Goal: Task Accomplishment & Management: Complete application form

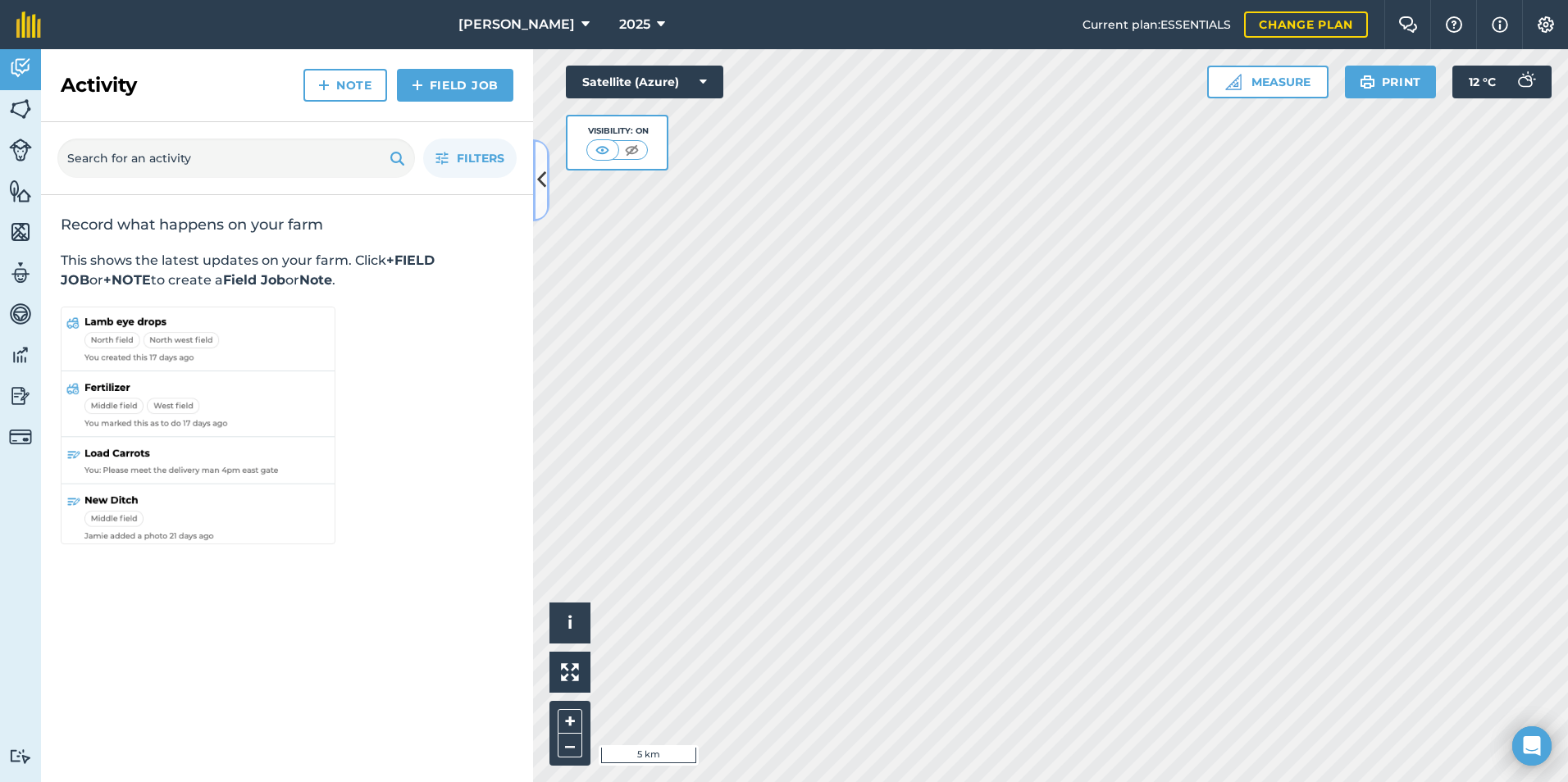
click at [541, 173] on icon at bounding box center [542, 180] width 9 height 29
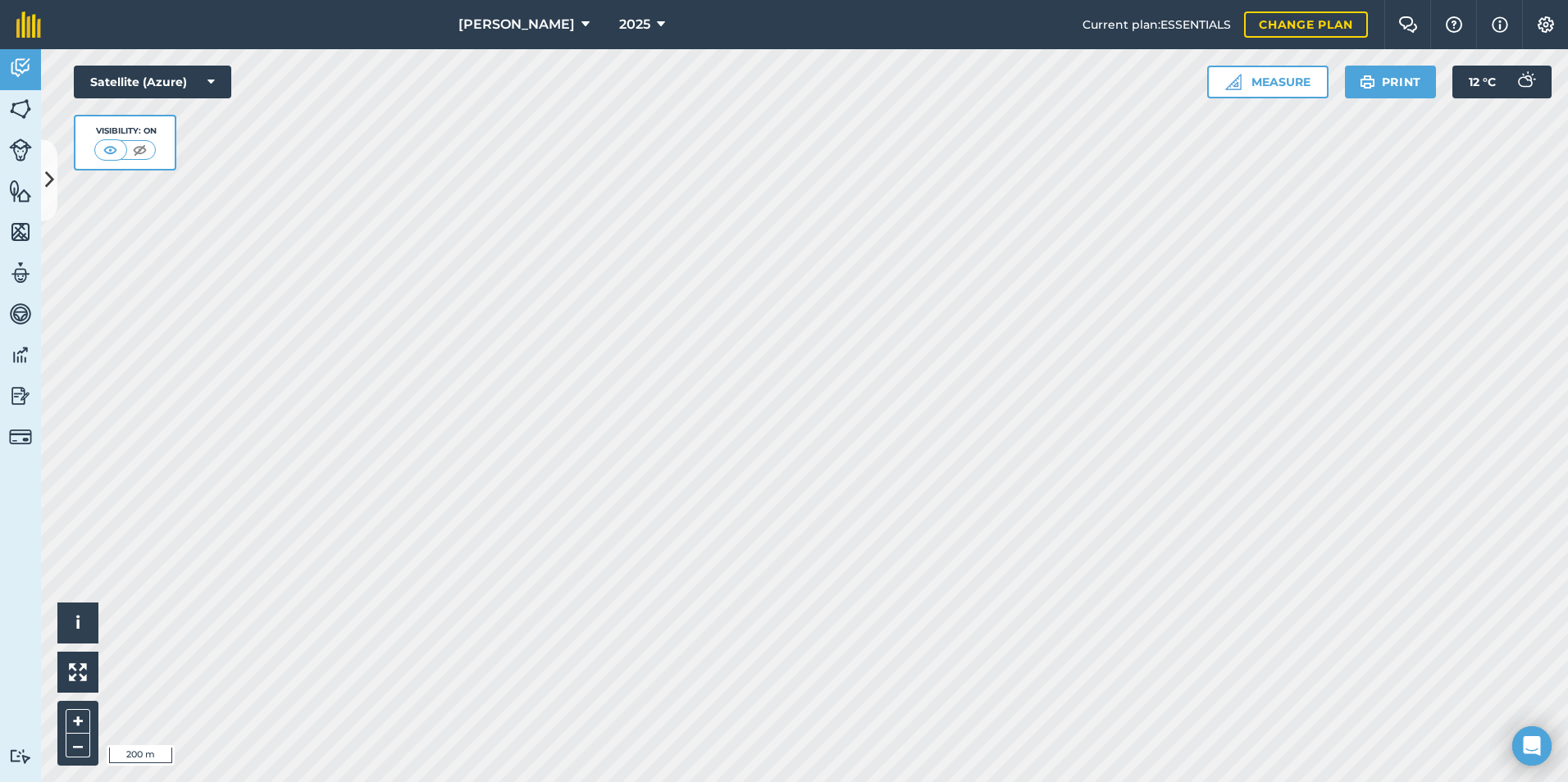
click at [469, 0] on html "[PERSON_NAME] 2025 Current plan : ESSENTIALS Change plan Farm Chat Help Info Se…" at bounding box center [784, 391] width 1568 height 782
click at [22, 97] on img at bounding box center [20, 109] width 23 height 25
click at [45, 179] on icon at bounding box center [49, 180] width 9 height 29
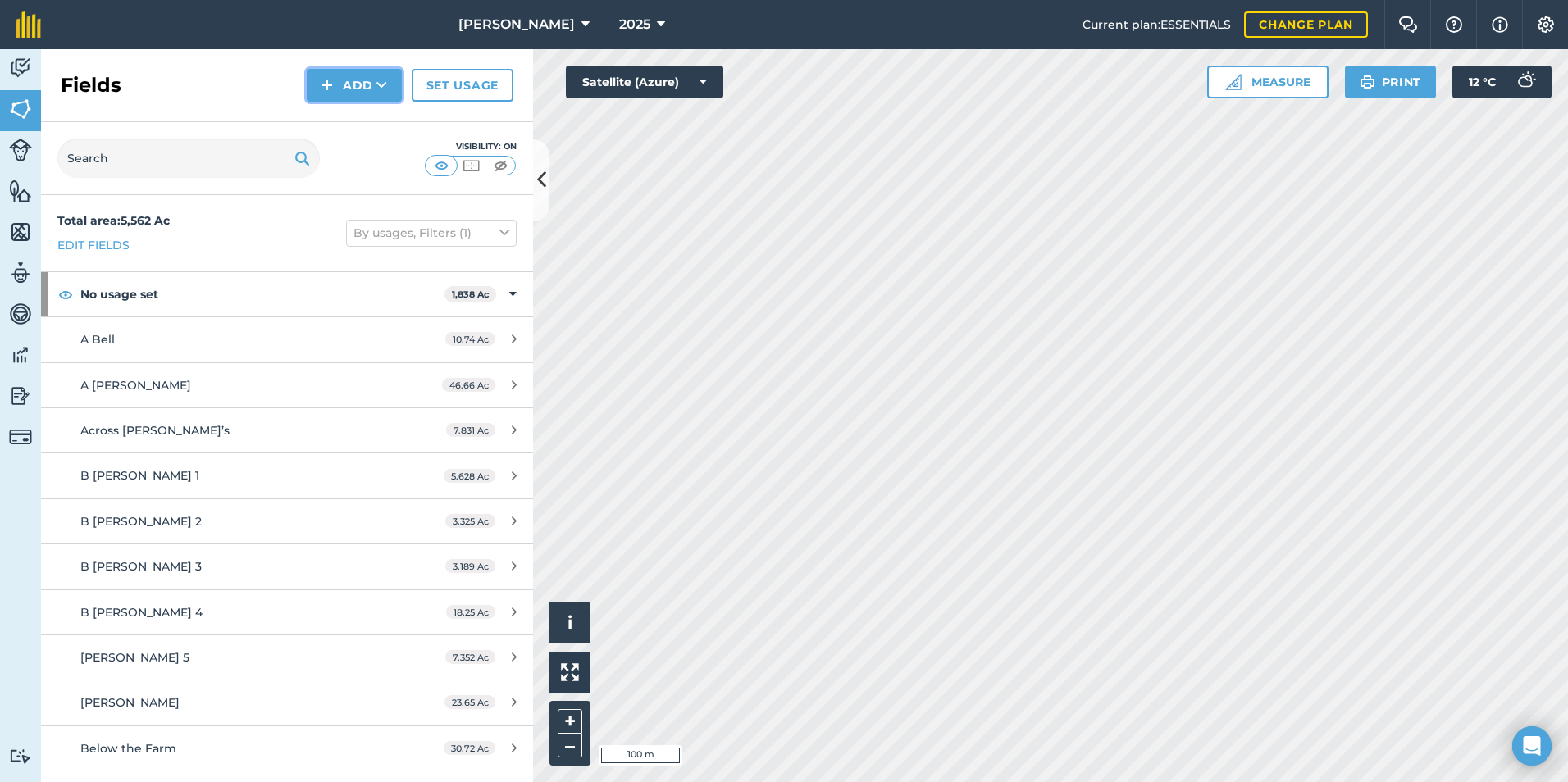
click at [372, 85] on button "Add" at bounding box center [354, 85] width 95 height 33
click at [371, 124] on link "Draw" at bounding box center [354, 122] width 90 height 36
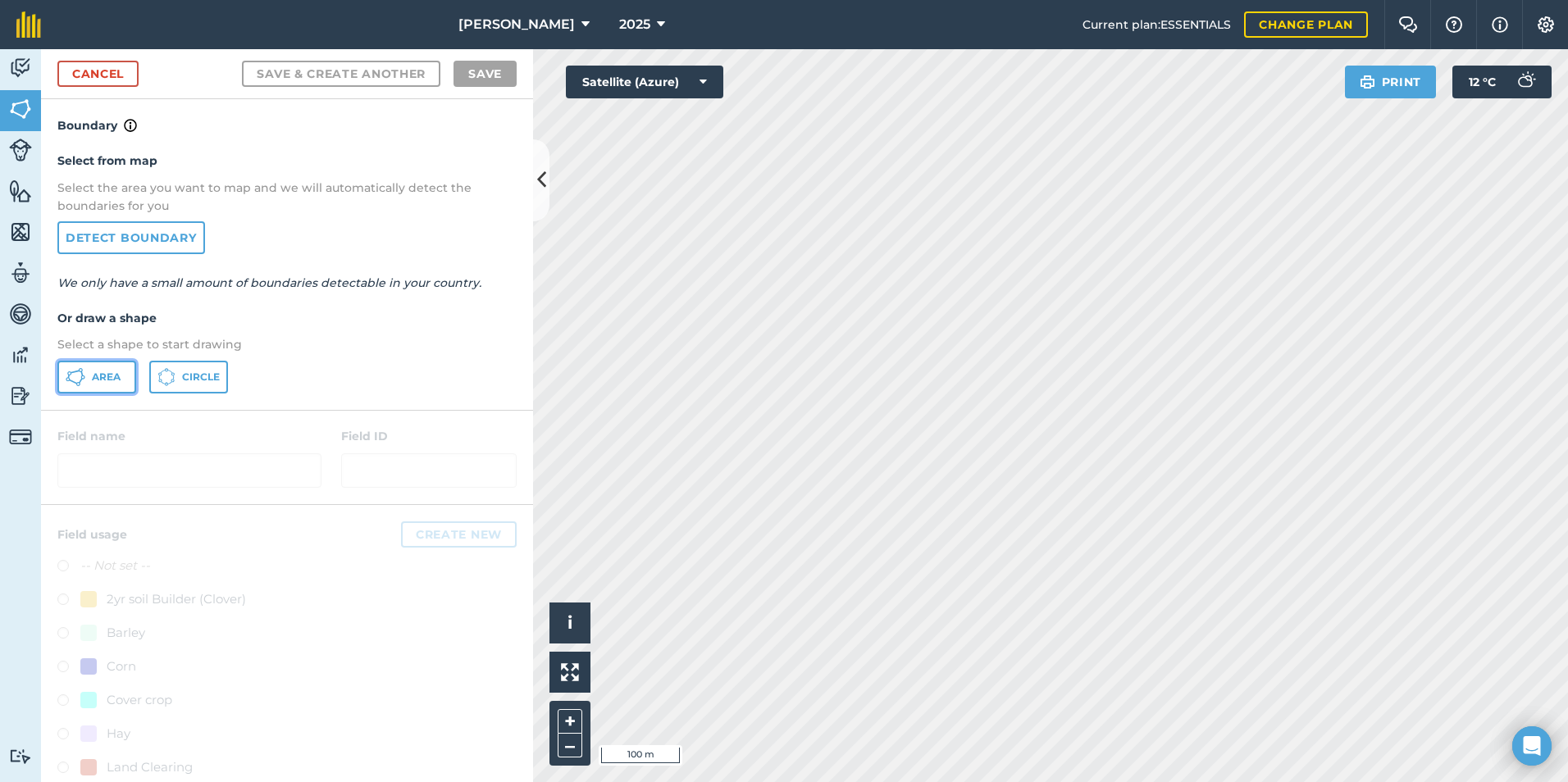
click at [82, 382] on icon at bounding box center [76, 377] width 20 height 20
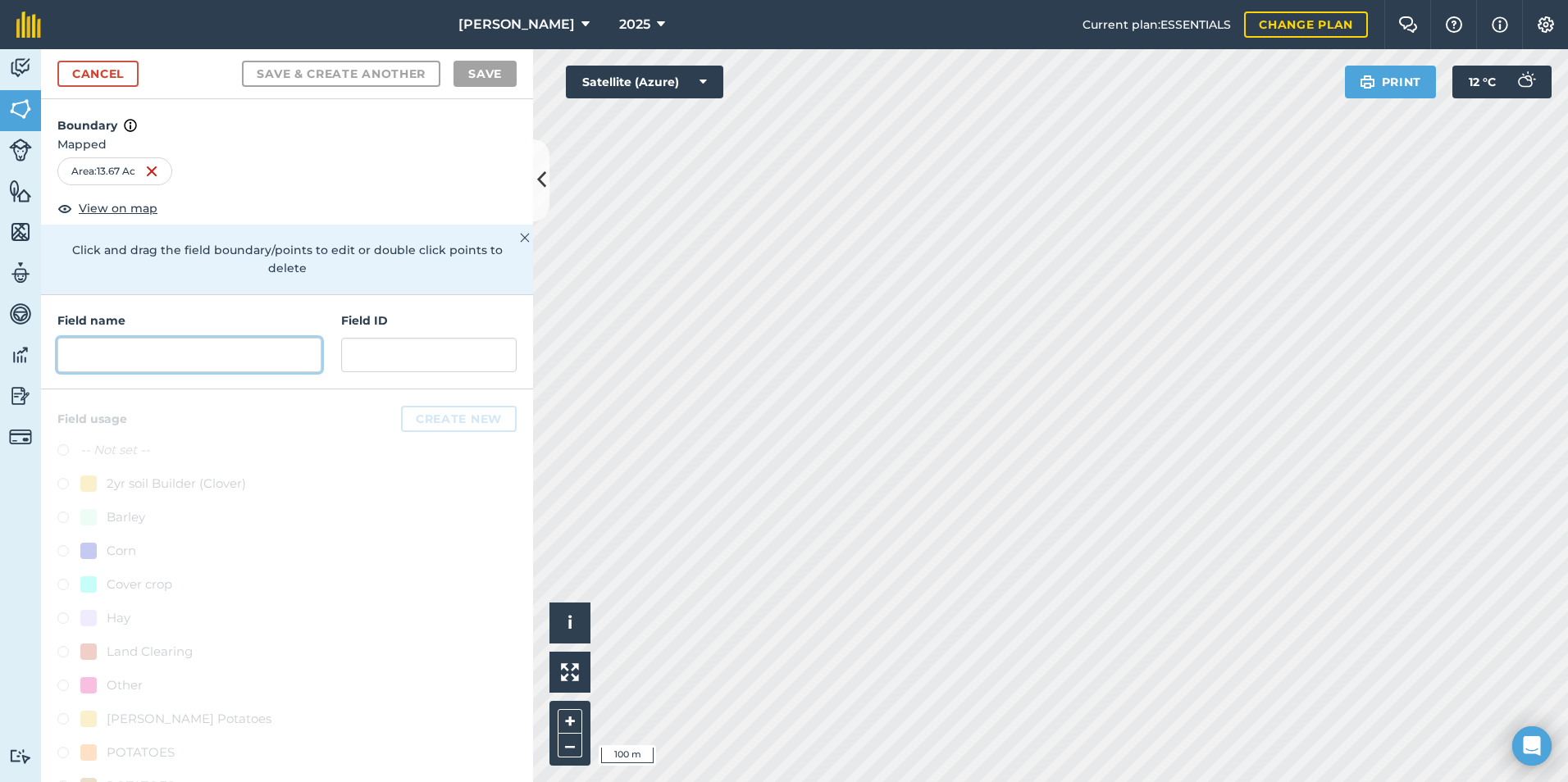
click at [161, 346] on input "text" at bounding box center [190, 355] width 264 height 35
click at [159, 348] on input "text" at bounding box center [190, 355] width 264 height 35
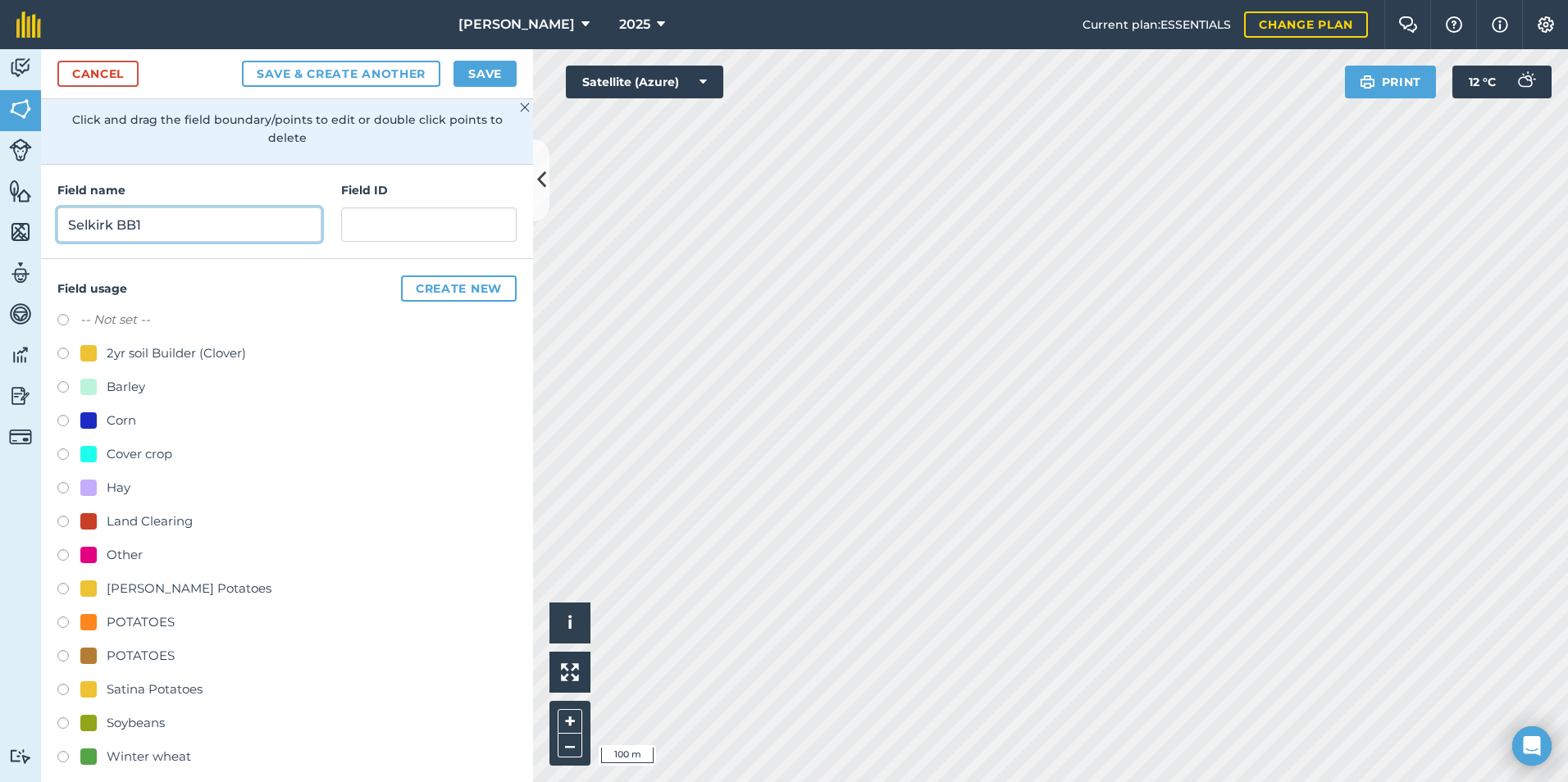
scroll to position [146, 0]
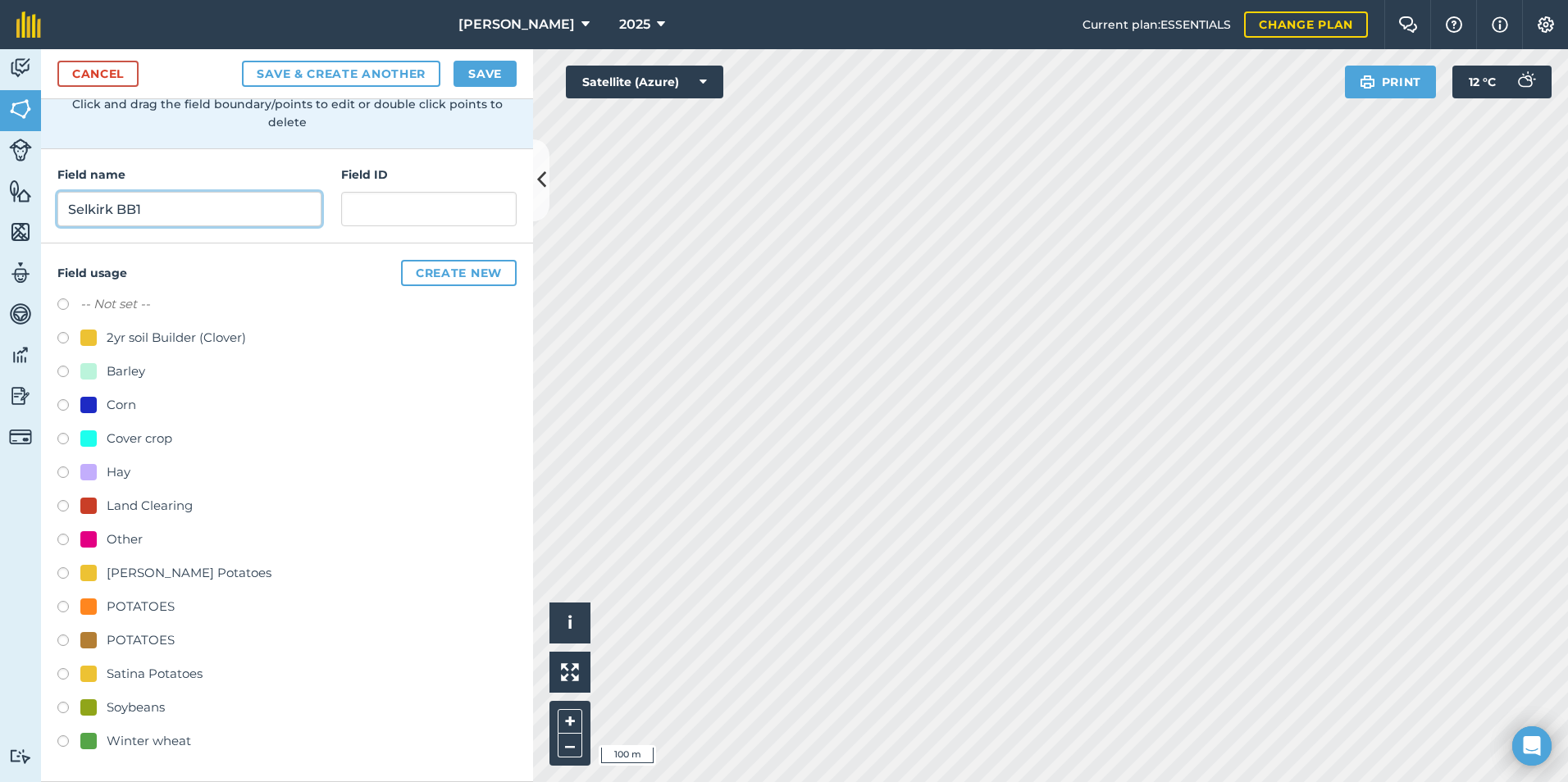
type input "Selkirk BB1"
click at [61, 704] on label at bounding box center [69, 710] width 23 height 16
radio input "true"
click at [484, 72] on button "Save" at bounding box center [485, 74] width 63 height 26
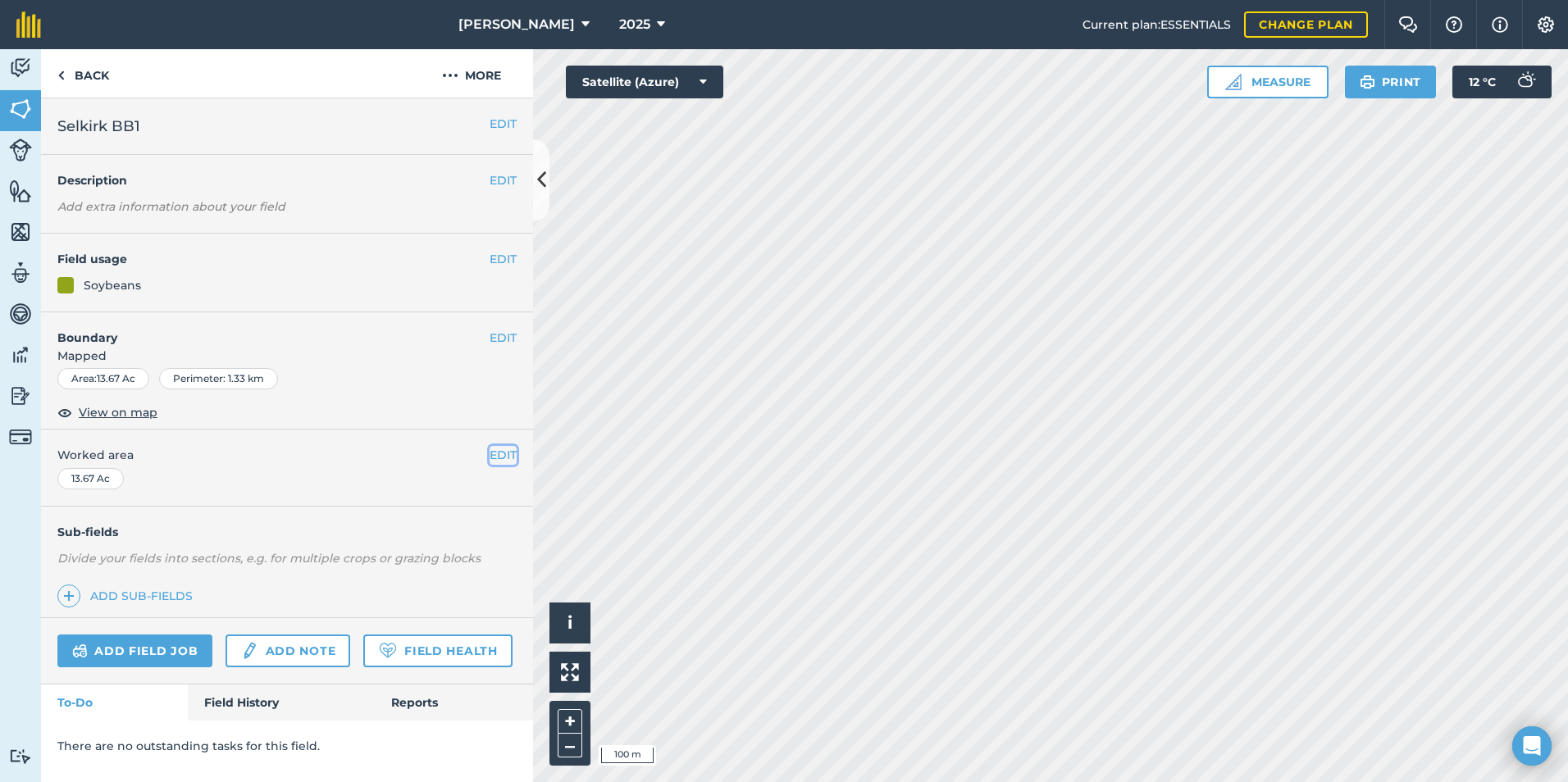
click at [506, 457] on button "EDIT" at bounding box center [503, 455] width 27 height 18
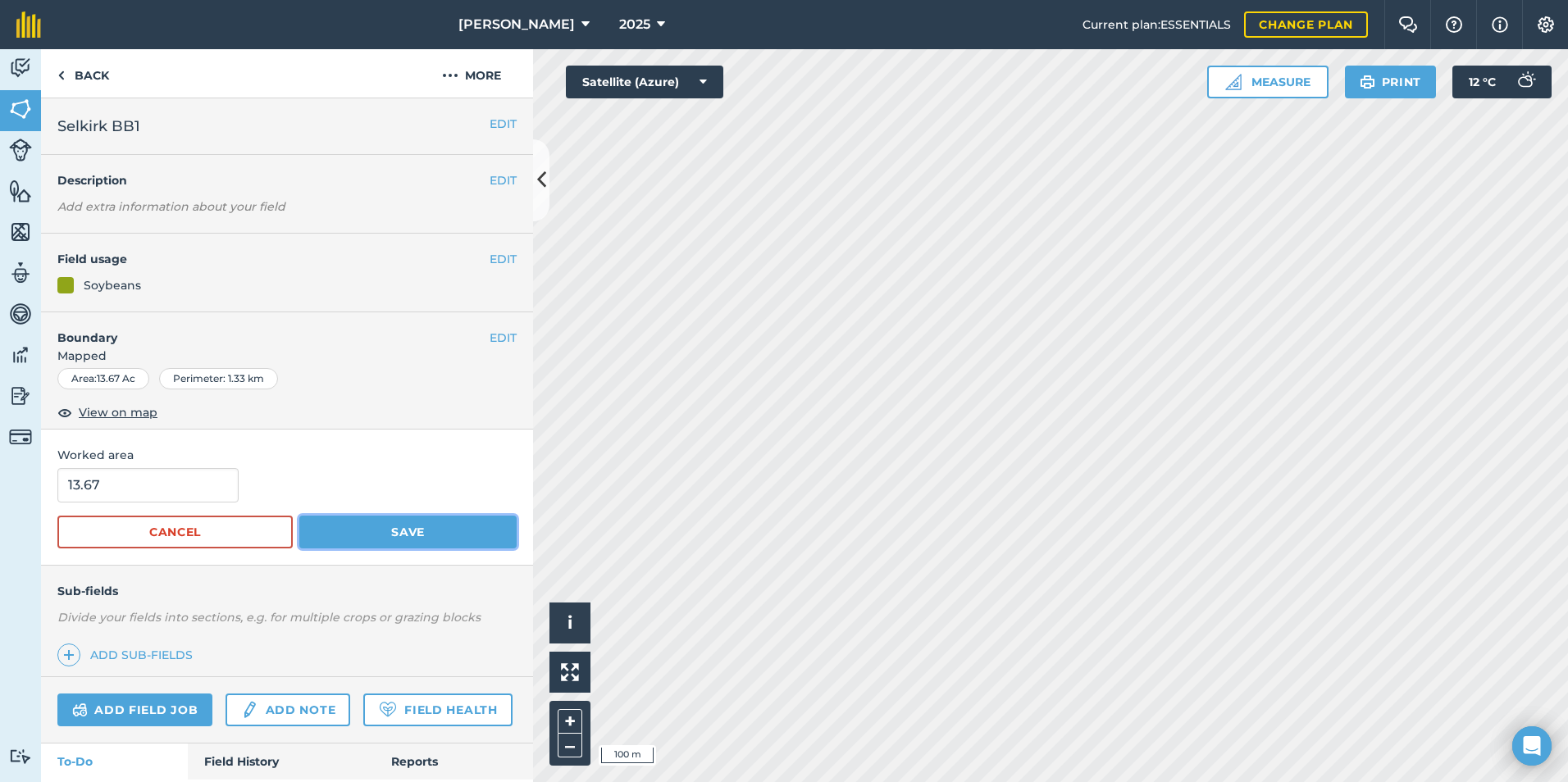
click at [371, 538] on button "Save" at bounding box center [408, 532] width 217 height 33
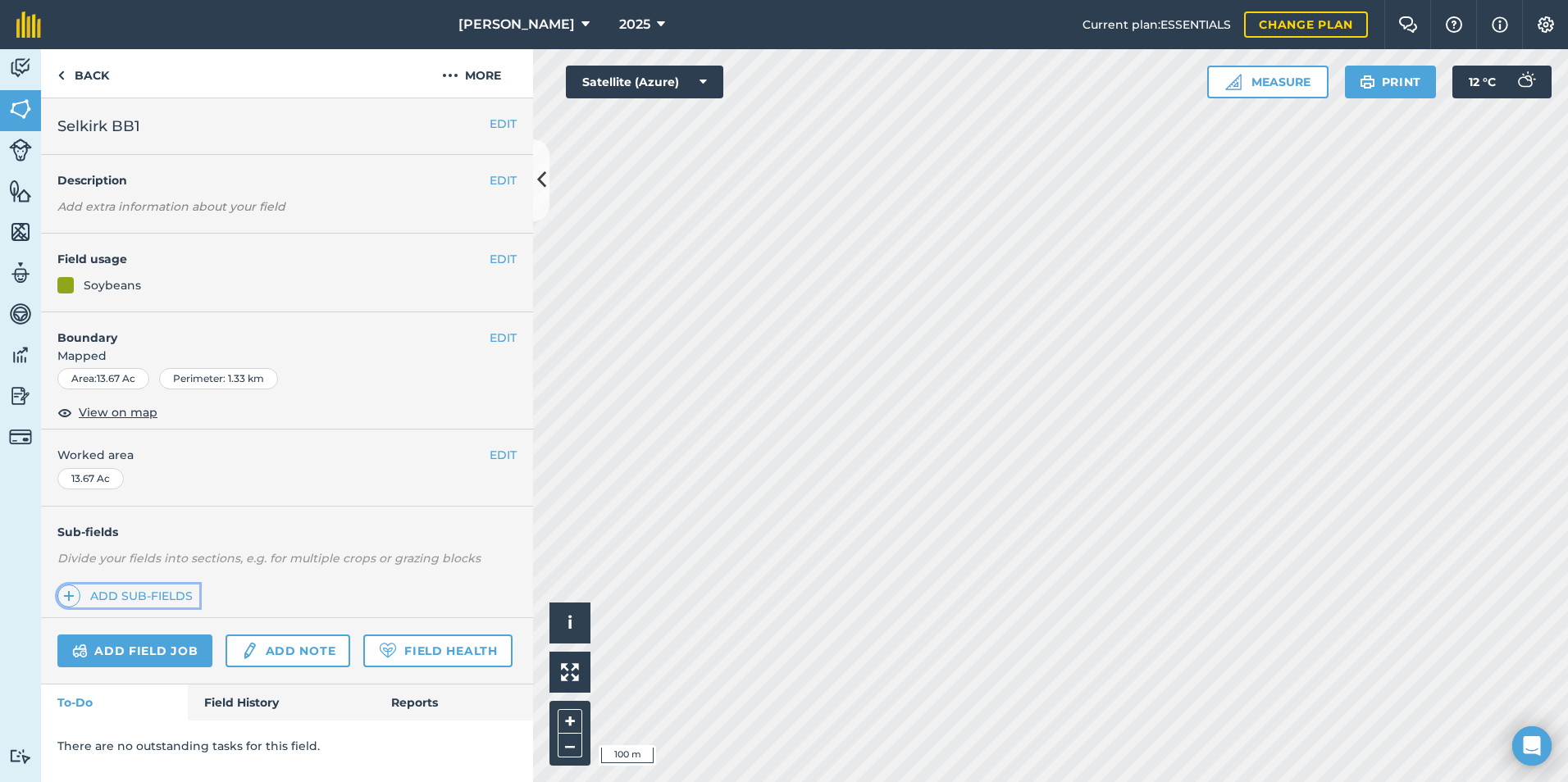
click at [74, 594] on img at bounding box center [69, 596] width 12 height 20
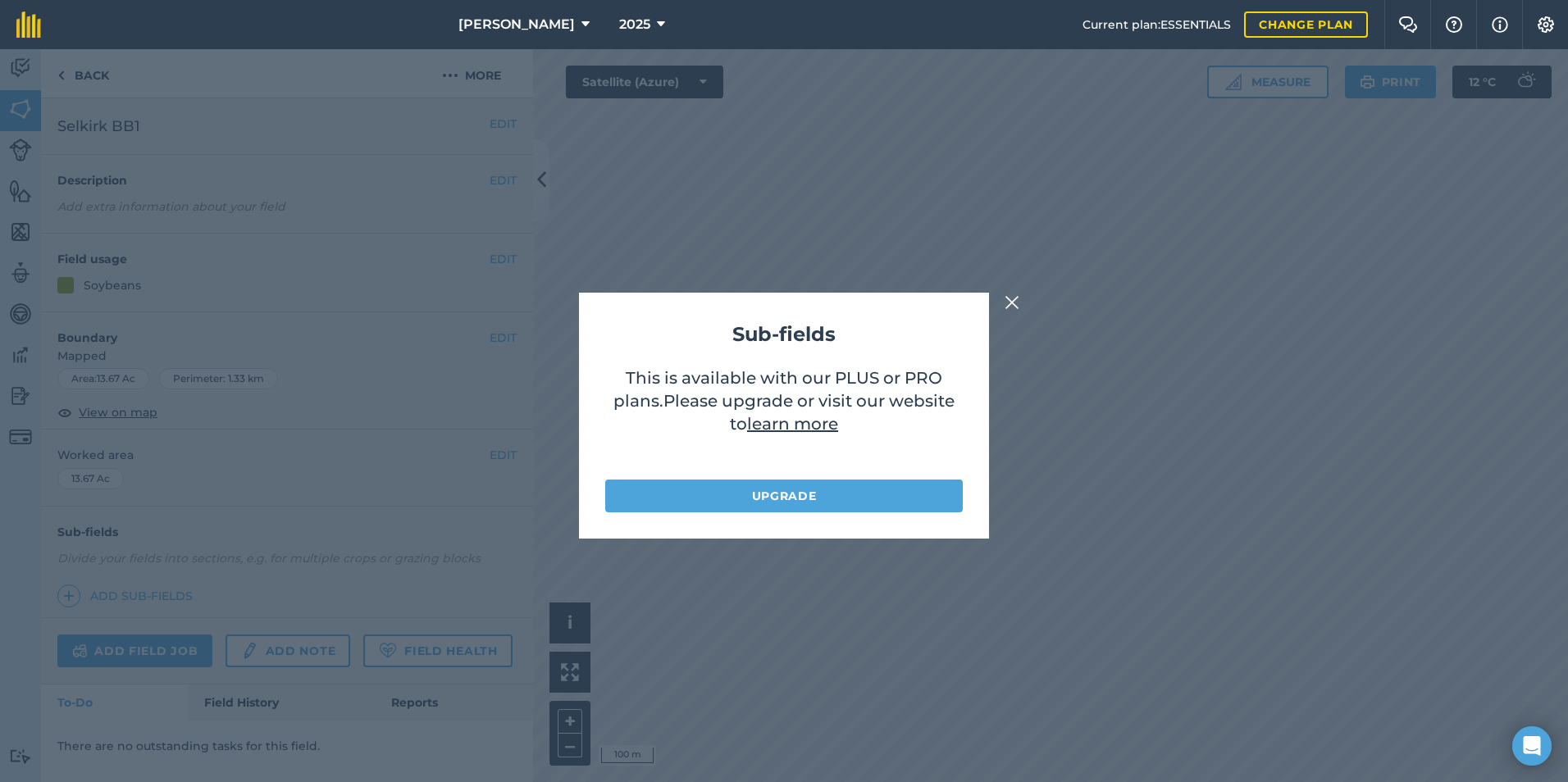
click at [1016, 300] on img at bounding box center [1011, 303] width 15 height 20
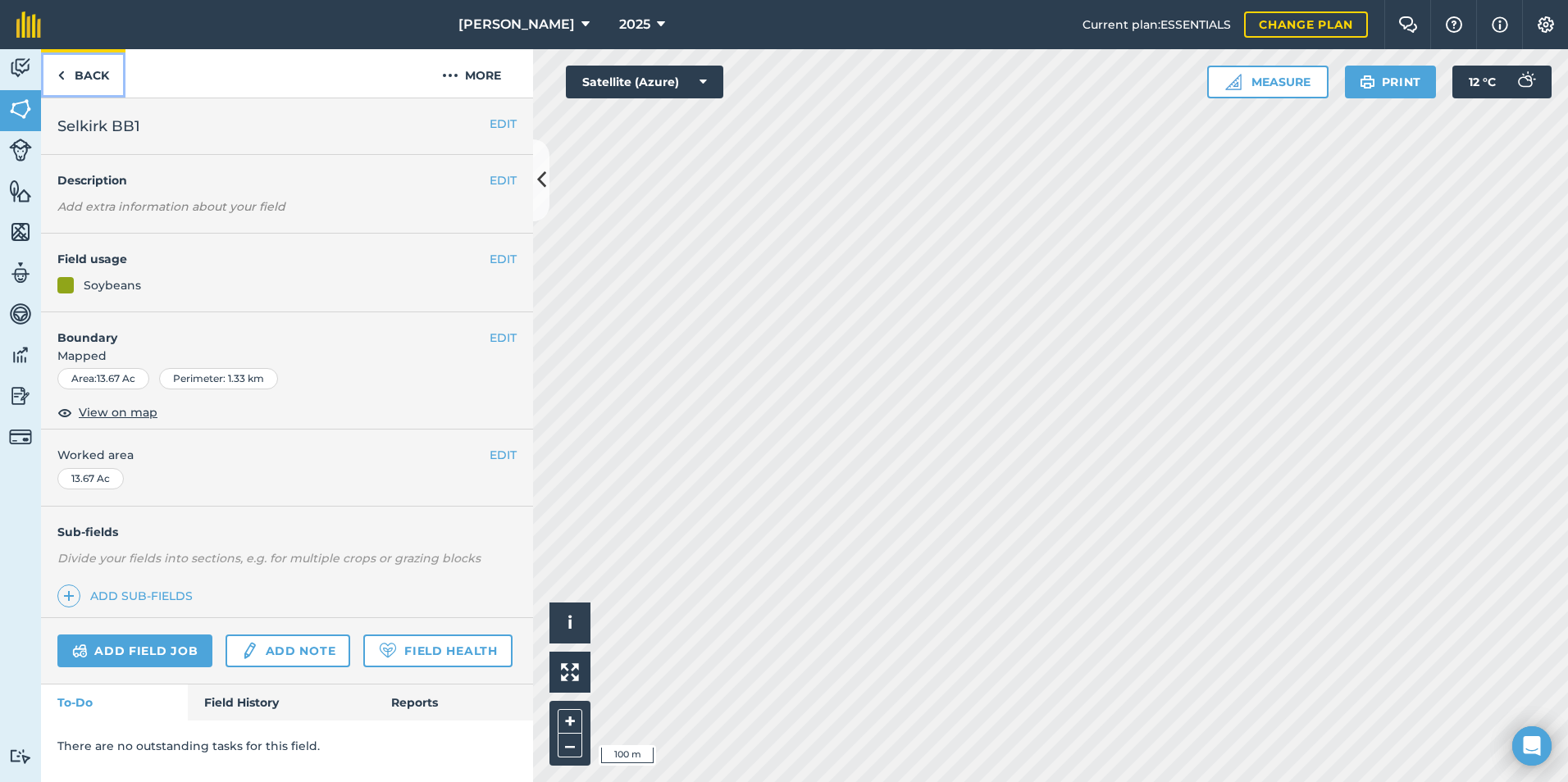
click at [73, 75] on link "Back" at bounding box center [83, 73] width 85 height 49
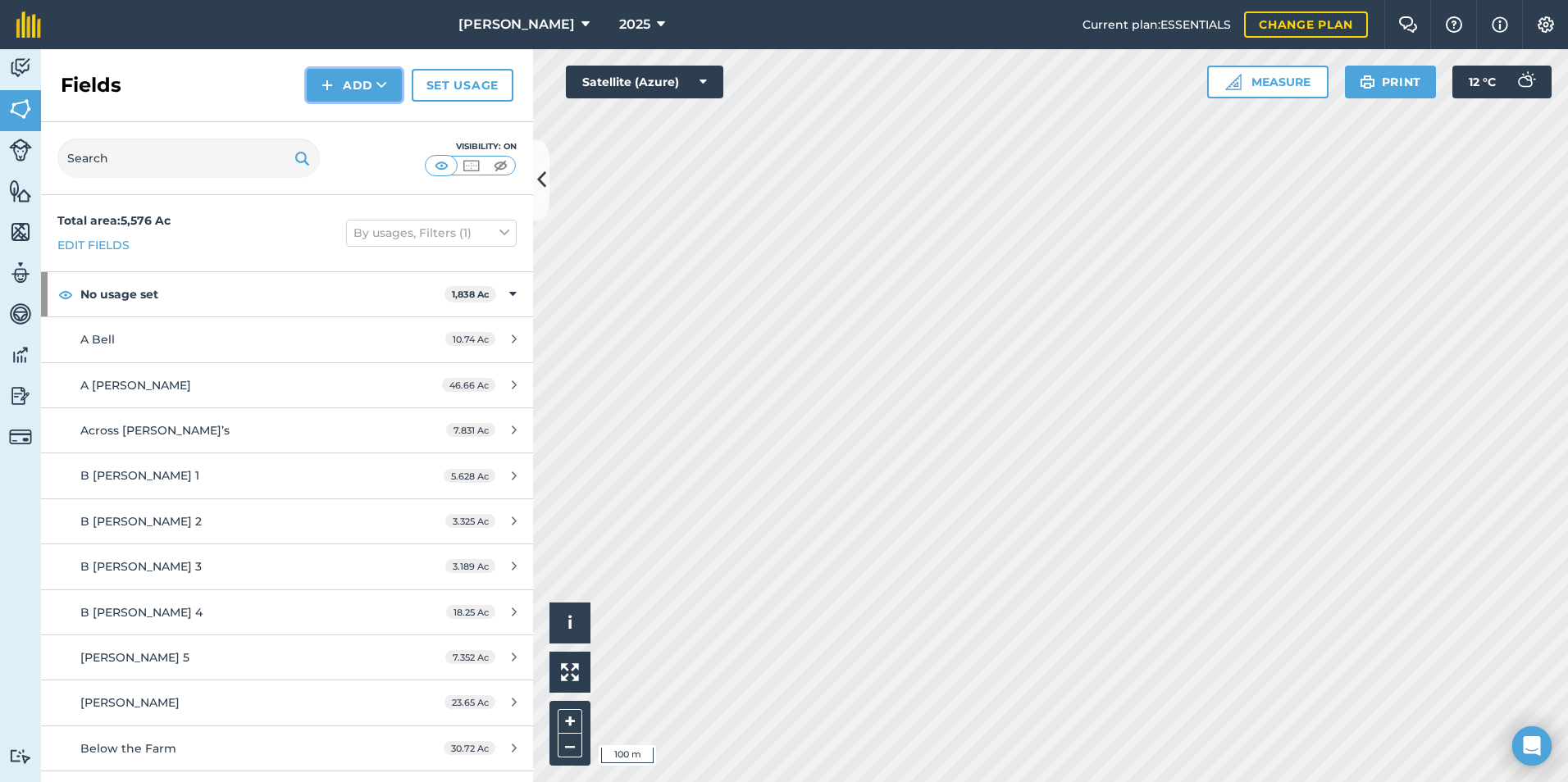
click at [361, 83] on button "Add" at bounding box center [354, 85] width 95 height 33
click at [367, 123] on link "Draw" at bounding box center [354, 122] width 90 height 36
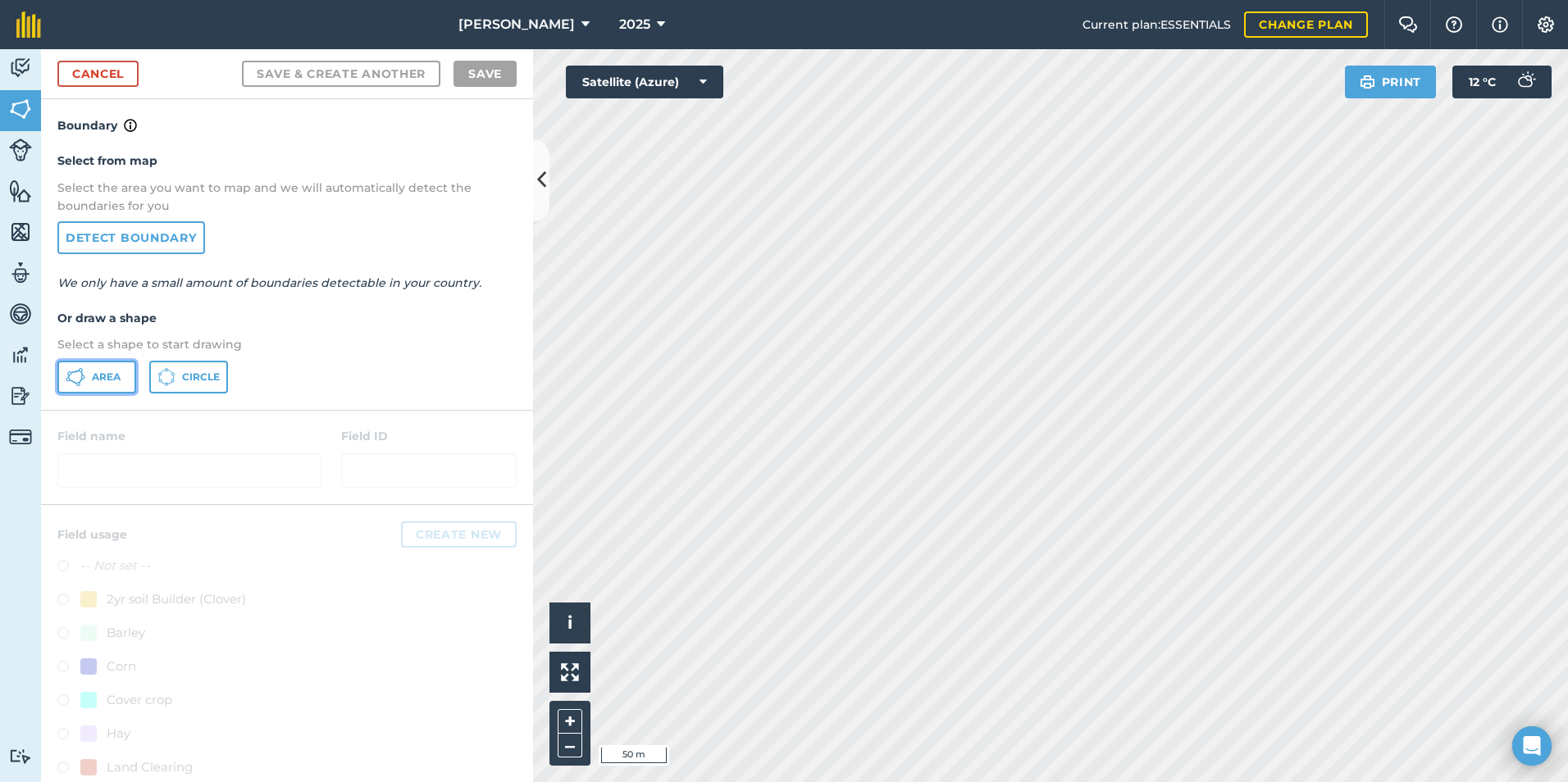
click at [104, 375] on span "Area" at bounding box center [106, 377] width 29 height 13
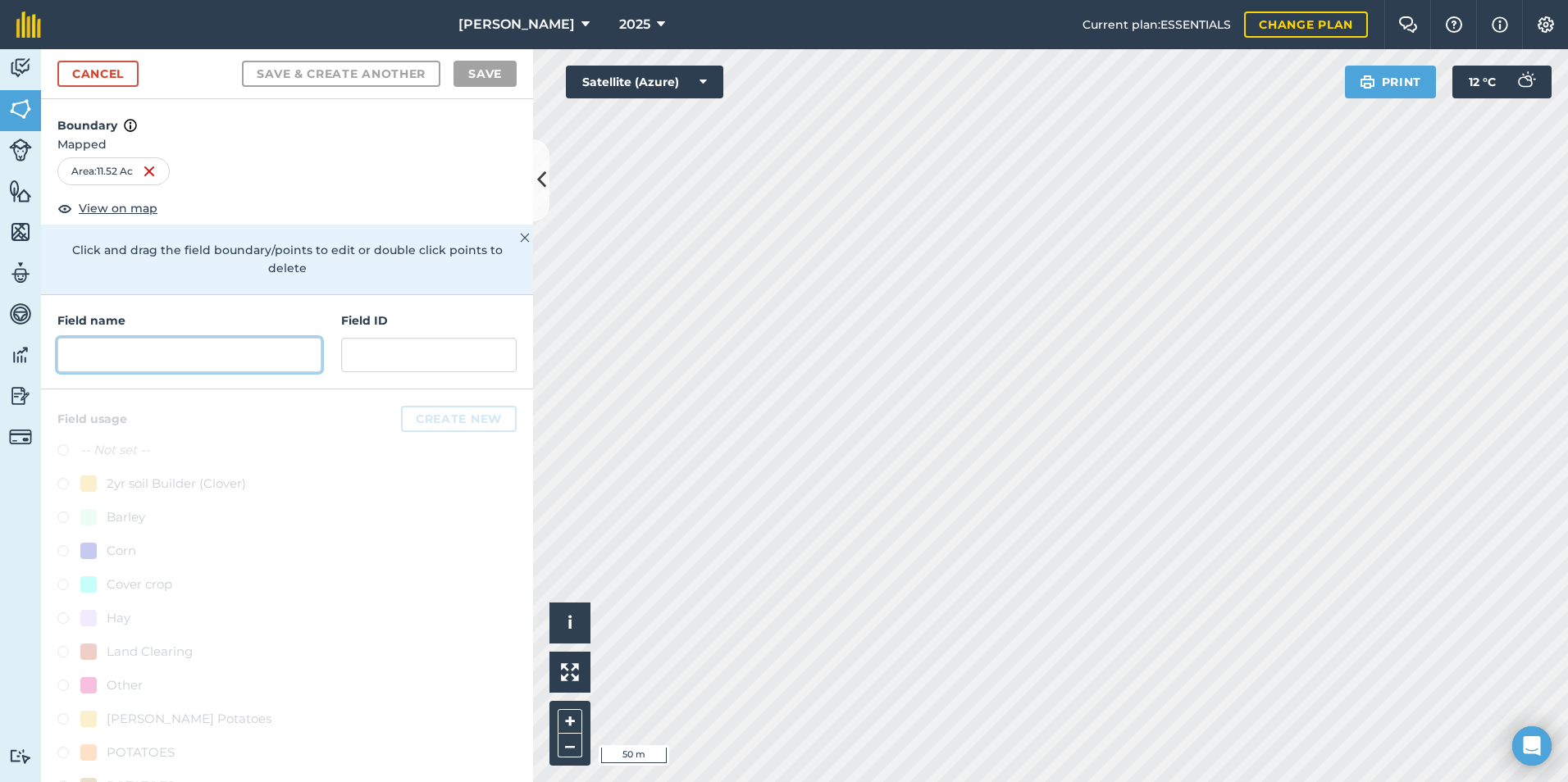
click at [178, 366] on input "text" at bounding box center [190, 355] width 264 height 35
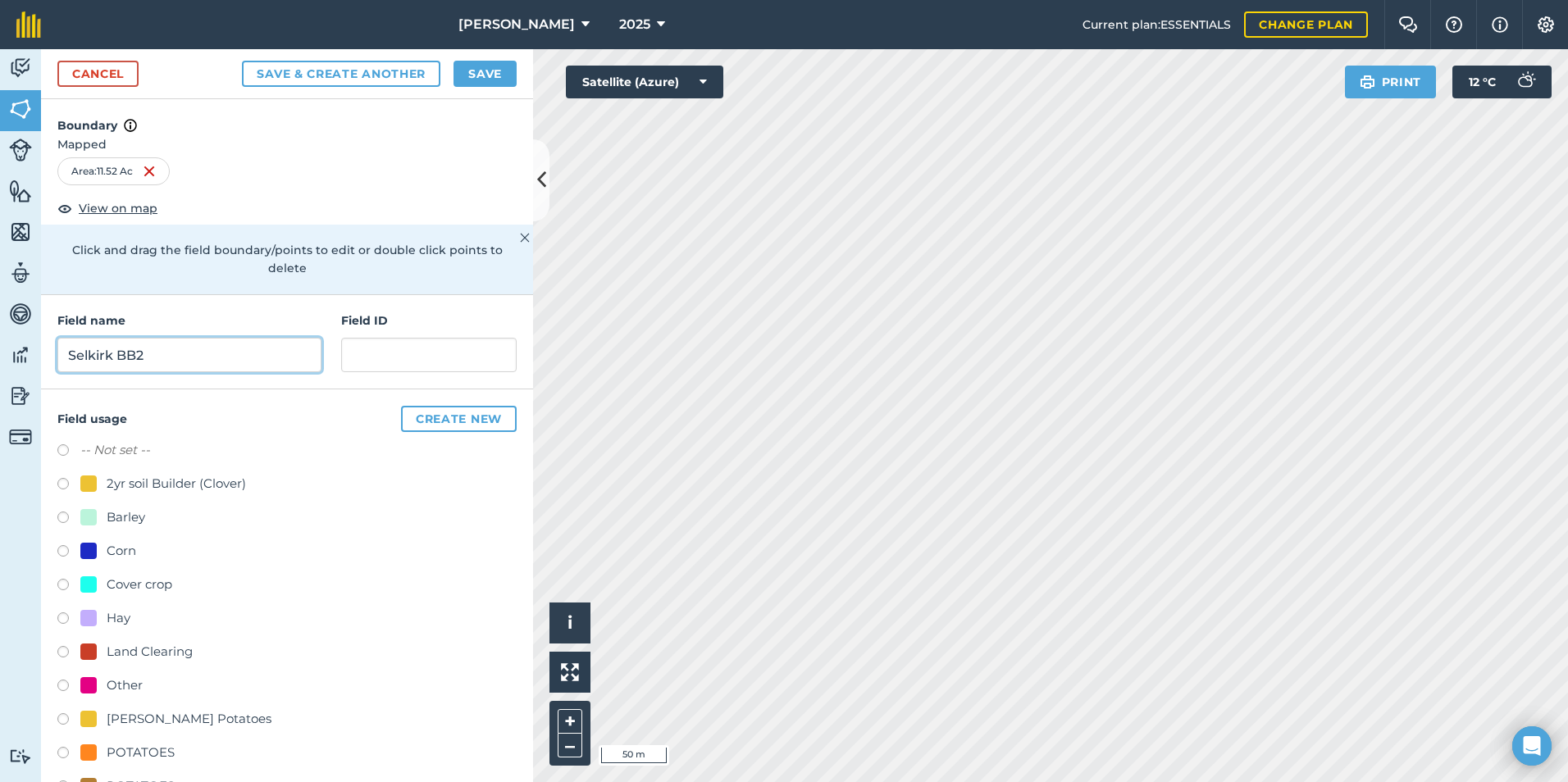
scroll to position [146, 0]
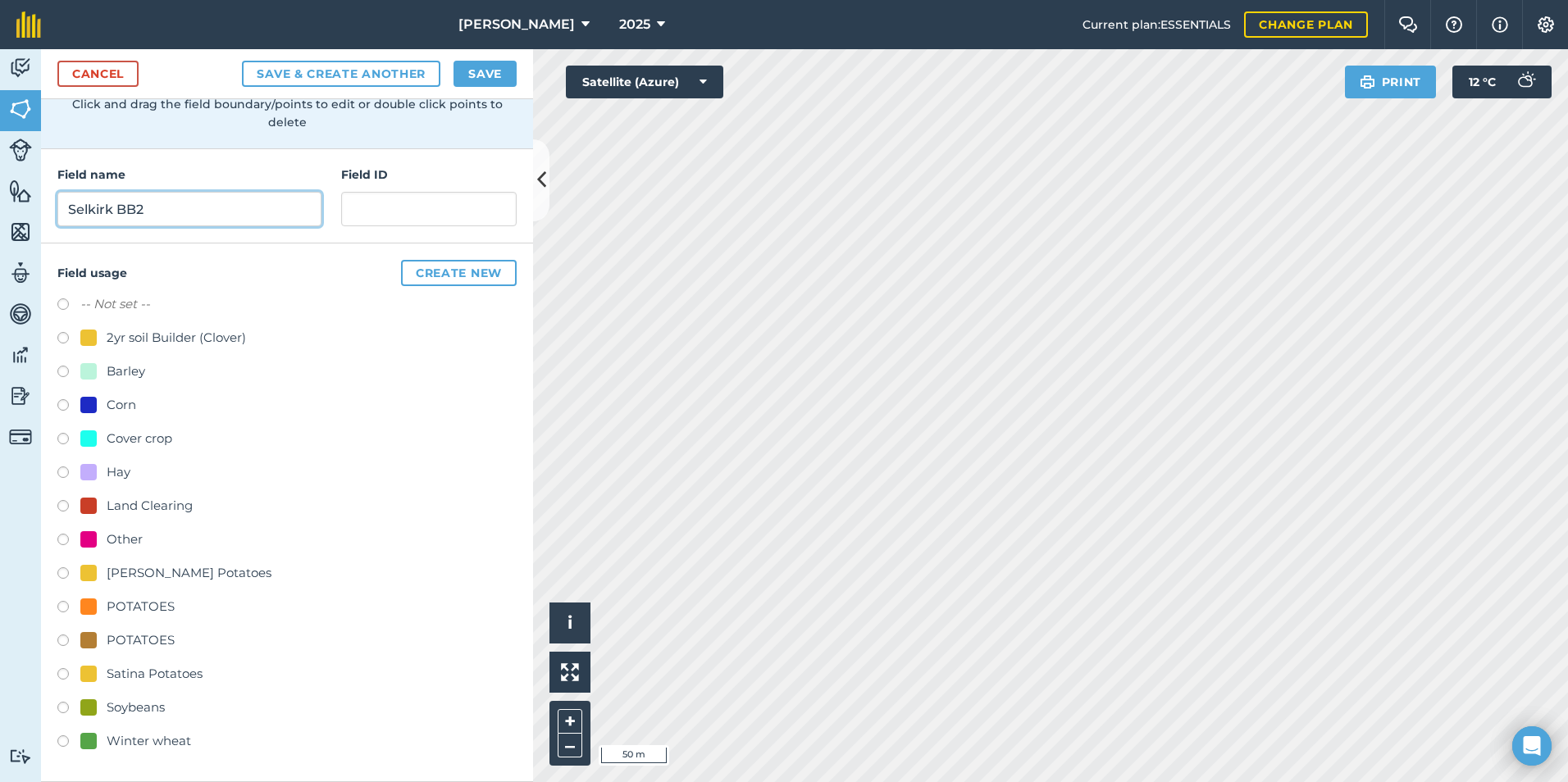
type input "Selkirk BB2"
click at [58, 710] on label at bounding box center [69, 710] width 23 height 16
radio input "true"
click at [487, 75] on button "Save" at bounding box center [485, 74] width 63 height 26
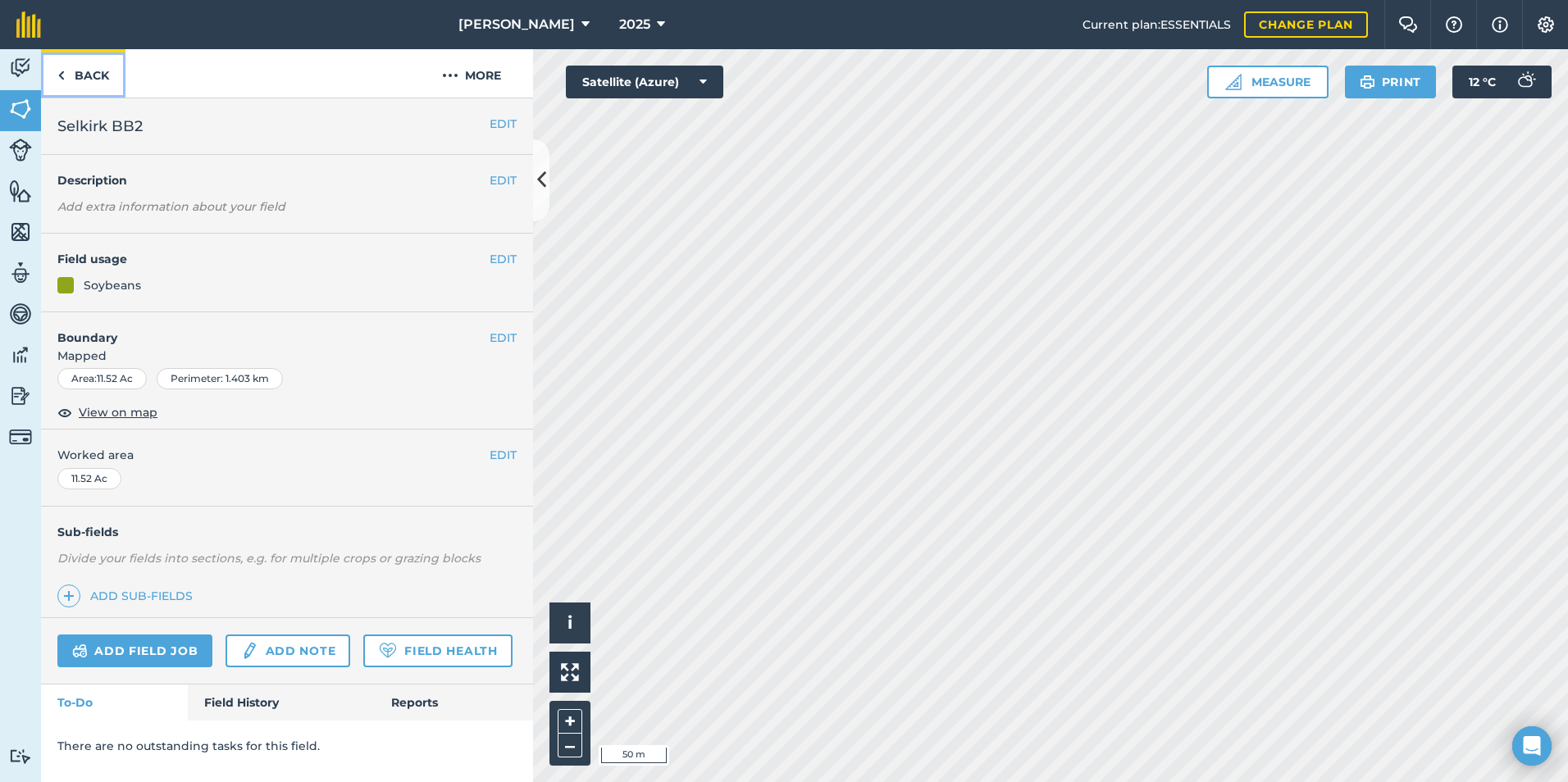
click at [87, 70] on link "Back" at bounding box center [83, 73] width 85 height 49
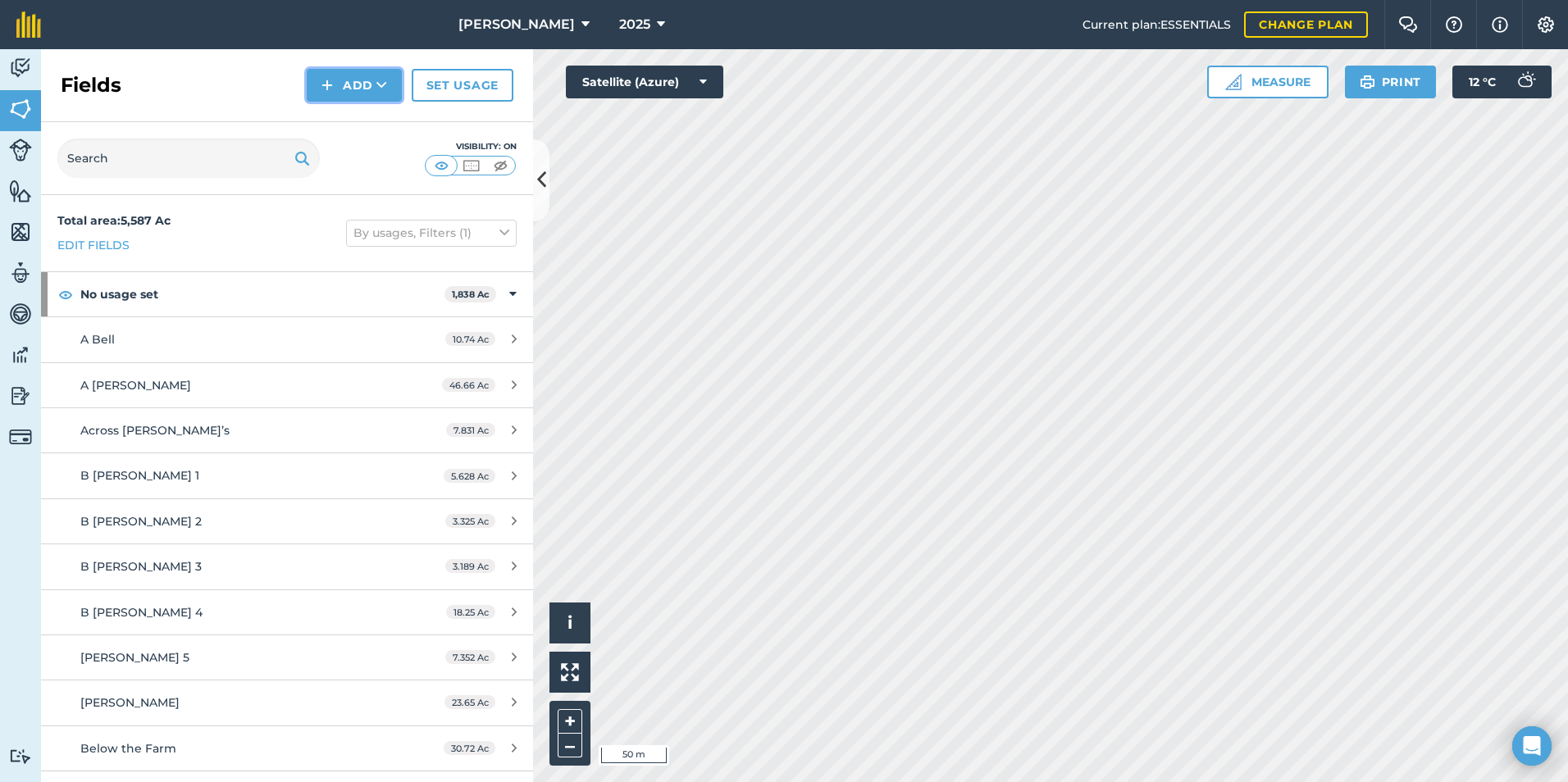
click at [348, 83] on button "Add" at bounding box center [354, 85] width 95 height 33
click at [363, 126] on link "Draw" at bounding box center [354, 122] width 90 height 36
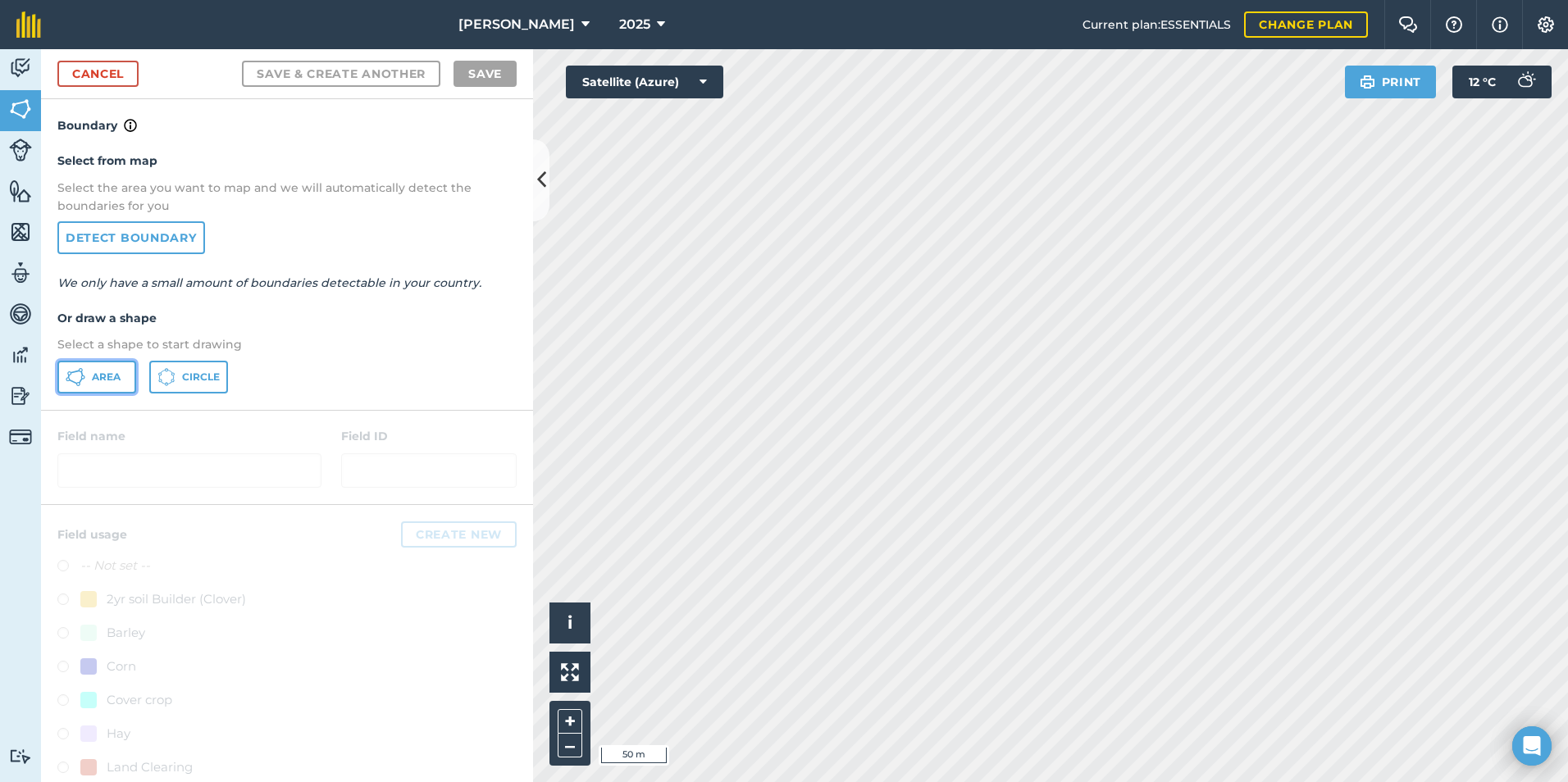
click at [93, 382] on span "Area" at bounding box center [106, 377] width 29 height 13
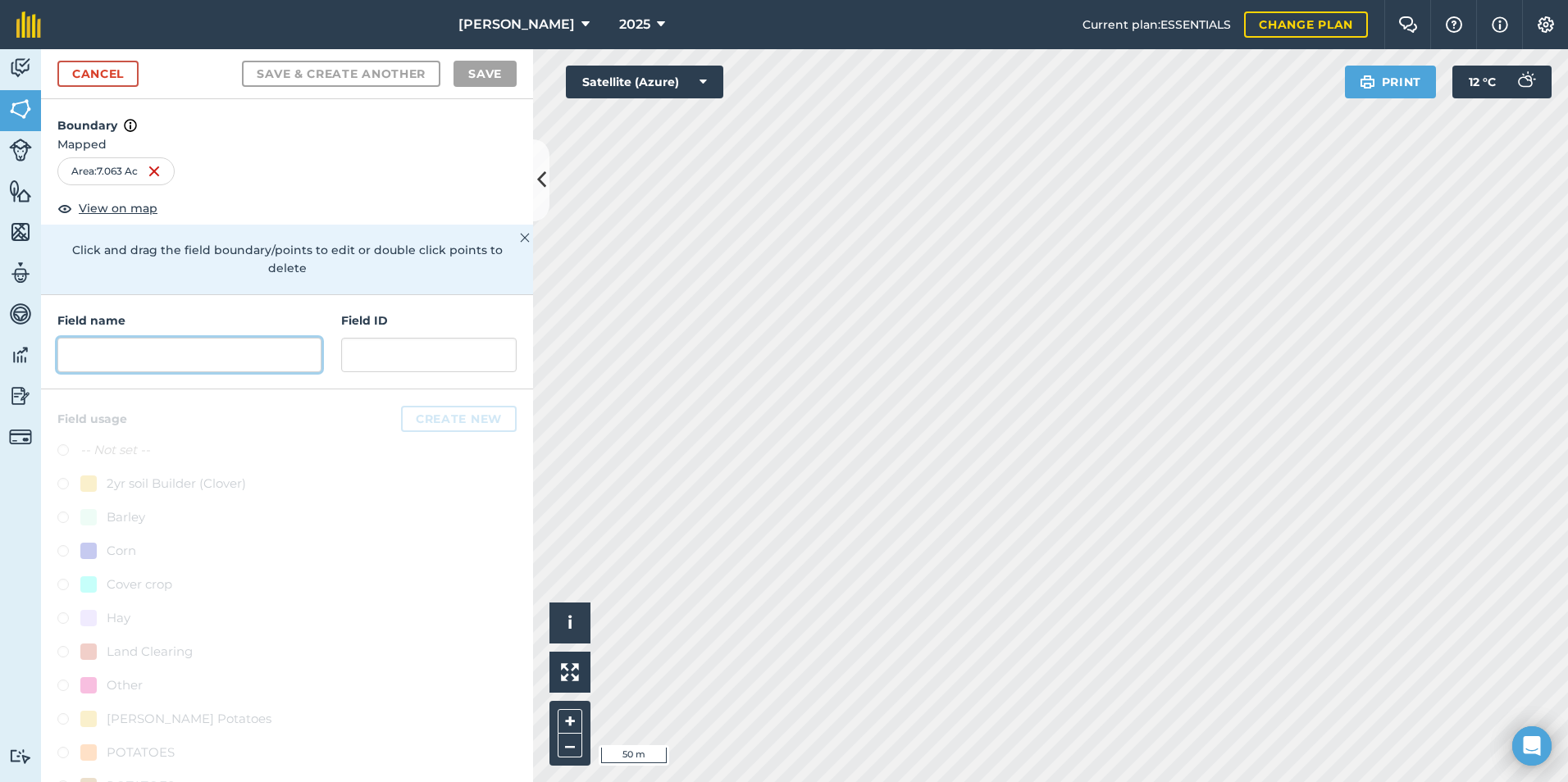
click at [210, 355] on input "text" at bounding box center [190, 355] width 264 height 35
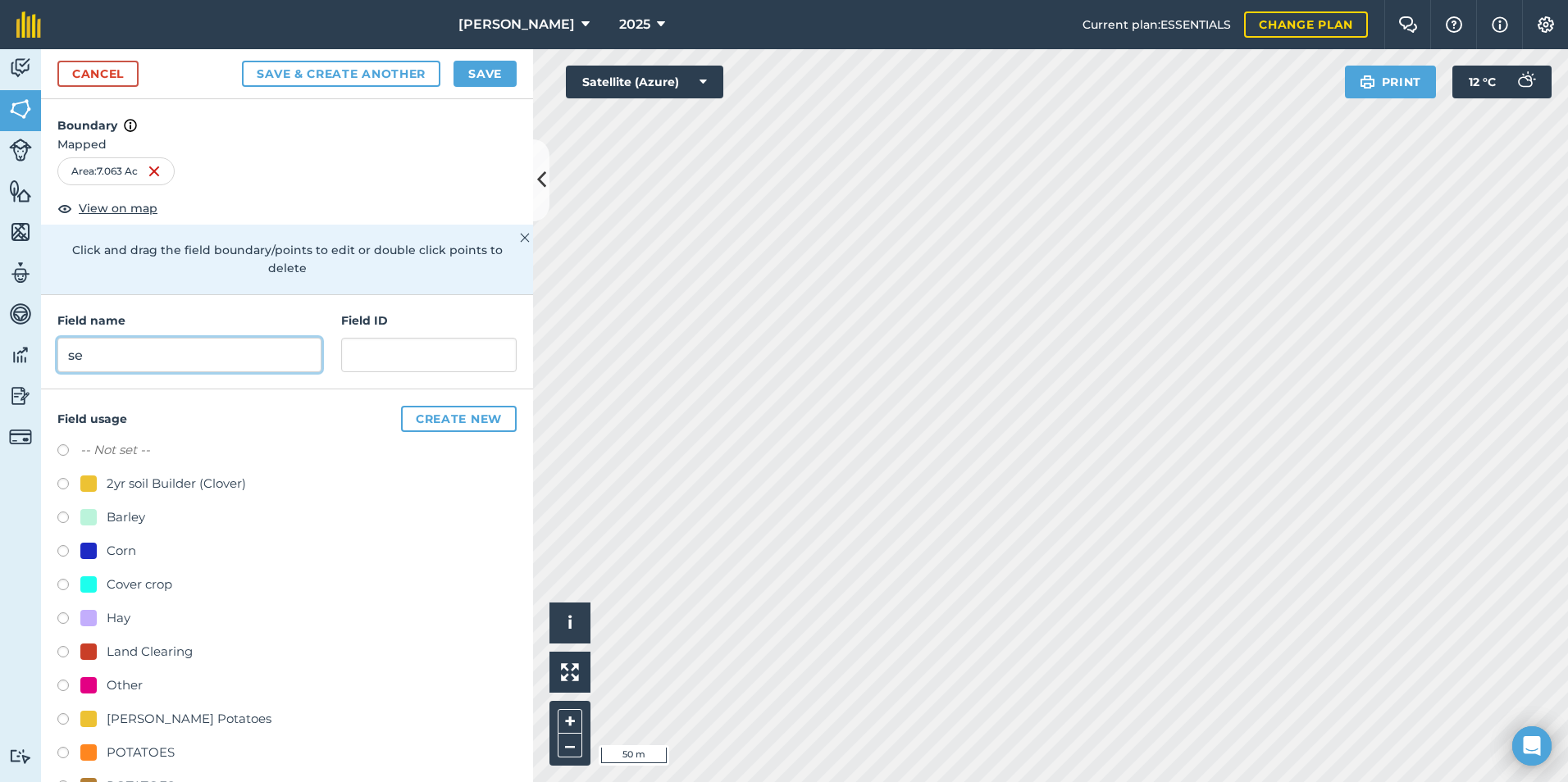
type input "s"
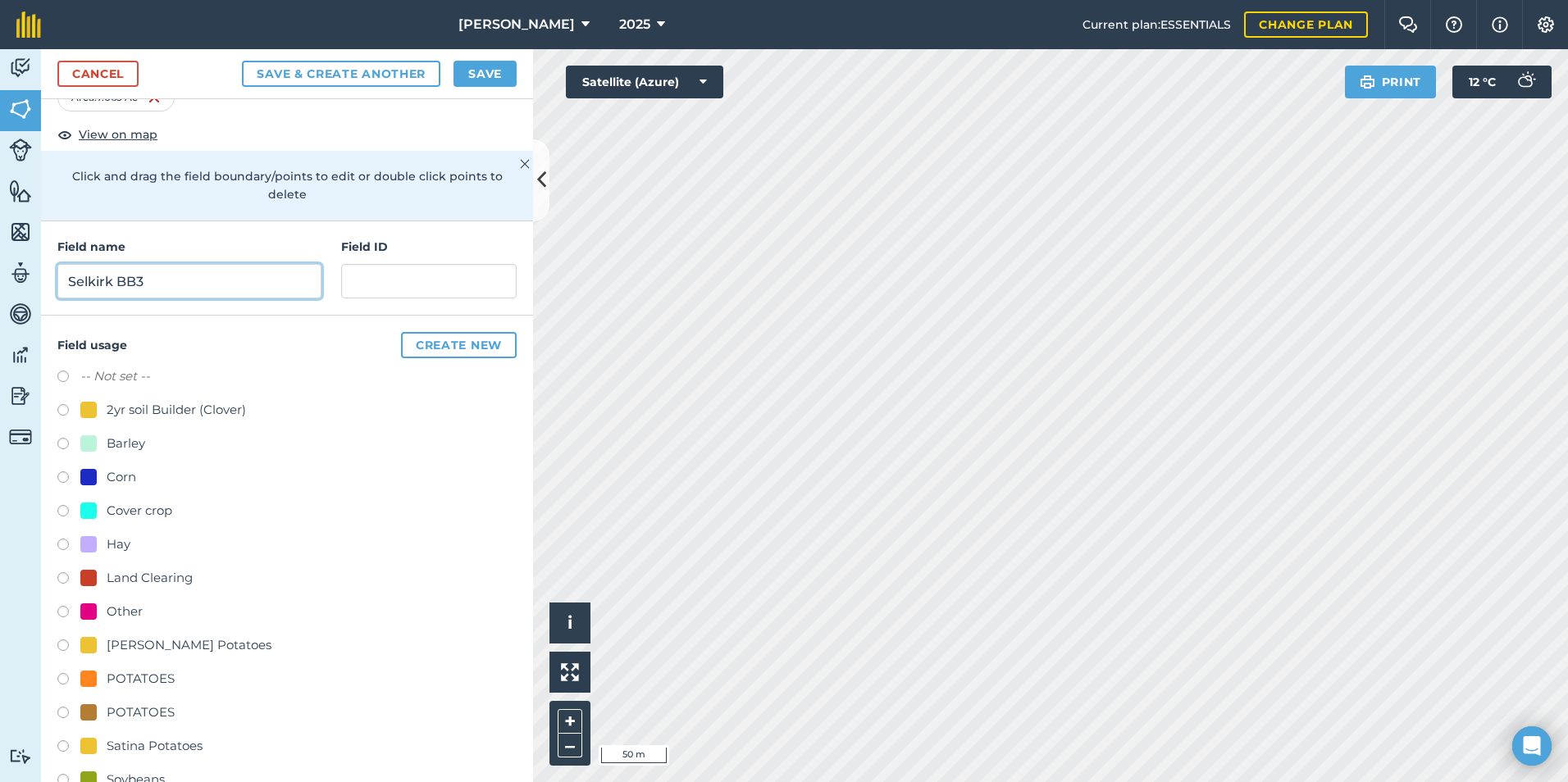
scroll to position [146, 0]
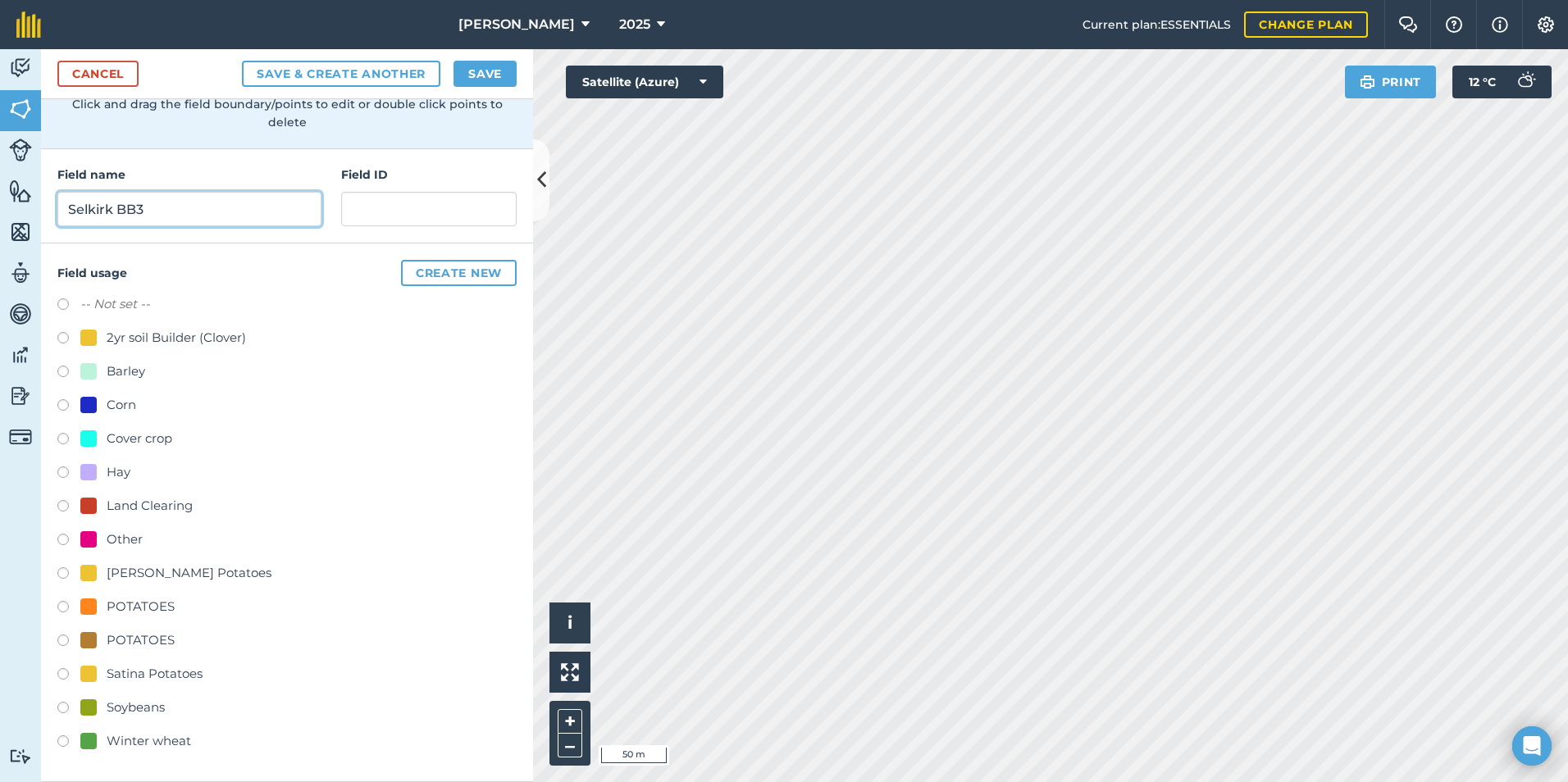
type input "Selkirk BB3"
click at [65, 708] on label at bounding box center [69, 710] width 23 height 16
radio input "true"
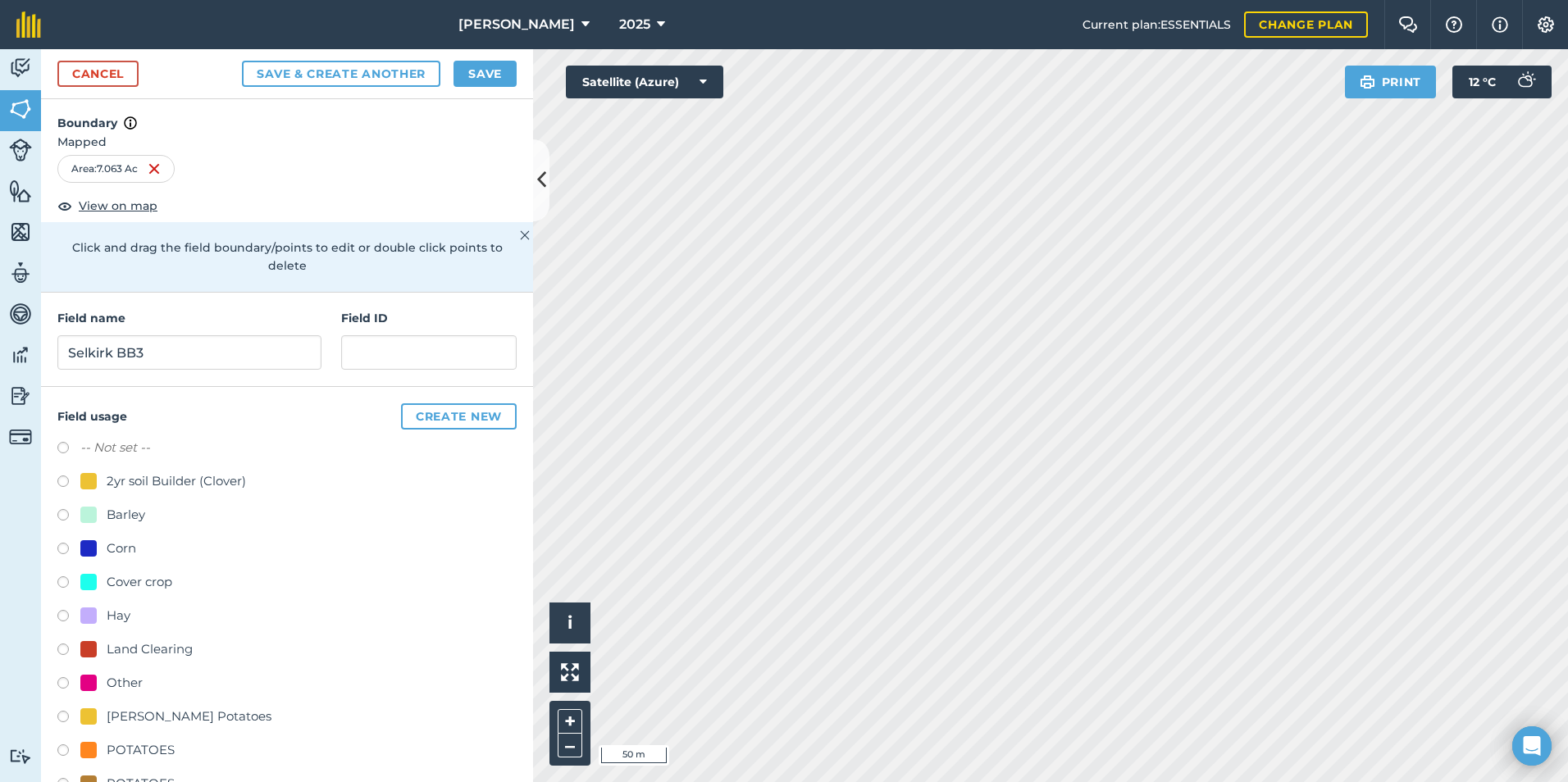
scroll to position [0, 0]
click at [486, 79] on button "Save" at bounding box center [485, 74] width 63 height 26
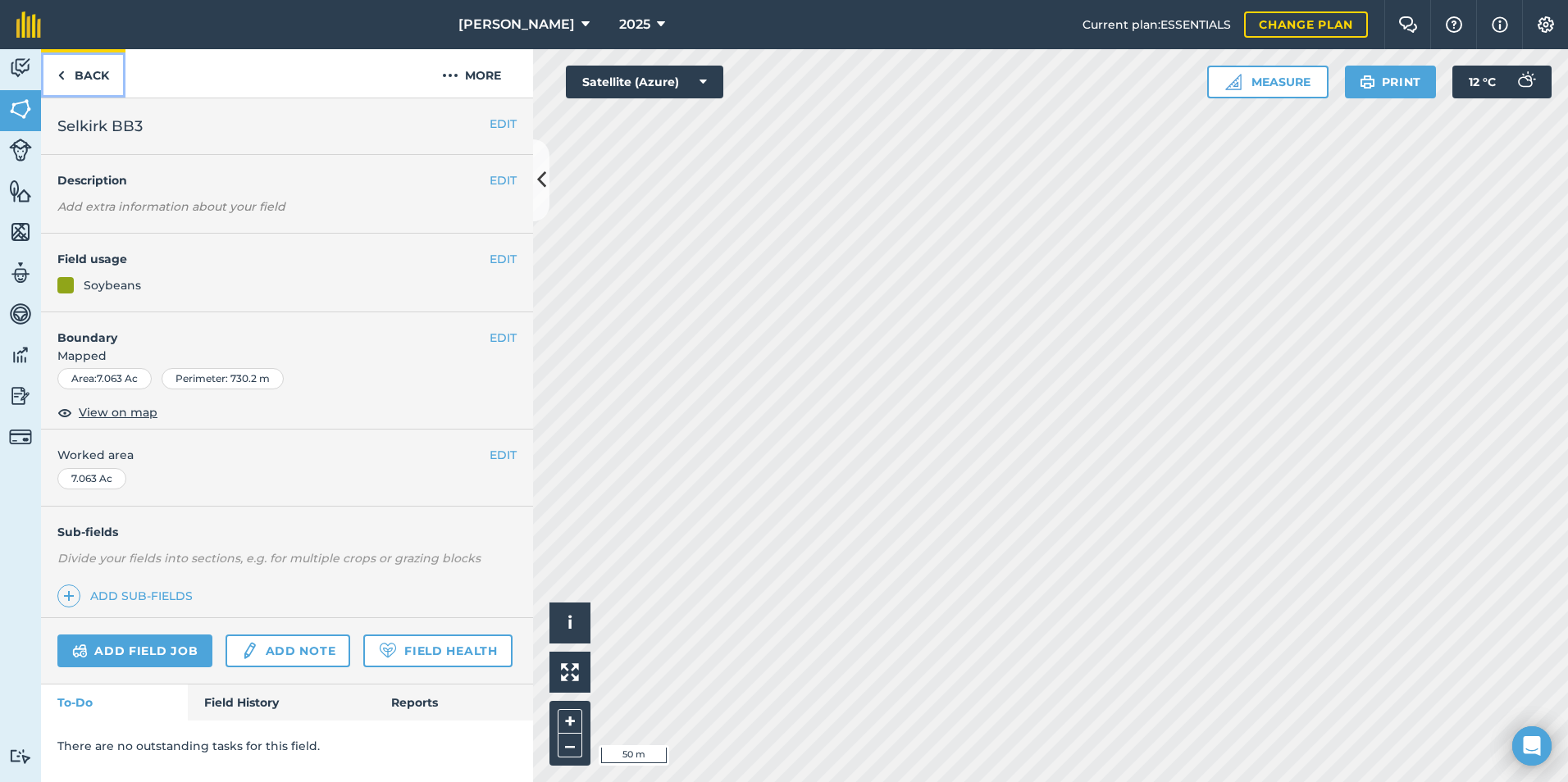
click at [103, 67] on link "Back" at bounding box center [83, 73] width 85 height 49
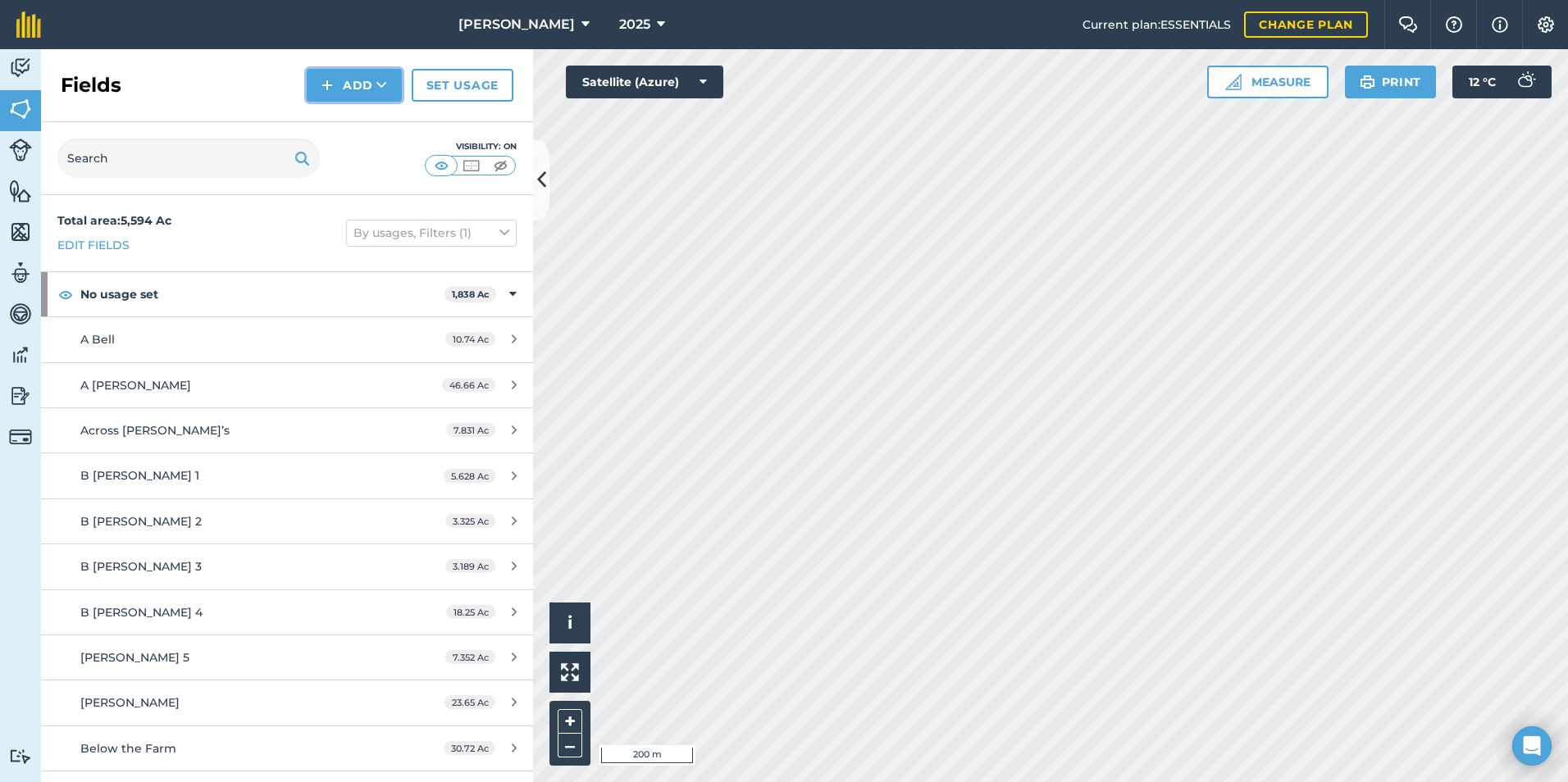
click at [369, 86] on button "Add" at bounding box center [354, 85] width 95 height 33
click at [378, 115] on link "Draw" at bounding box center [354, 122] width 90 height 36
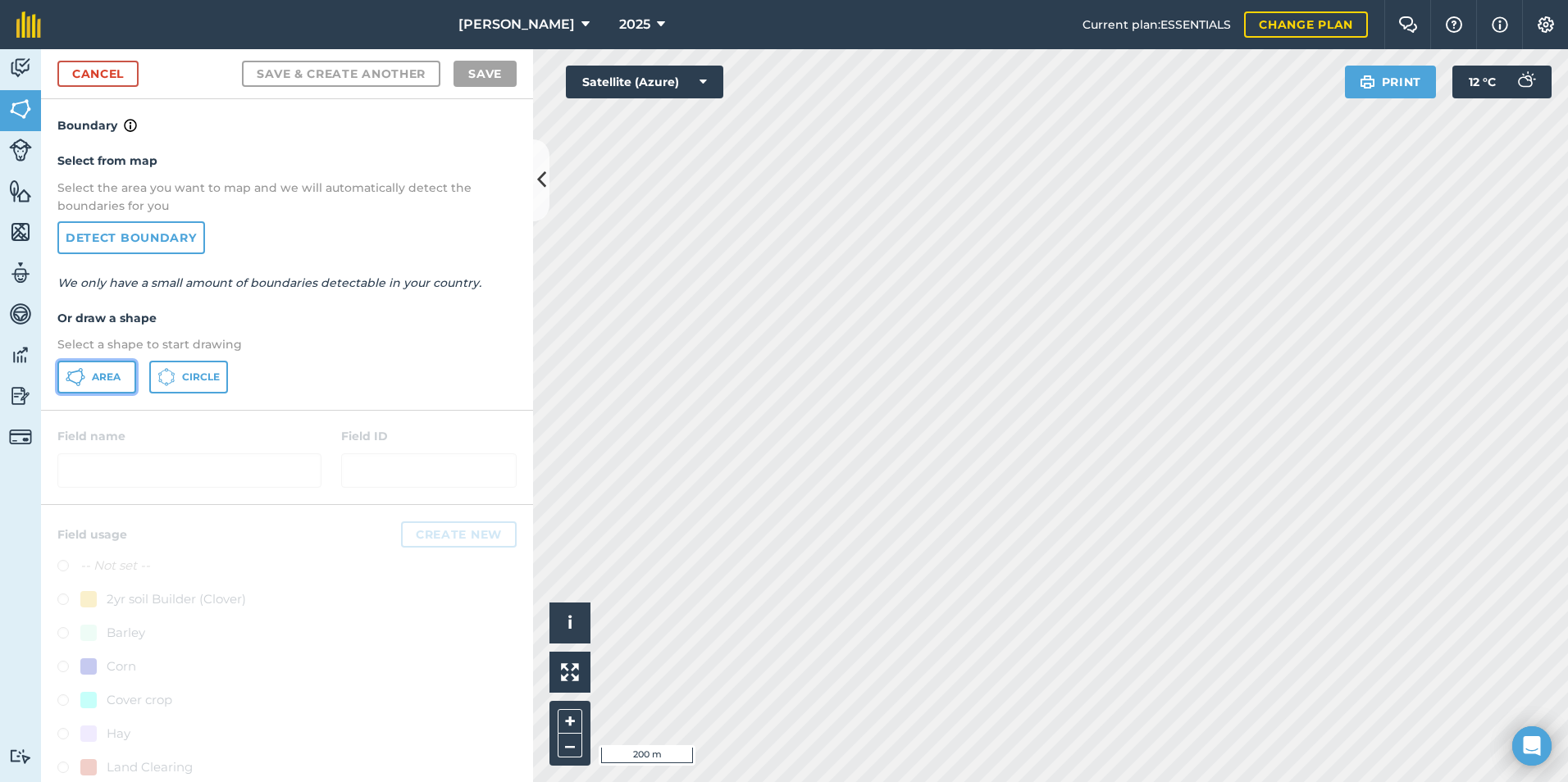
click at [93, 379] on span "Area" at bounding box center [106, 377] width 29 height 13
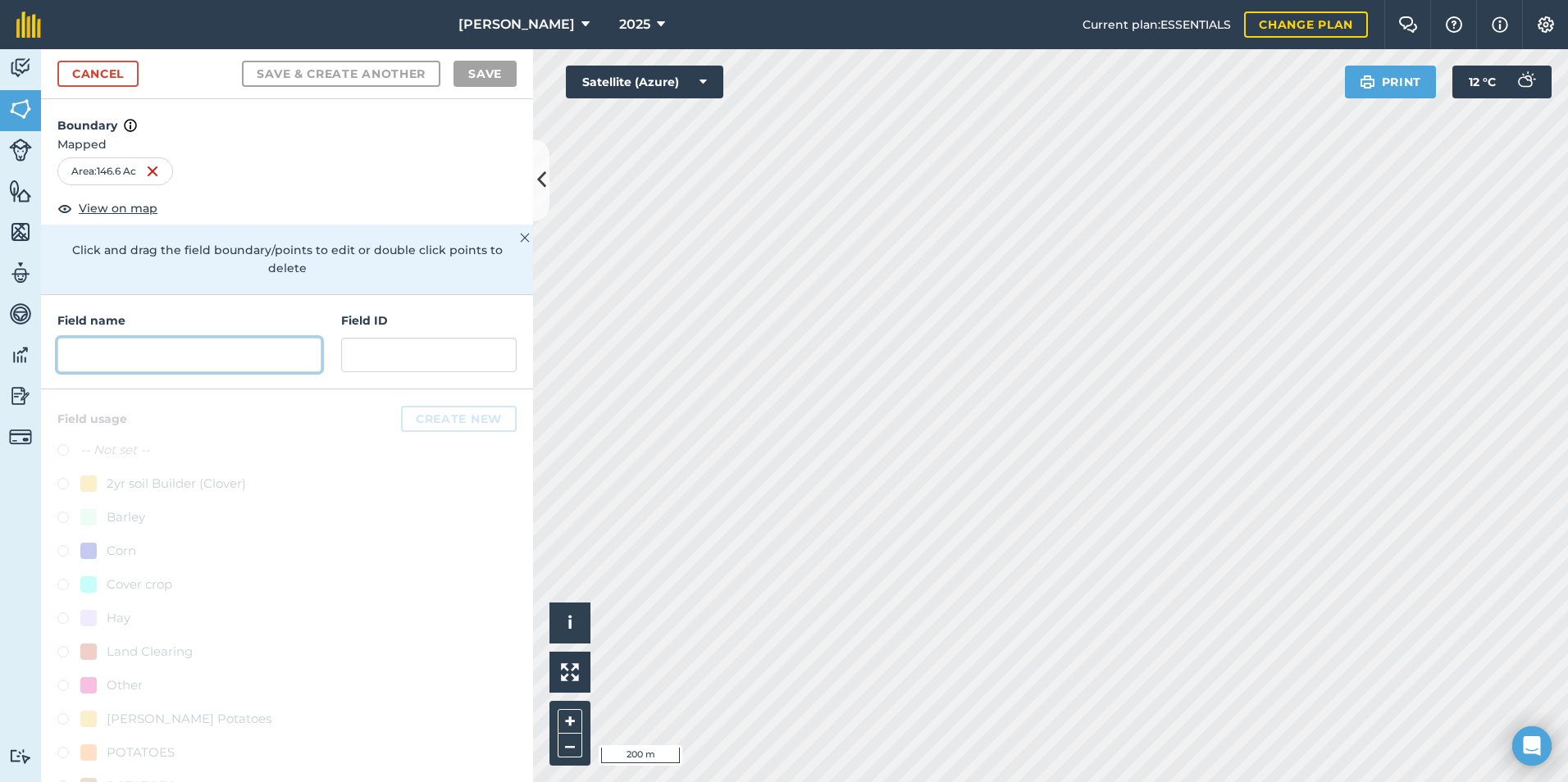
click at [196, 349] on input "text" at bounding box center [190, 355] width 264 height 35
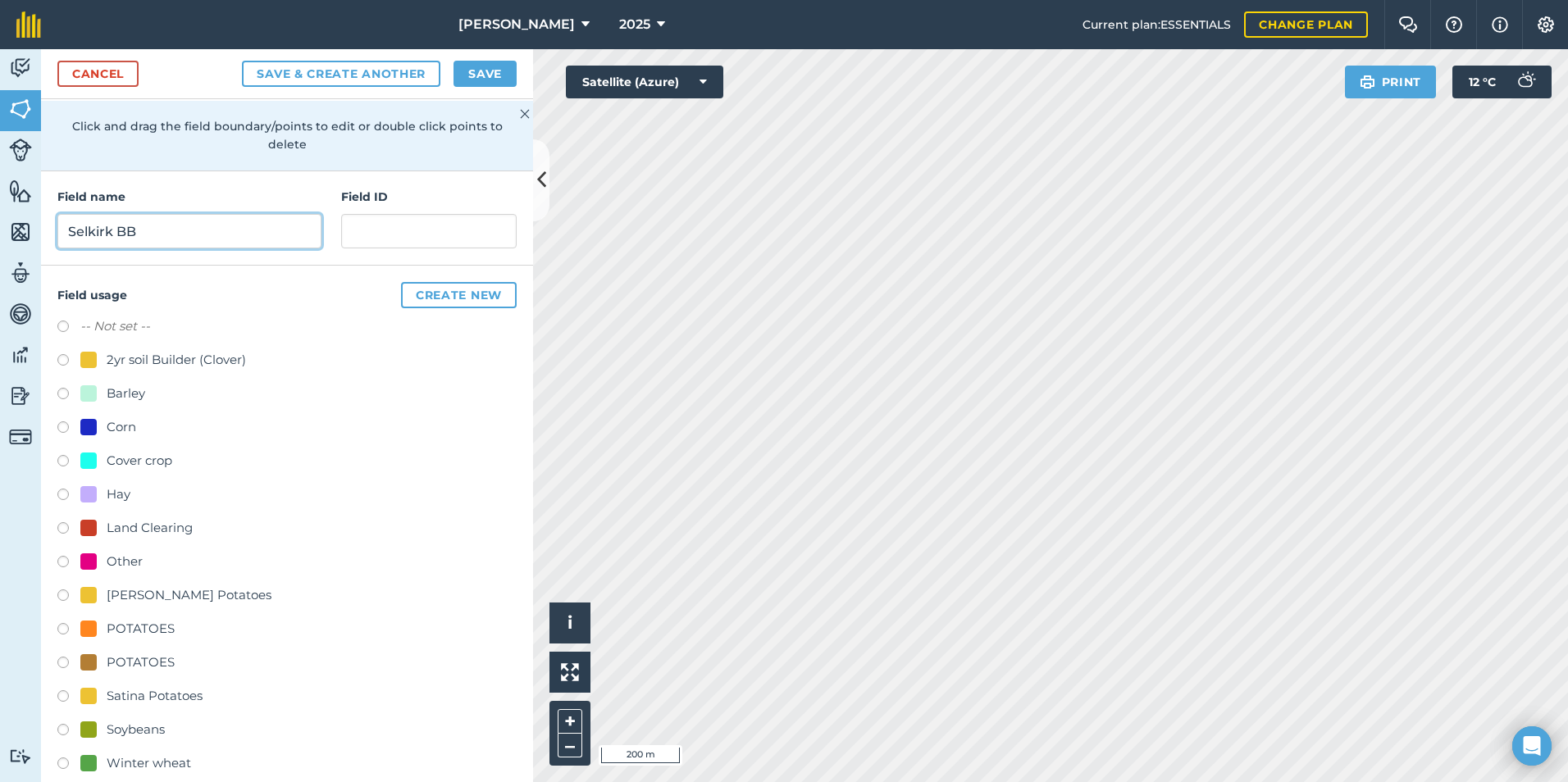
scroll to position [146, 0]
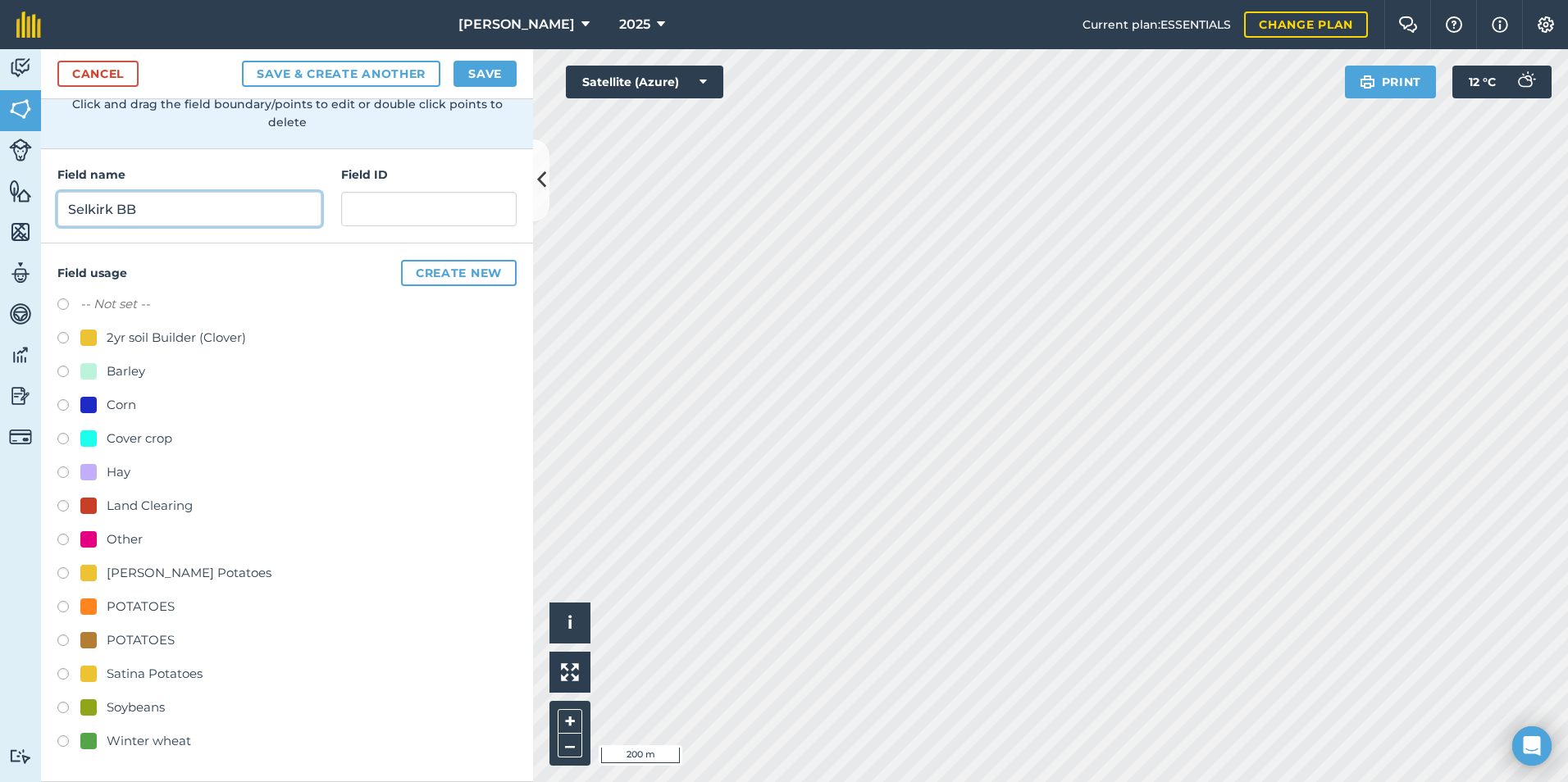
type input "Selkirk BB"
click at [63, 302] on label at bounding box center [69, 306] width 23 height 16
radio input "true"
click at [483, 72] on button "Save" at bounding box center [485, 74] width 63 height 26
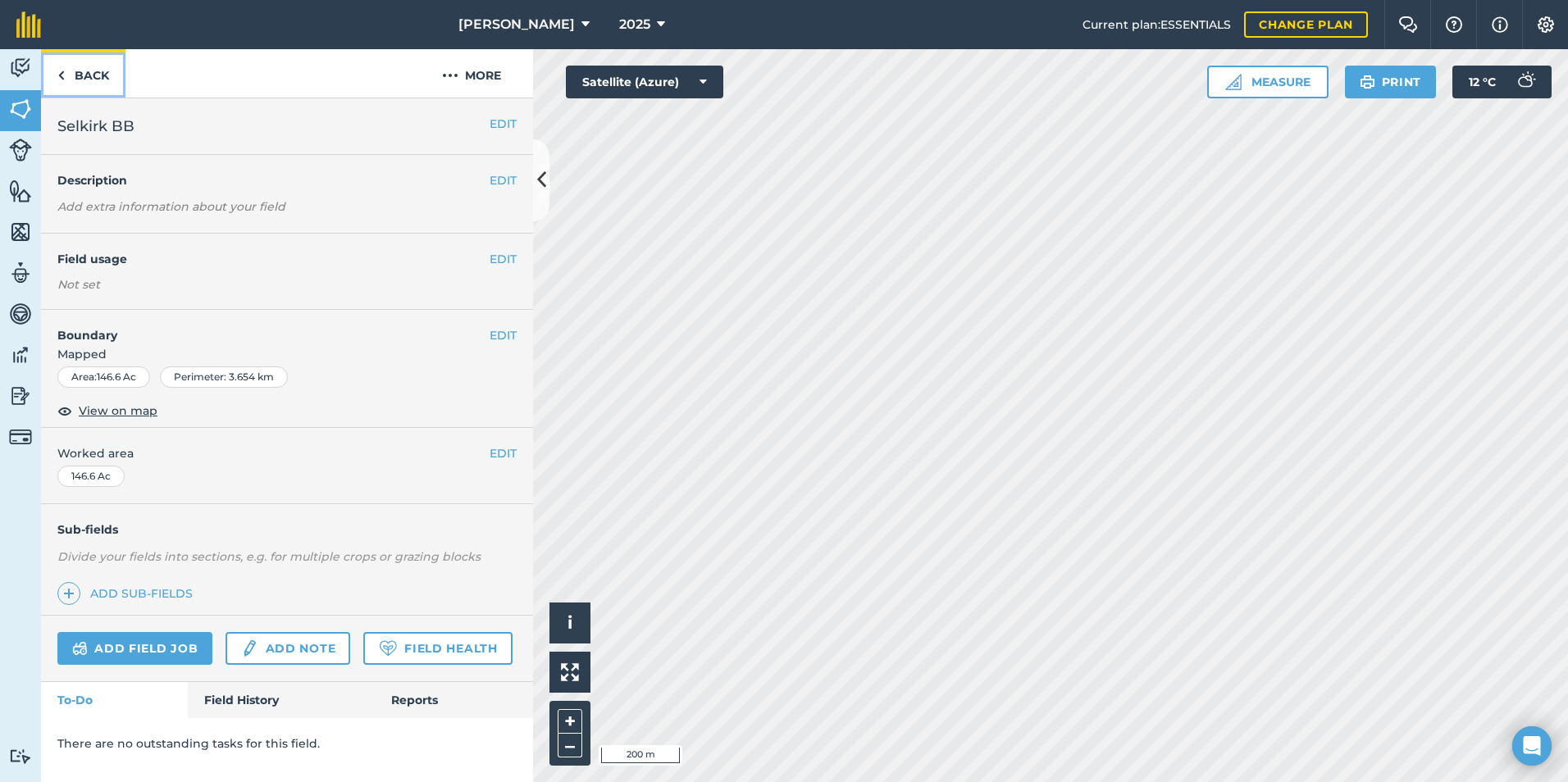
click at [75, 82] on link "Back" at bounding box center [83, 73] width 85 height 49
click at [107, 81] on link "Back" at bounding box center [83, 73] width 85 height 49
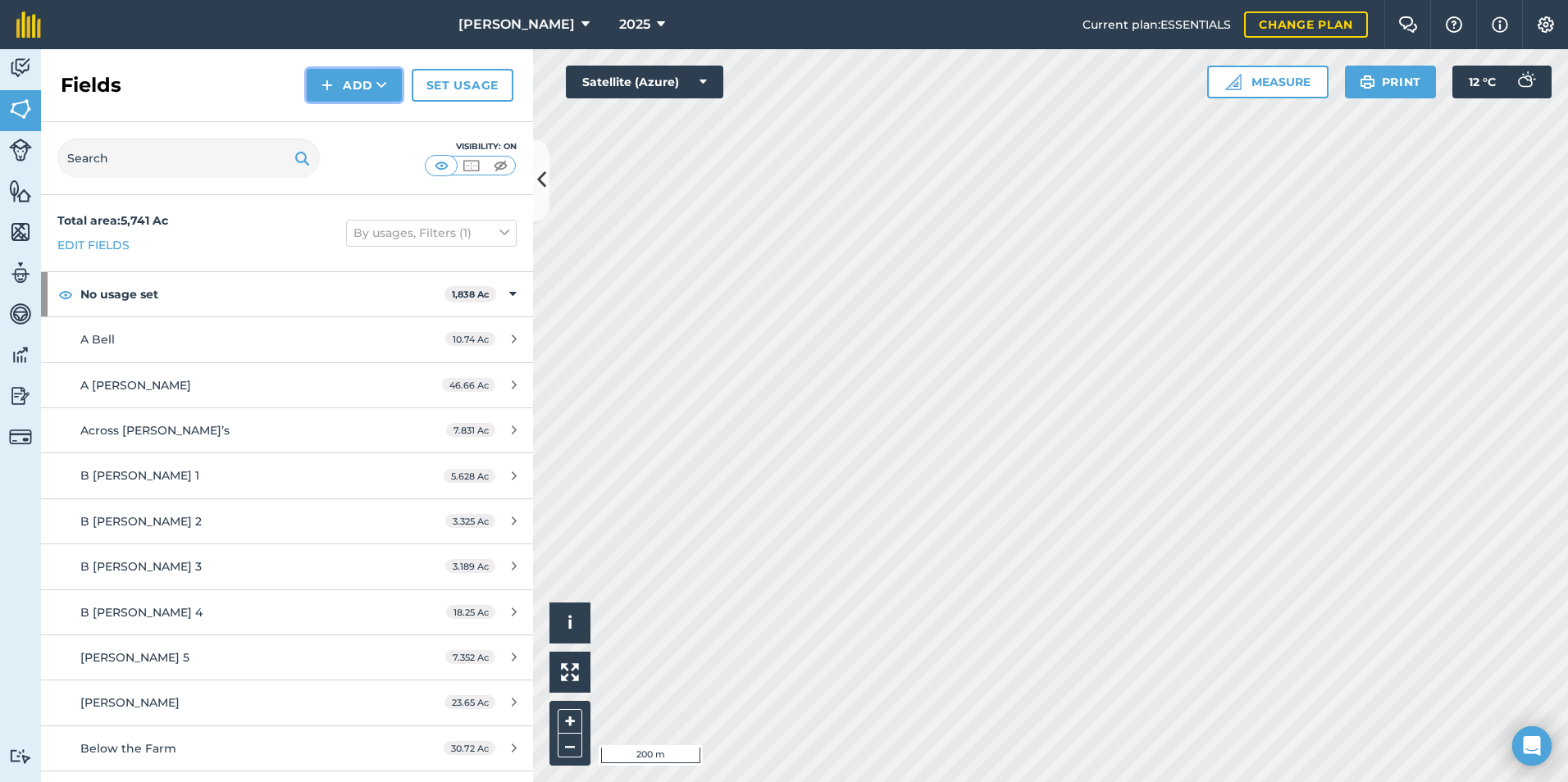
click at [347, 86] on button "Add" at bounding box center [354, 85] width 95 height 33
click at [361, 127] on link "Draw" at bounding box center [354, 122] width 90 height 36
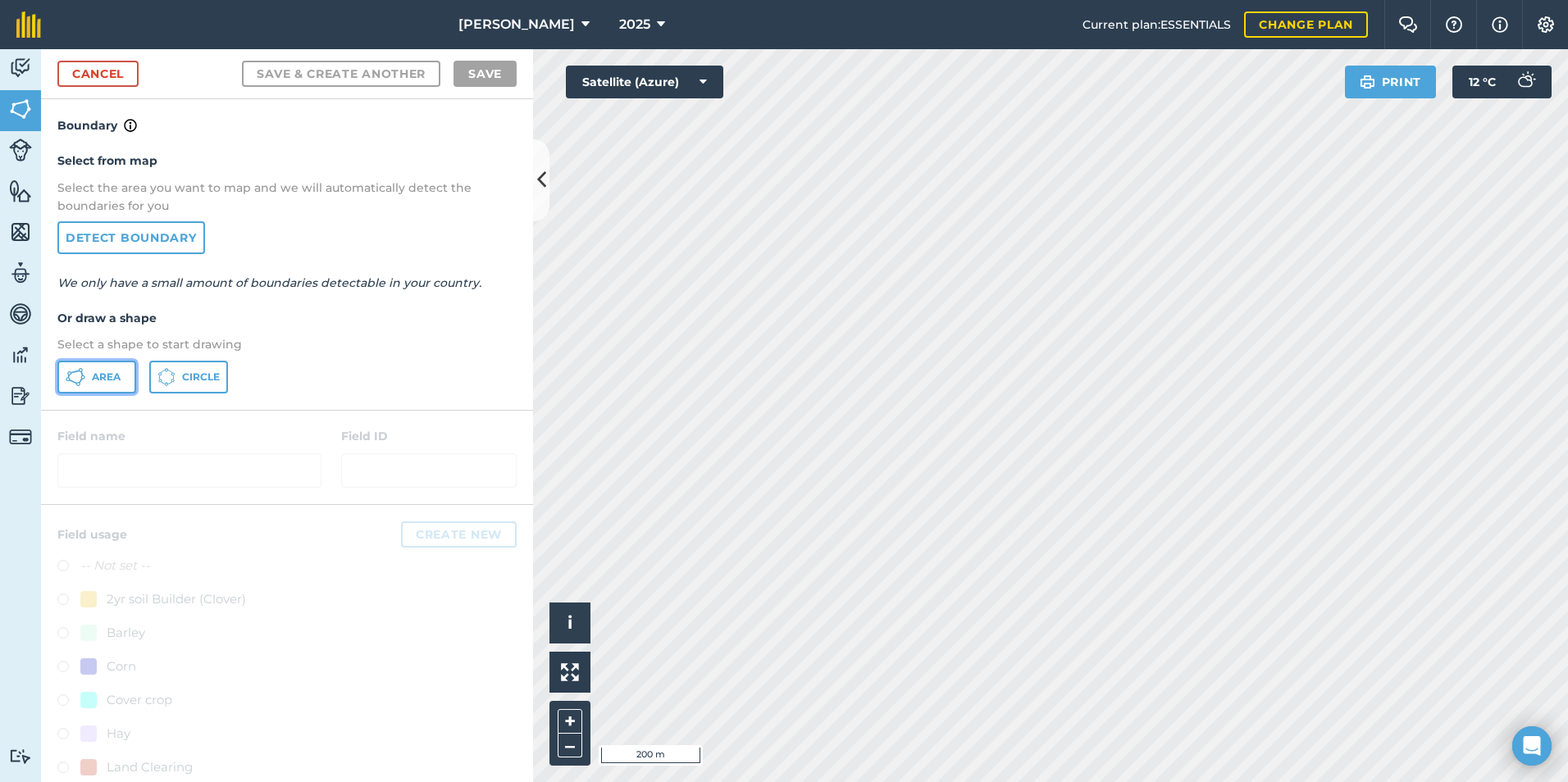
click at [85, 381] on icon at bounding box center [76, 377] width 20 height 20
click at [1082, 782] on html "[PERSON_NAME] 2025 Current plan : ESSENTIALS Change plan Farm Chat Help Info Se…" at bounding box center [784, 391] width 1568 height 782
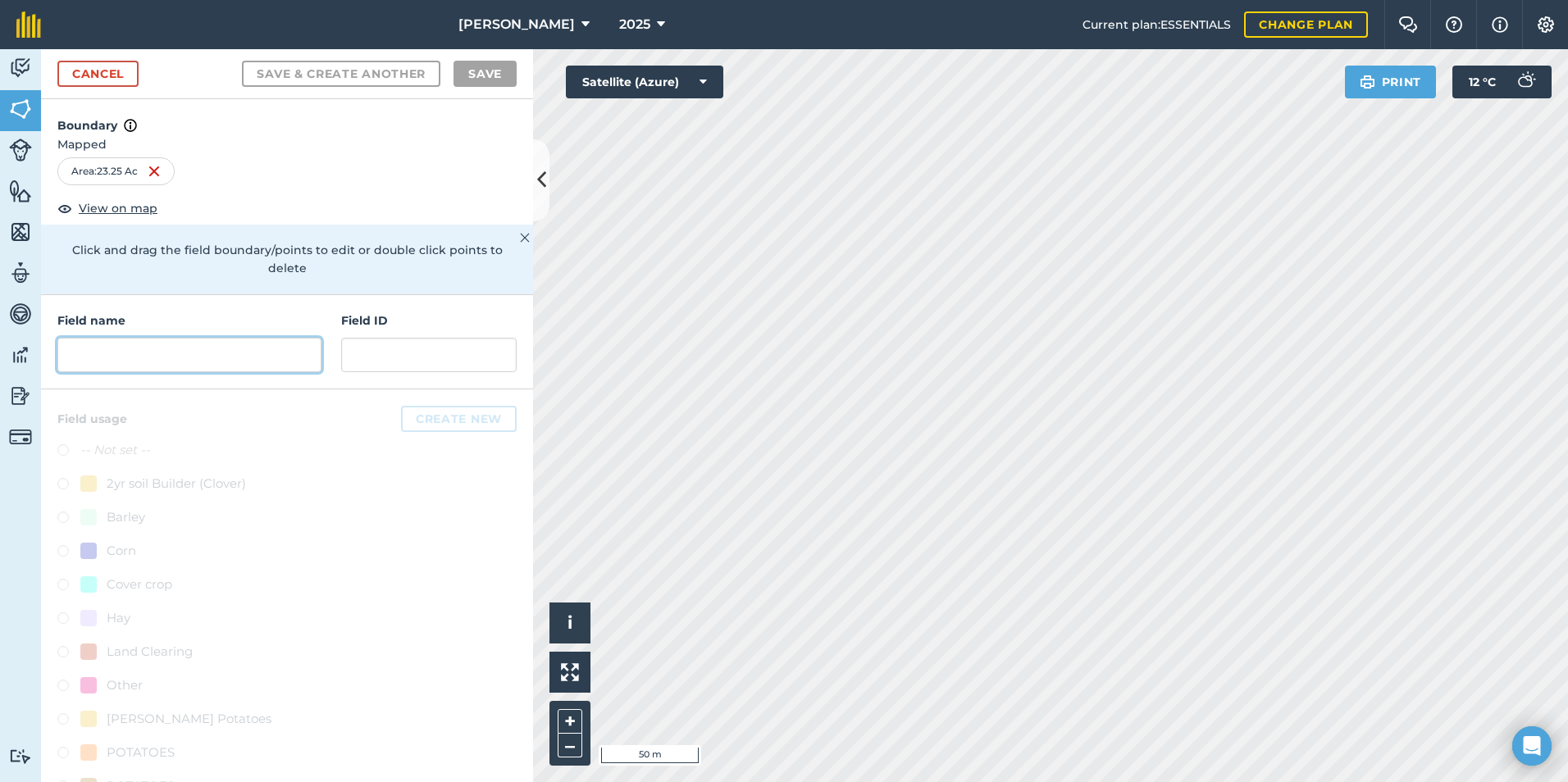
click at [202, 358] on input "text" at bounding box center [190, 355] width 264 height 35
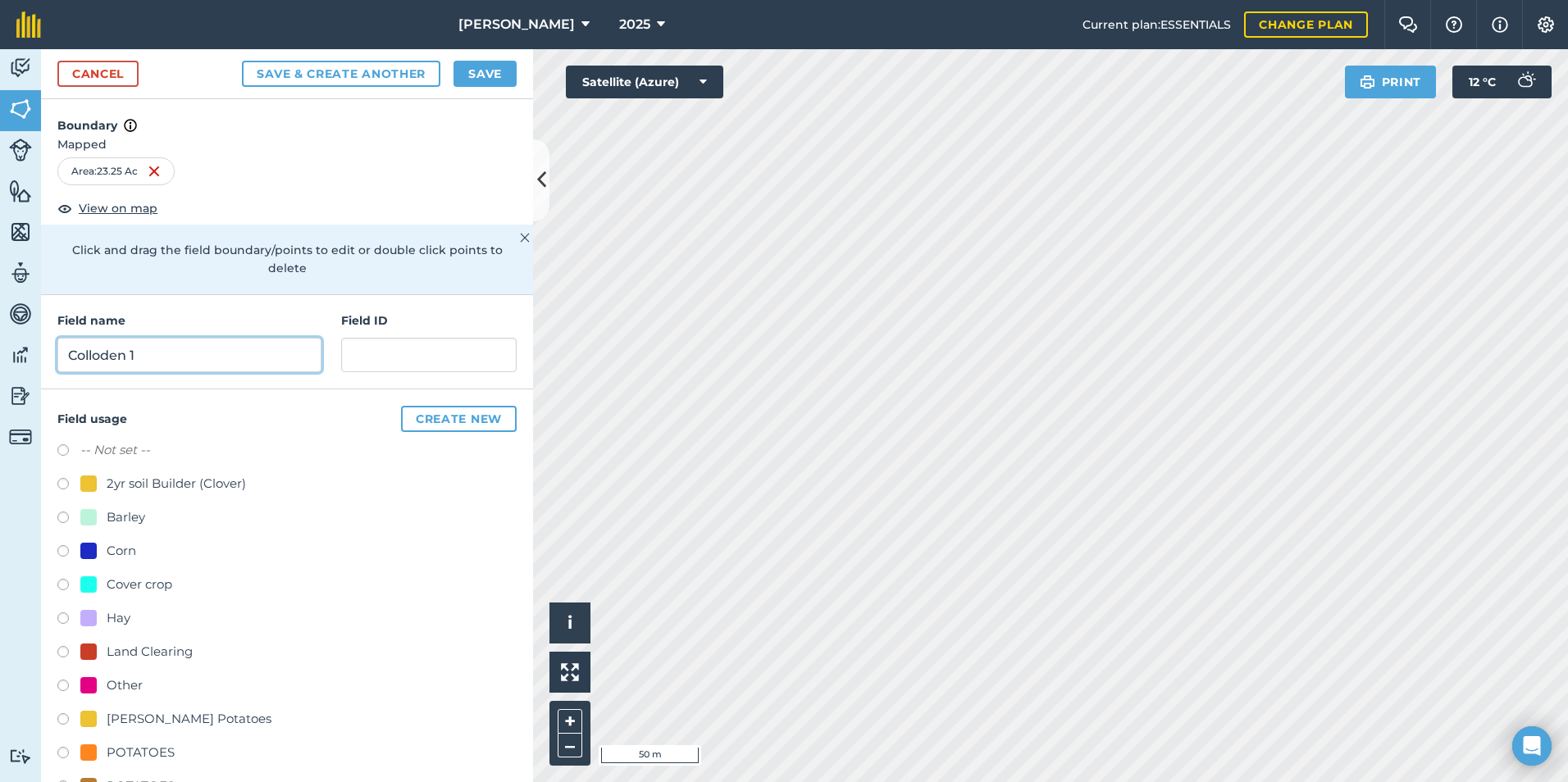
click at [85, 355] on input "Colloden 1" at bounding box center [190, 355] width 264 height 35
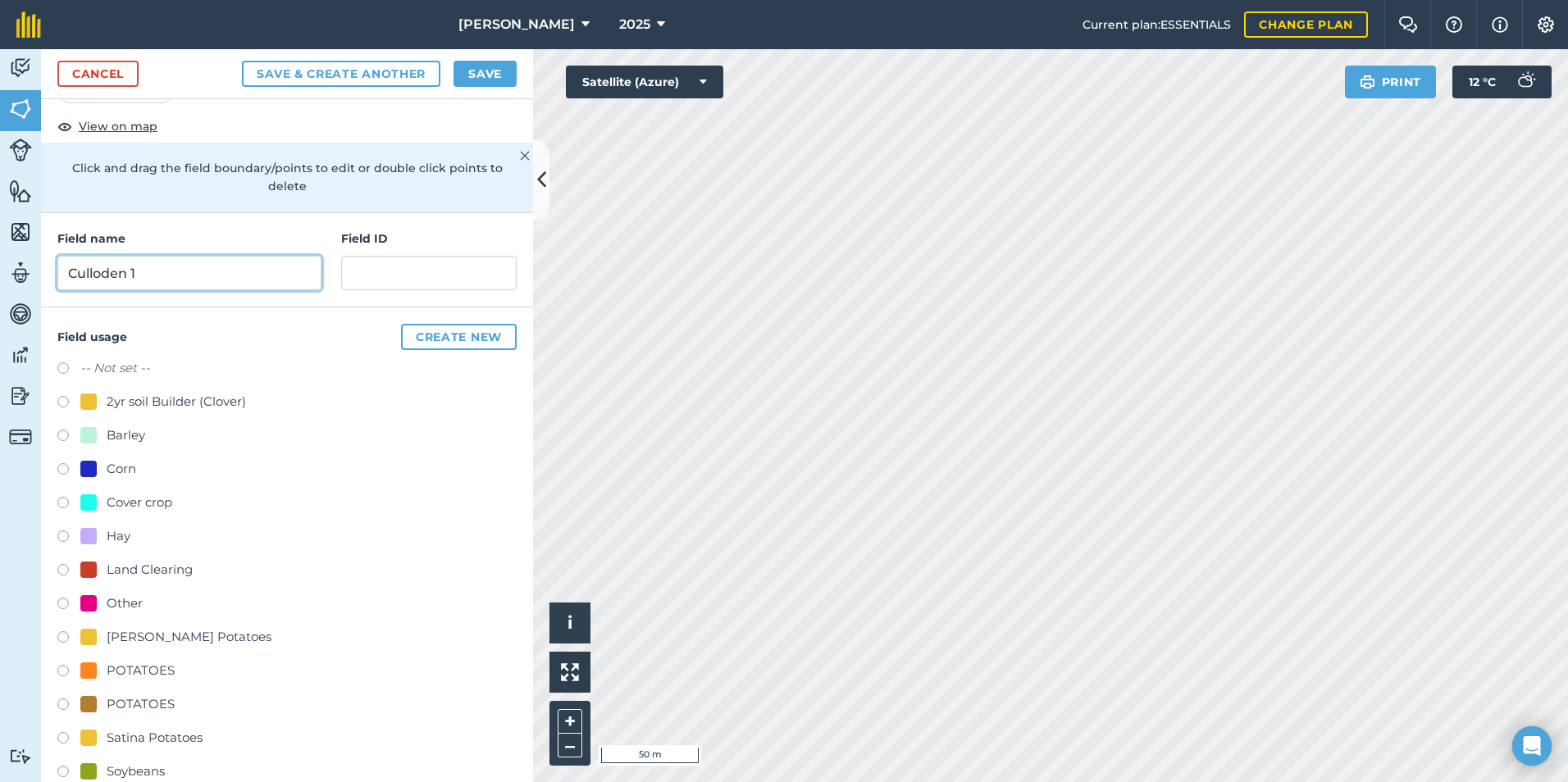
type input "Culloden 1"
click at [67, 366] on label at bounding box center [69, 370] width 23 height 16
radio input "true"
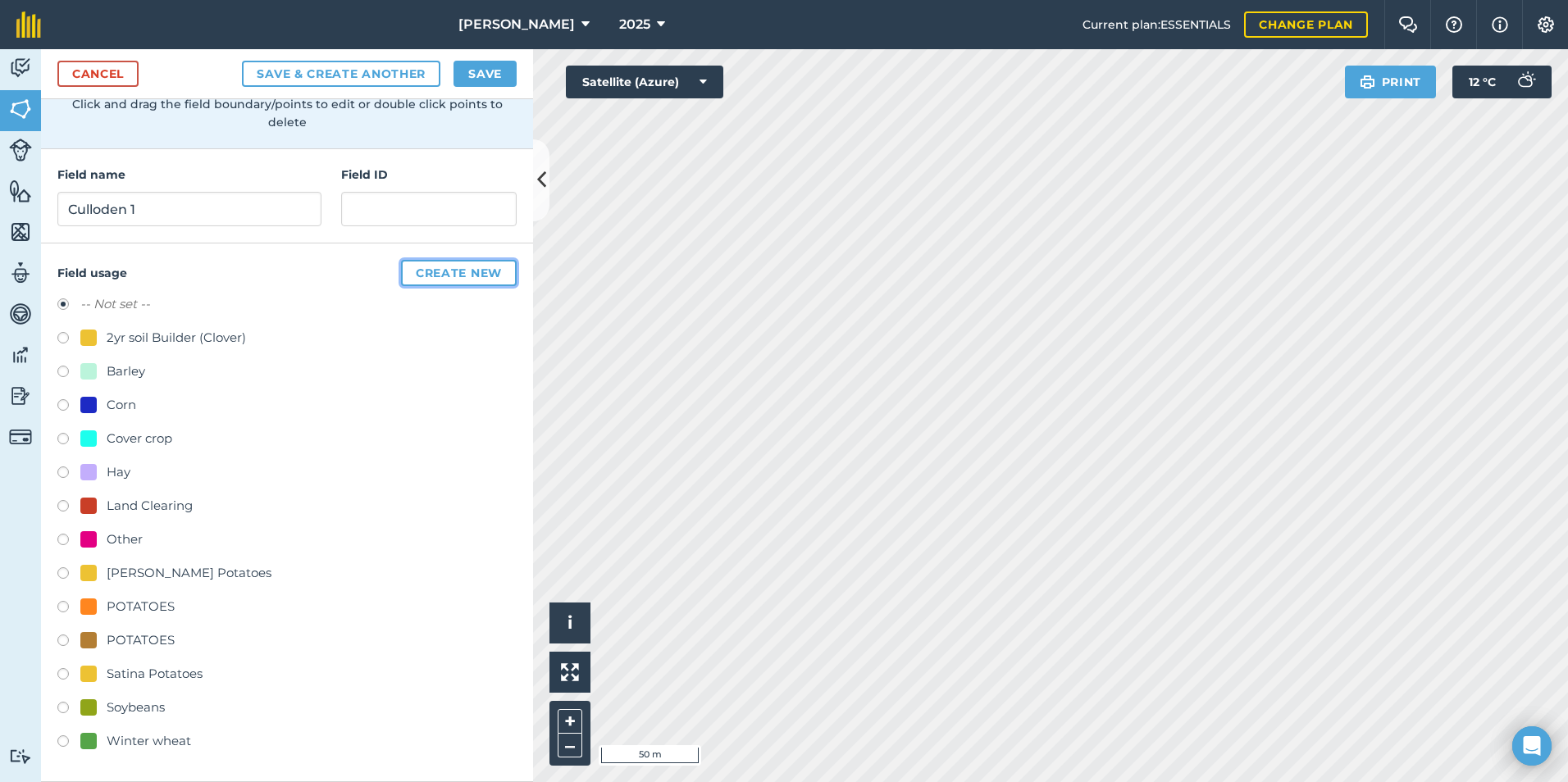
click at [478, 274] on button "Create new" at bounding box center [459, 273] width 116 height 26
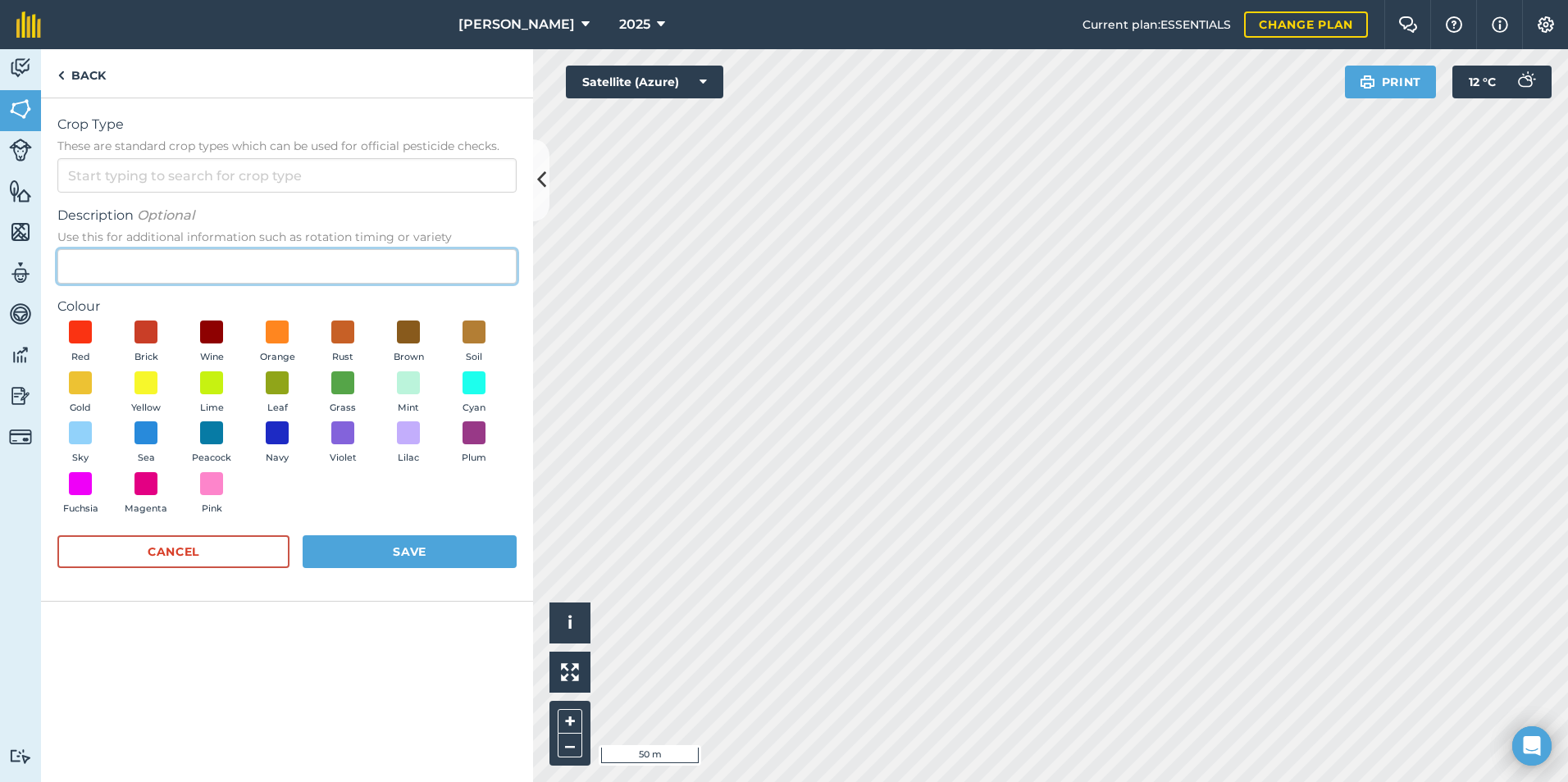
click at [160, 264] on input "Description Optional Use this for additional information such as rotation timin…" at bounding box center [287, 266] width 459 height 35
type input "Blue [PERSON_NAME]"
click at [219, 437] on span at bounding box center [211, 433] width 25 height 25
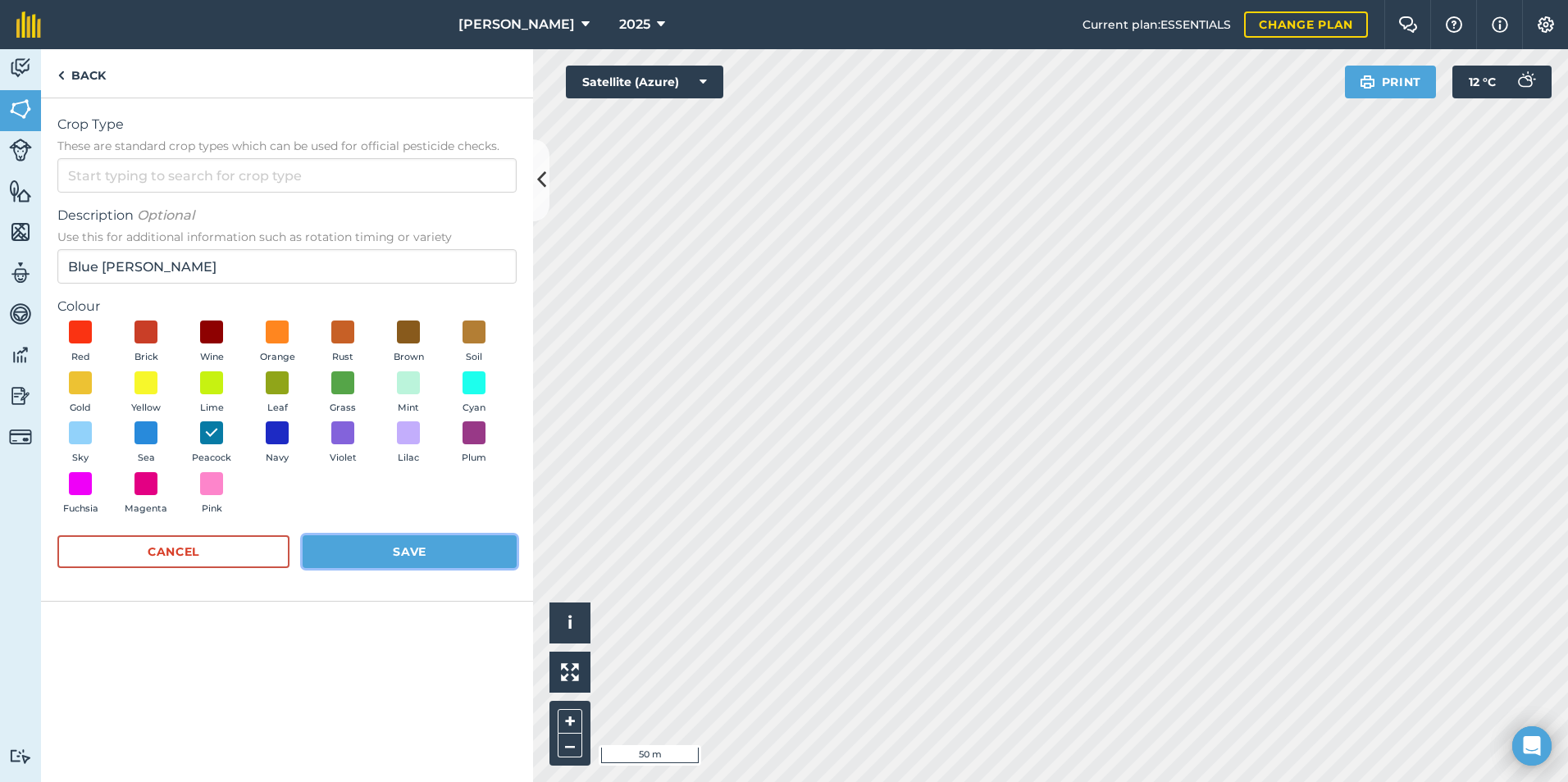
click at [371, 552] on button "Save" at bounding box center [409, 552] width 214 height 33
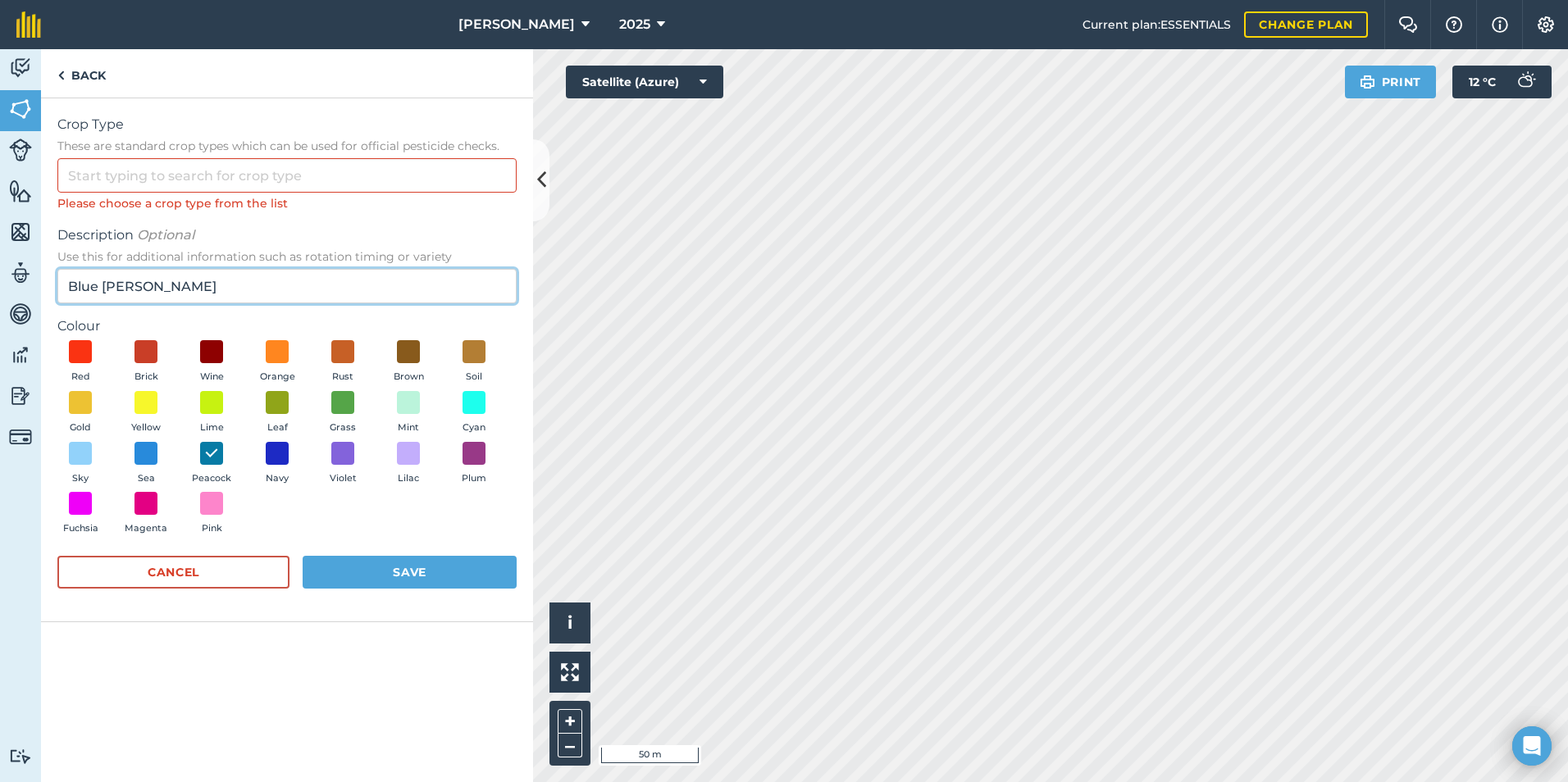
drag, startPoint x: 200, startPoint y: 283, endPoint x: 49, endPoint y: 288, distance: 151.1
click at [49, 288] on div "Crop Type These are standard crop types which can be used for official pesticid…" at bounding box center [286, 360] width 492 height 524
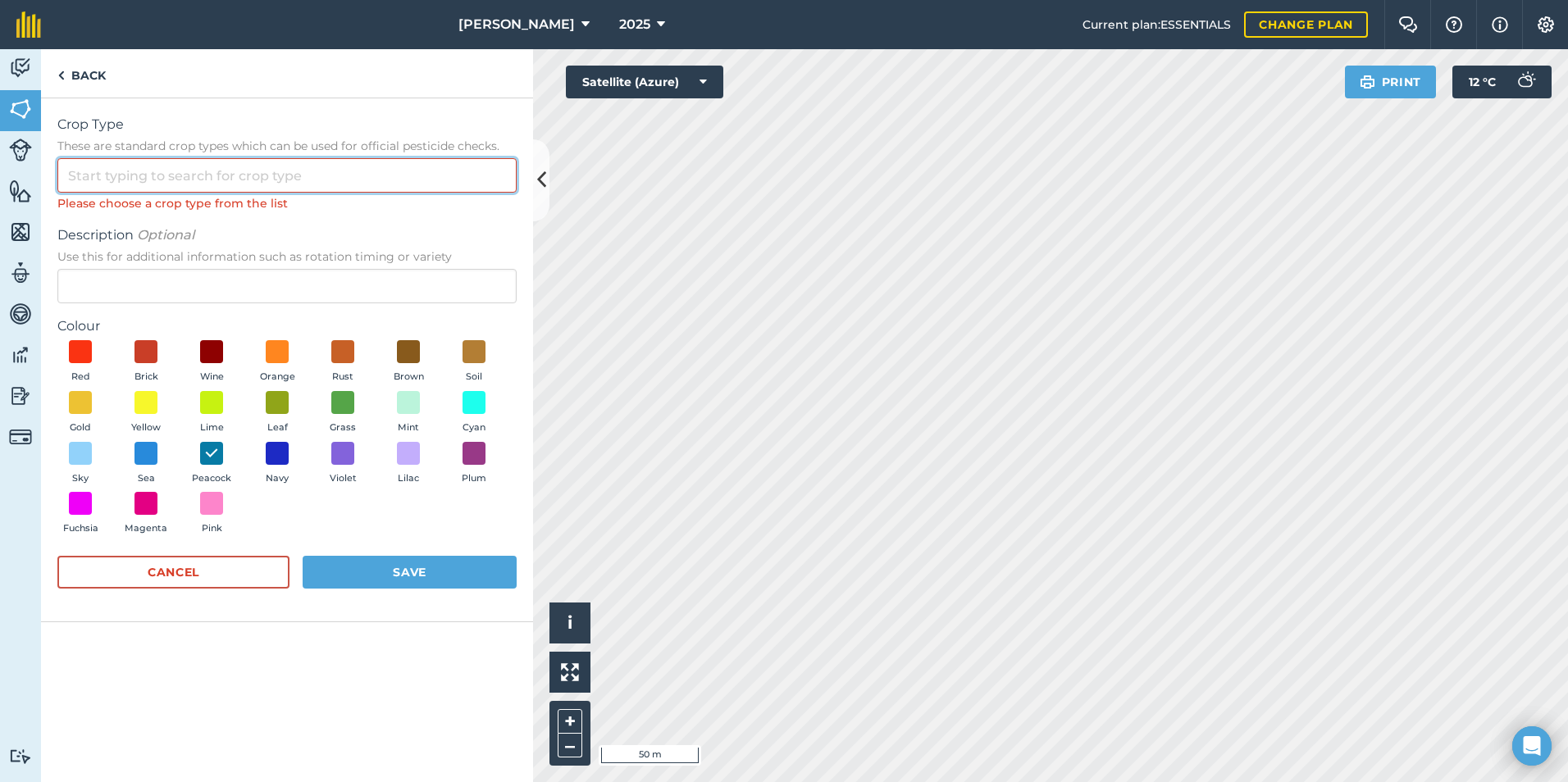
click at [148, 171] on input "Crop Type These are standard crop types which can be used for official pesticid…" at bounding box center [287, 176] width 459 height 35
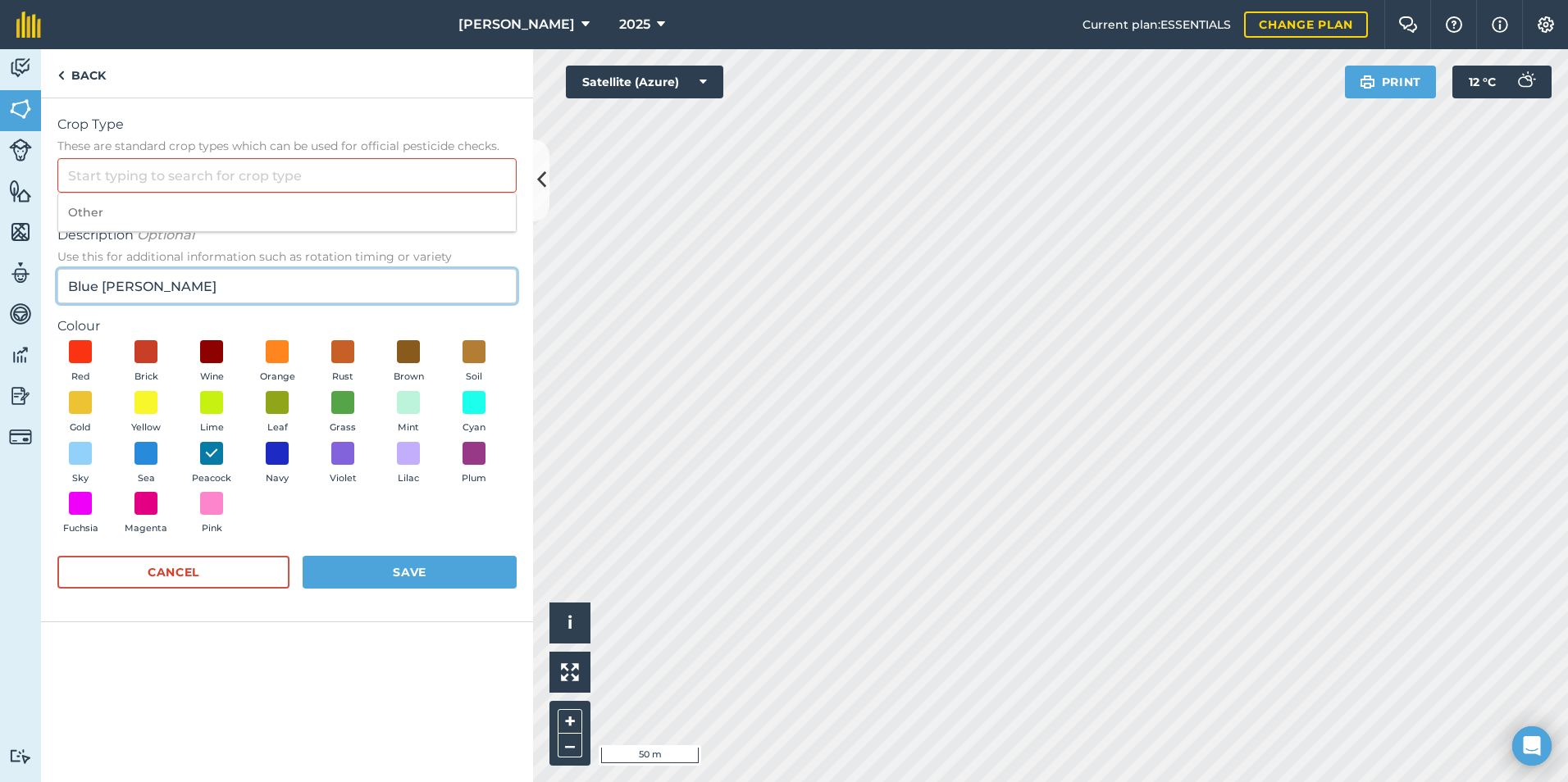
type input "Blue [PERSON_NAME]"
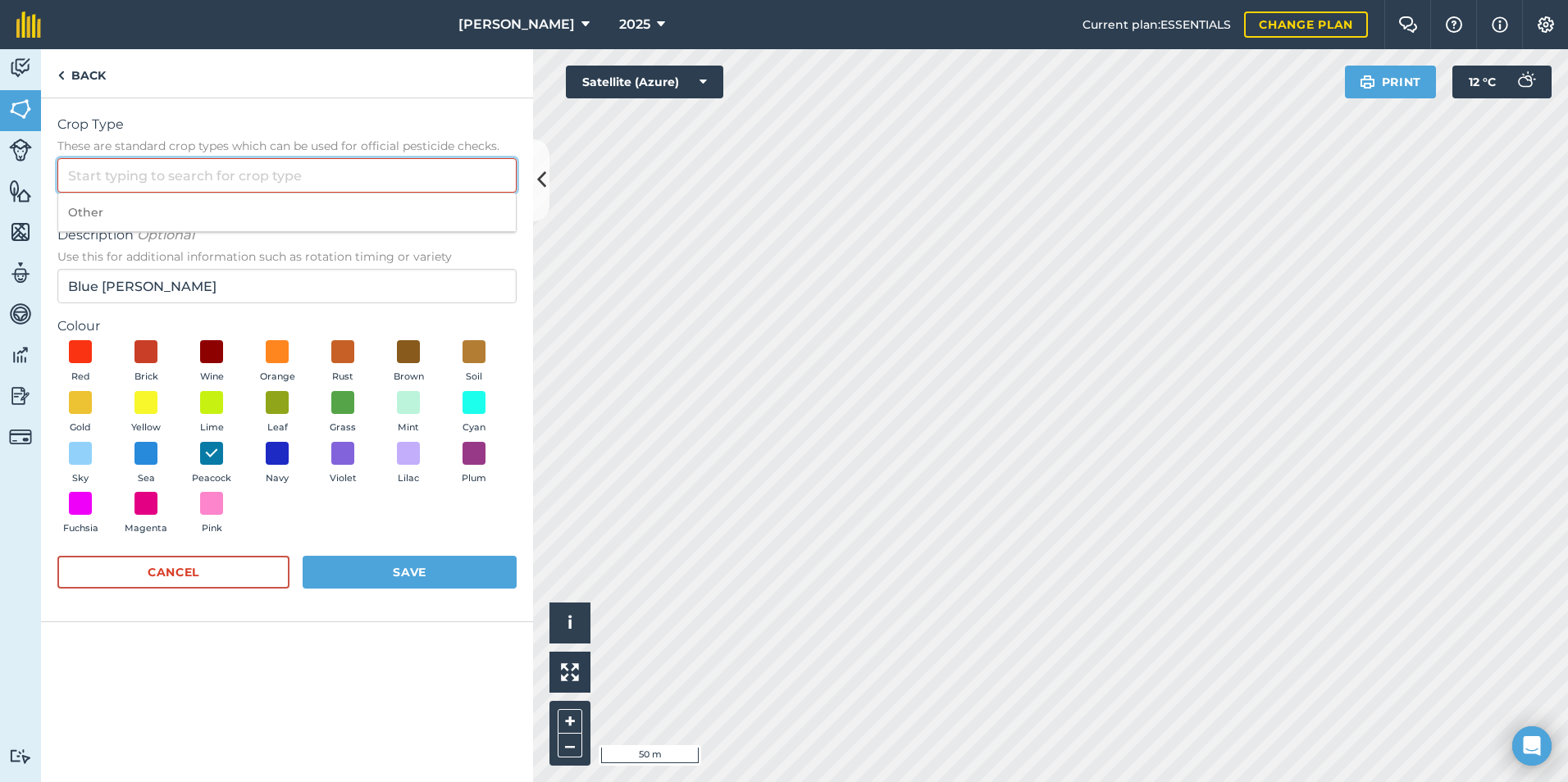
paste input "Blue [PERSON_NAME]"
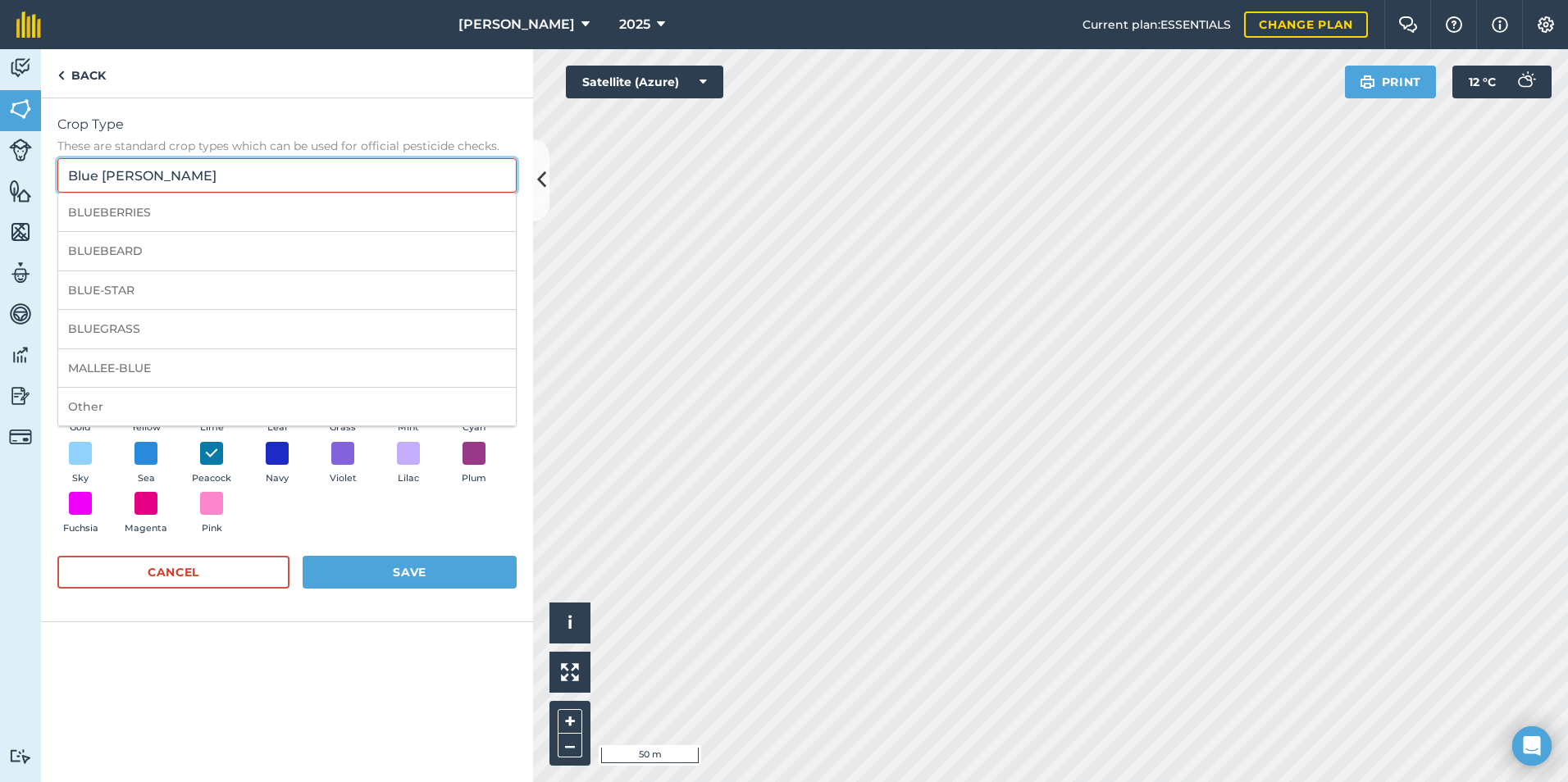
type input "Blue [PERSON_NAME]"
click at [503, 524] on div "Red Brick Wine Orange Rust Brown Soil Gold Yellow Lime Leaf Grass Mint Cyan Sky…" at bounding box center [287, 441] width 459 height 201
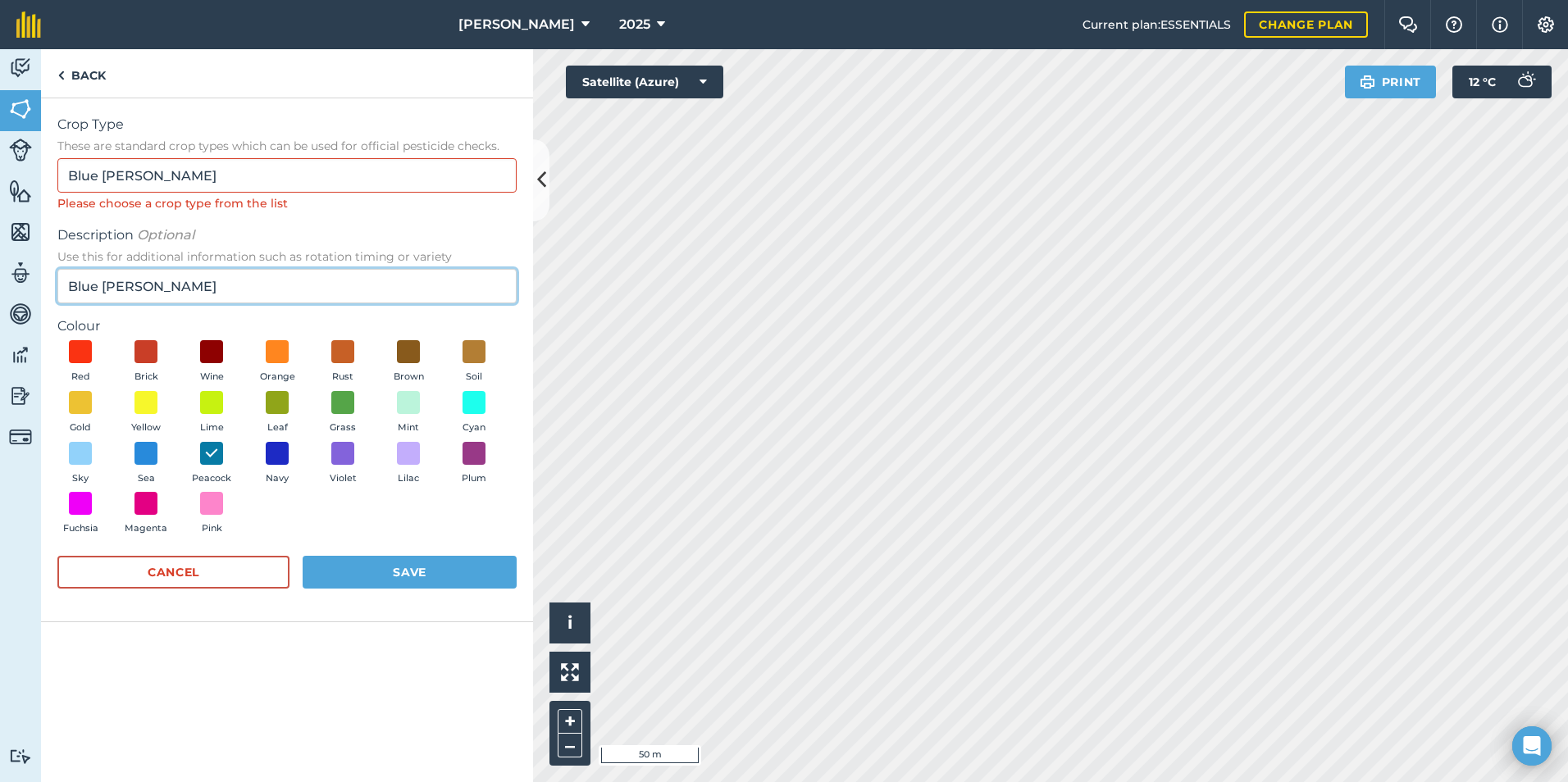
drag, startPoint x: 131, startPoint y: 288, endPoint x: 17, endPoint y: 290, distance: 114.0
click at [17, 290] on div "Activity Fields Livestock Features Maps Team Vehicles Data Reporting Billing Tu…" at bounding box center [784, 415] width 1568 height 733
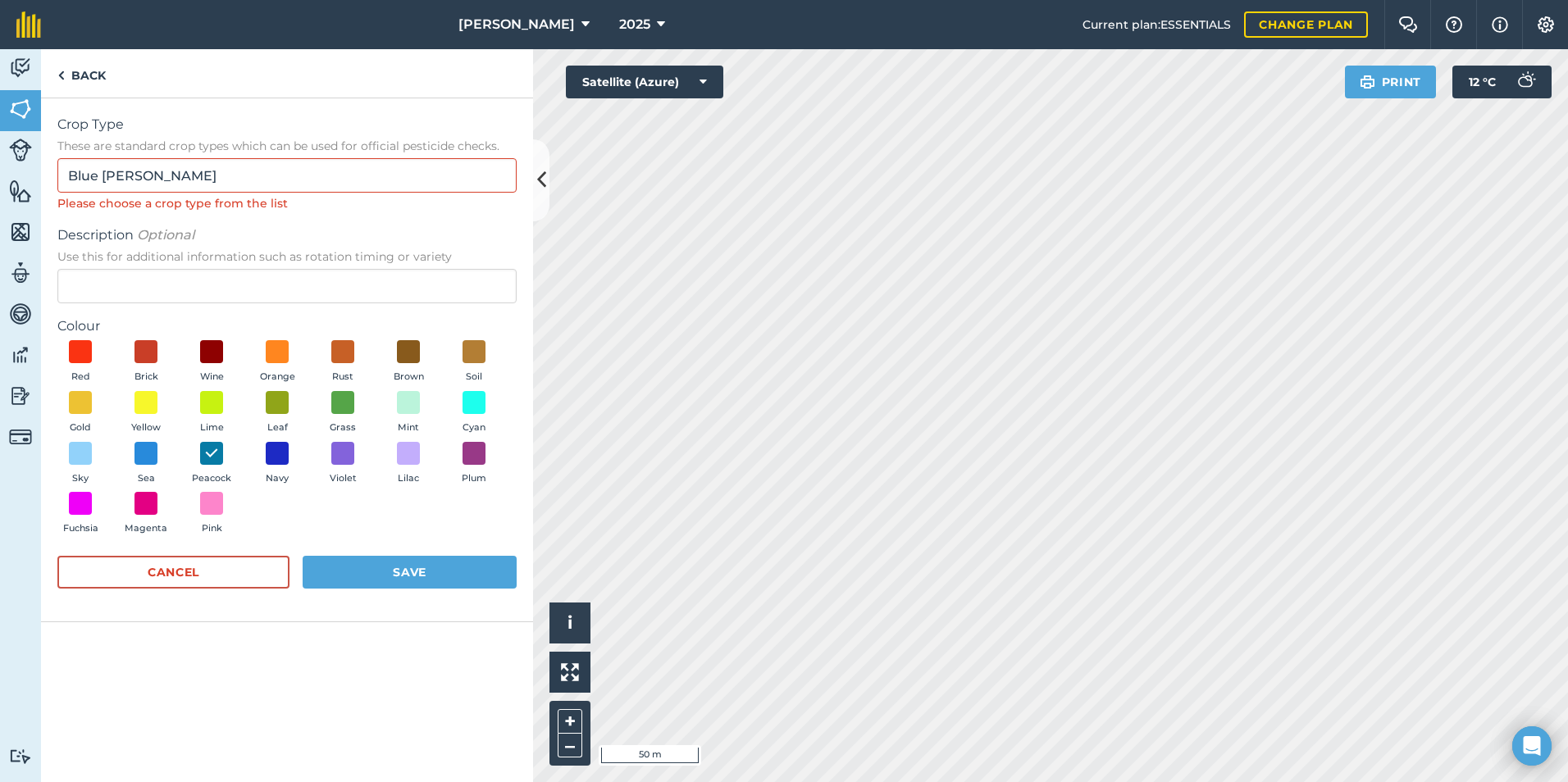
click at [302, 696] on div "Crop Type These are standard crop types which can be used for official pesticid…" at bounding box center [286, 441] width 492 height 684
click at [402, 577] on button "Save" at bounding box center [409, 573] width 214 height 33
click at [494, 181] on input "Blue [PERSON_NAME]" at bounding box center [287, 176] width 459 height 35
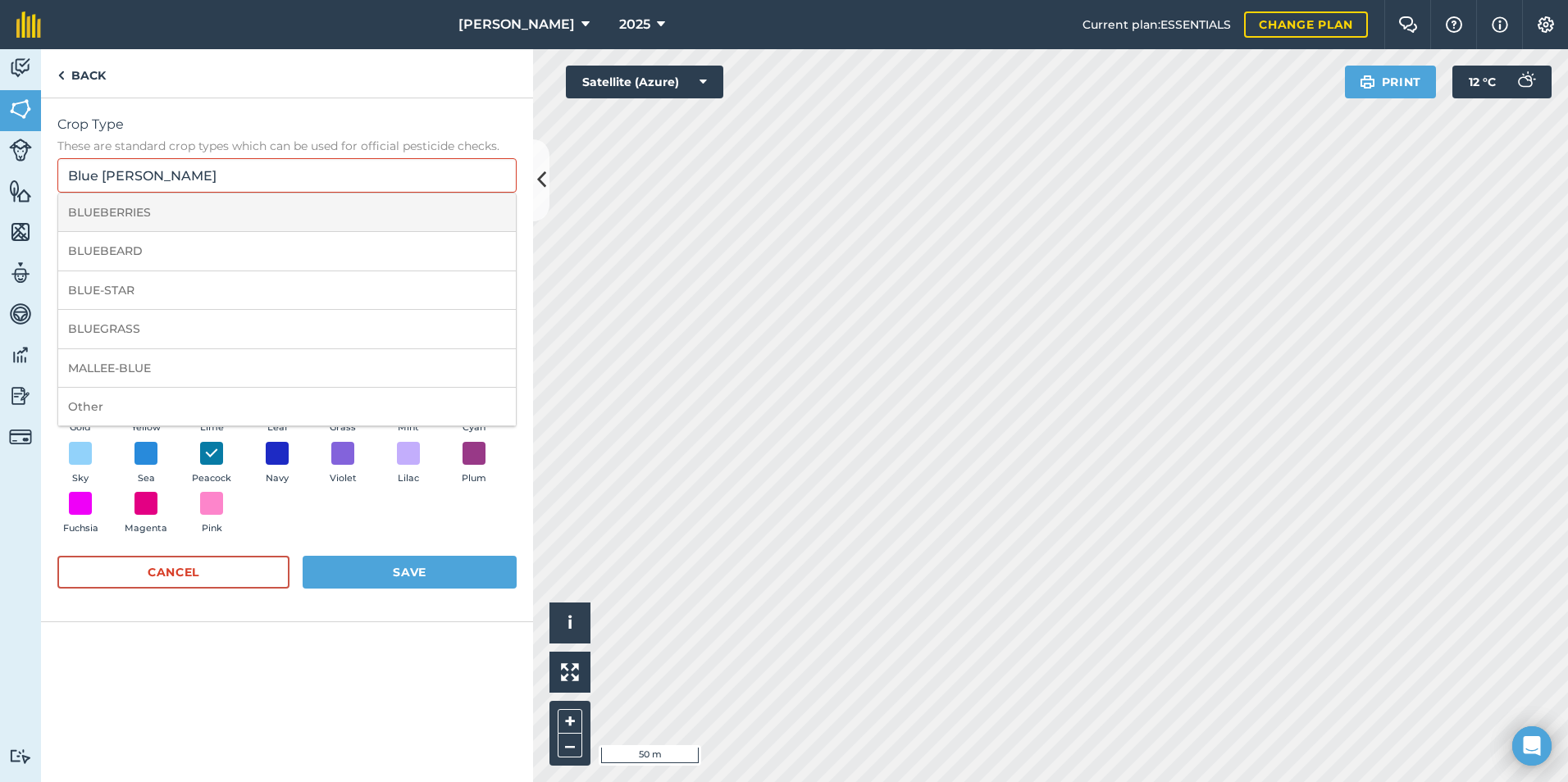
click at [196, 216] on li "BLUEBERRIES" at bounding box center [286, 212] width 458 height 39
type input "BLUEBERRIES"
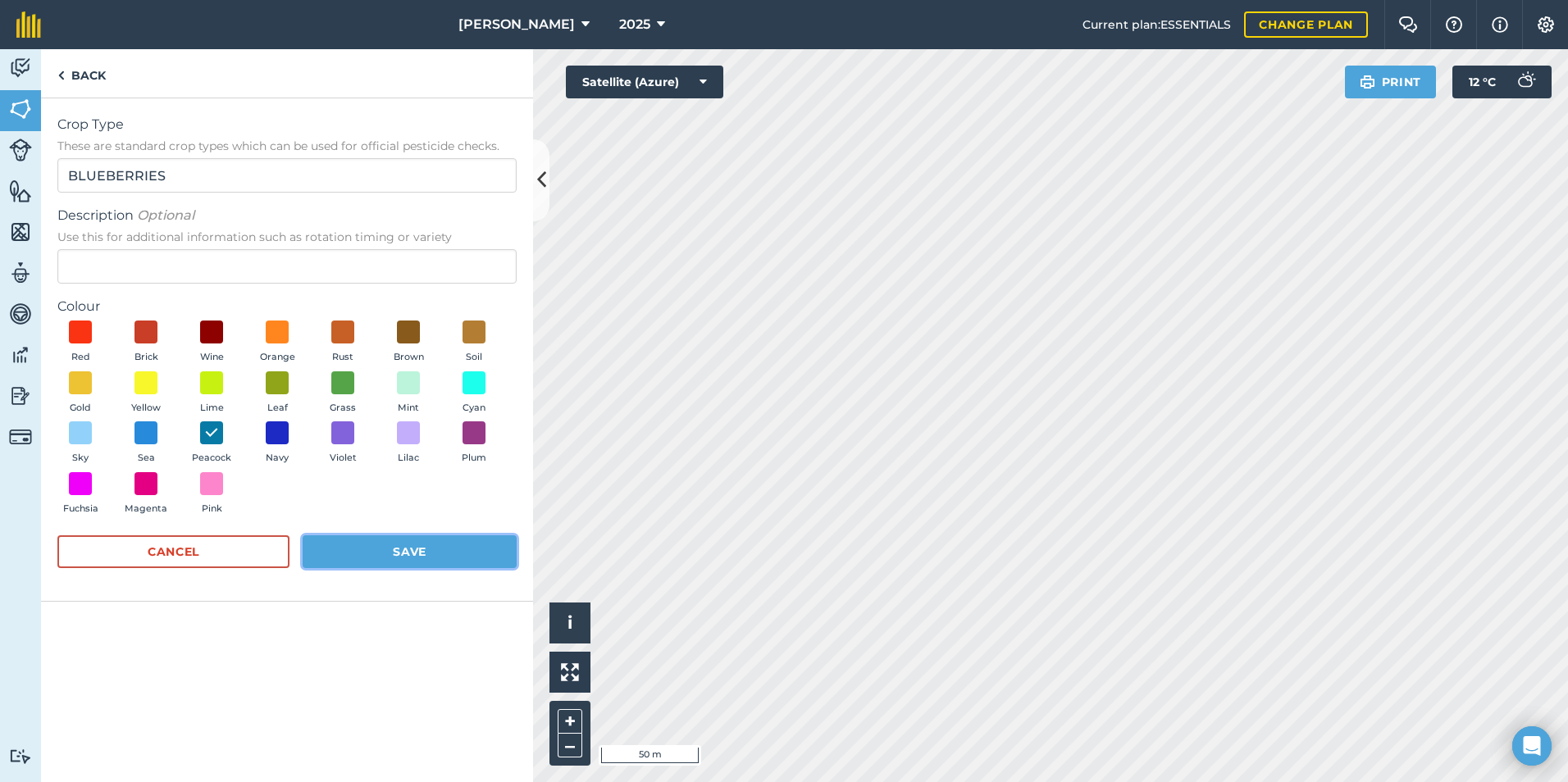
click at [437, 560] on button "Save" at bounding box center [409, 552] width 214 height 33
radio input "false"
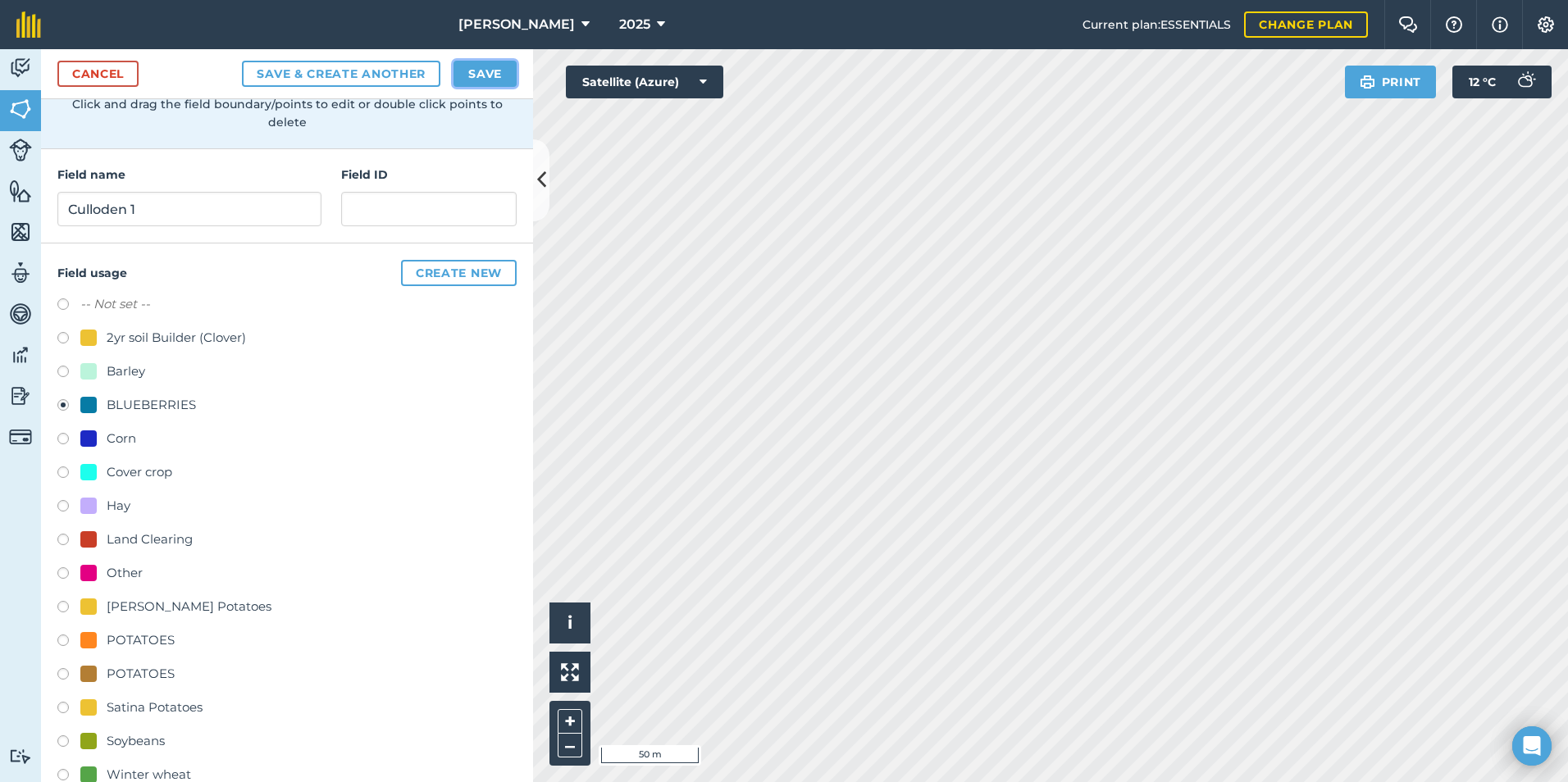
click at [496, 72] on button "Save" at bounding box center [485, 74] width 63 height 26
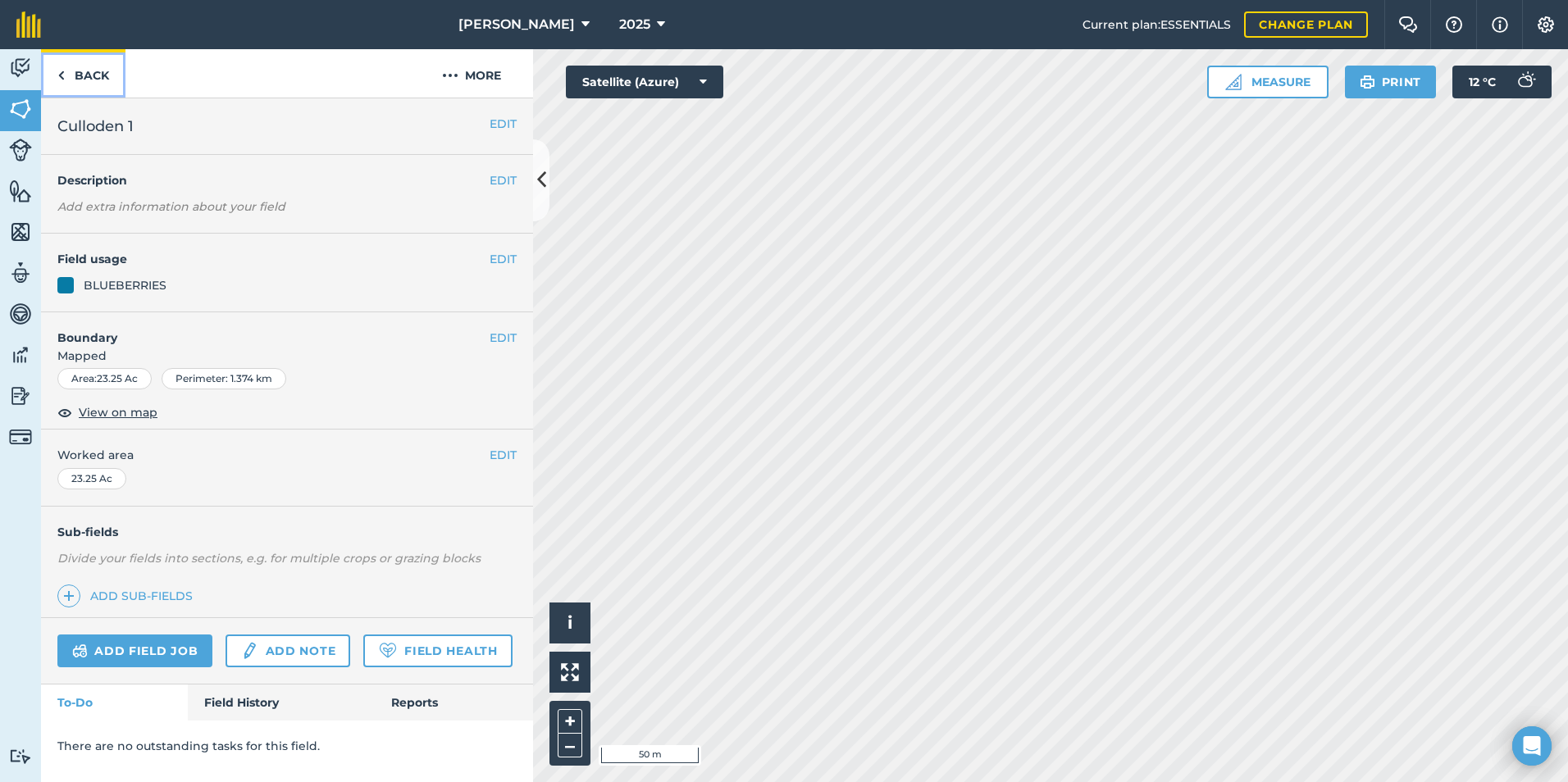
click at [75, 73] on link "Back" at bounding box center [83, 73] width 85 height 49
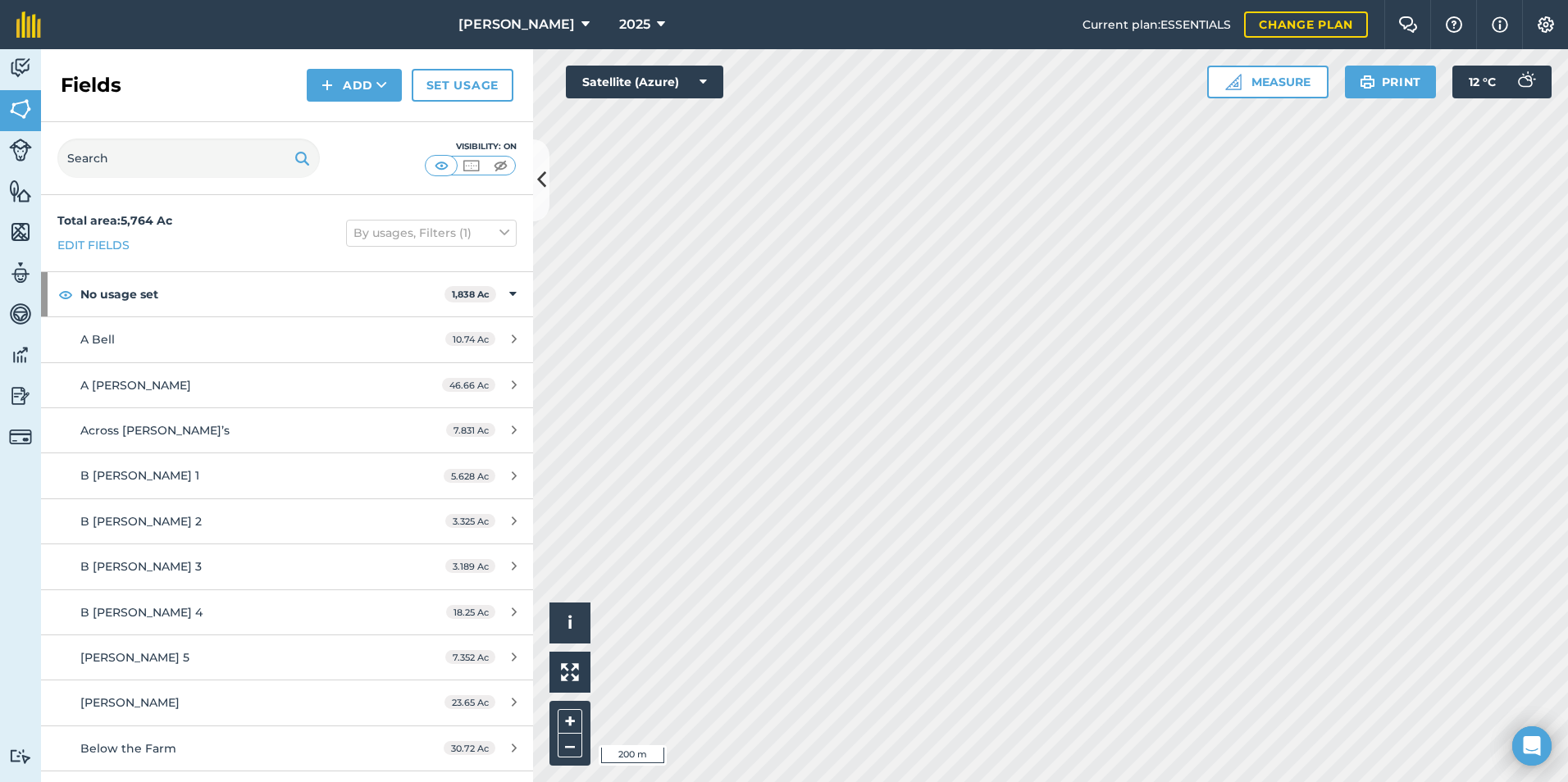
click at [977, 782] on html "[PERSON_NAME] 2025 Current plan : ESSENTIALS Change plan Farm Chat Help Info Se…" at bounding box center [784, 391] width 1568 height 782
click at [1052, 782] on html "[PERSON_NAME] 2025 Current plan : ESSENTIALS Change plan Farm Chat Help Info Se…" at bounding box center [784, 391] width 1568 height 782
click at [929, 782] on html "[PERSON_NAME] 2025 Current plan : ESSENTIALS Change plan Farm Chat Help Info Se…" at bounding box center [784, 391] width 1568 height 782
click at [362, 93] on button "Add" at bounding box center [354, 85] width 95 height 33
click at [370, 113] on link "Draw" at bounding box center [354, 122] width 90 height 36
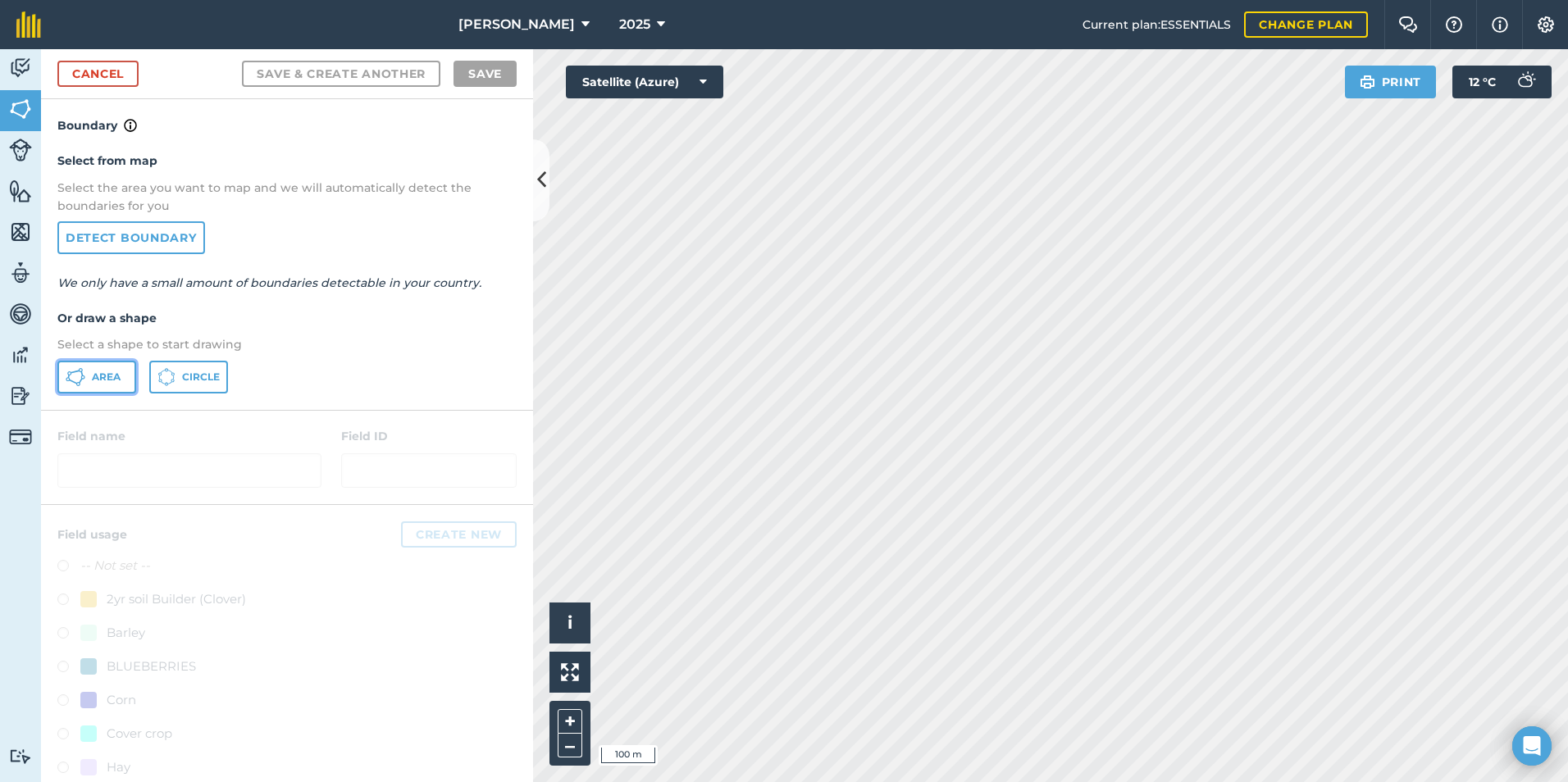
click at [99, 384] on button "Area" at bounding box center [97, 377] width 79 height 33
click at [126, 83] on link "Cancel" at bounding box center [98, 74] width 81 height 26
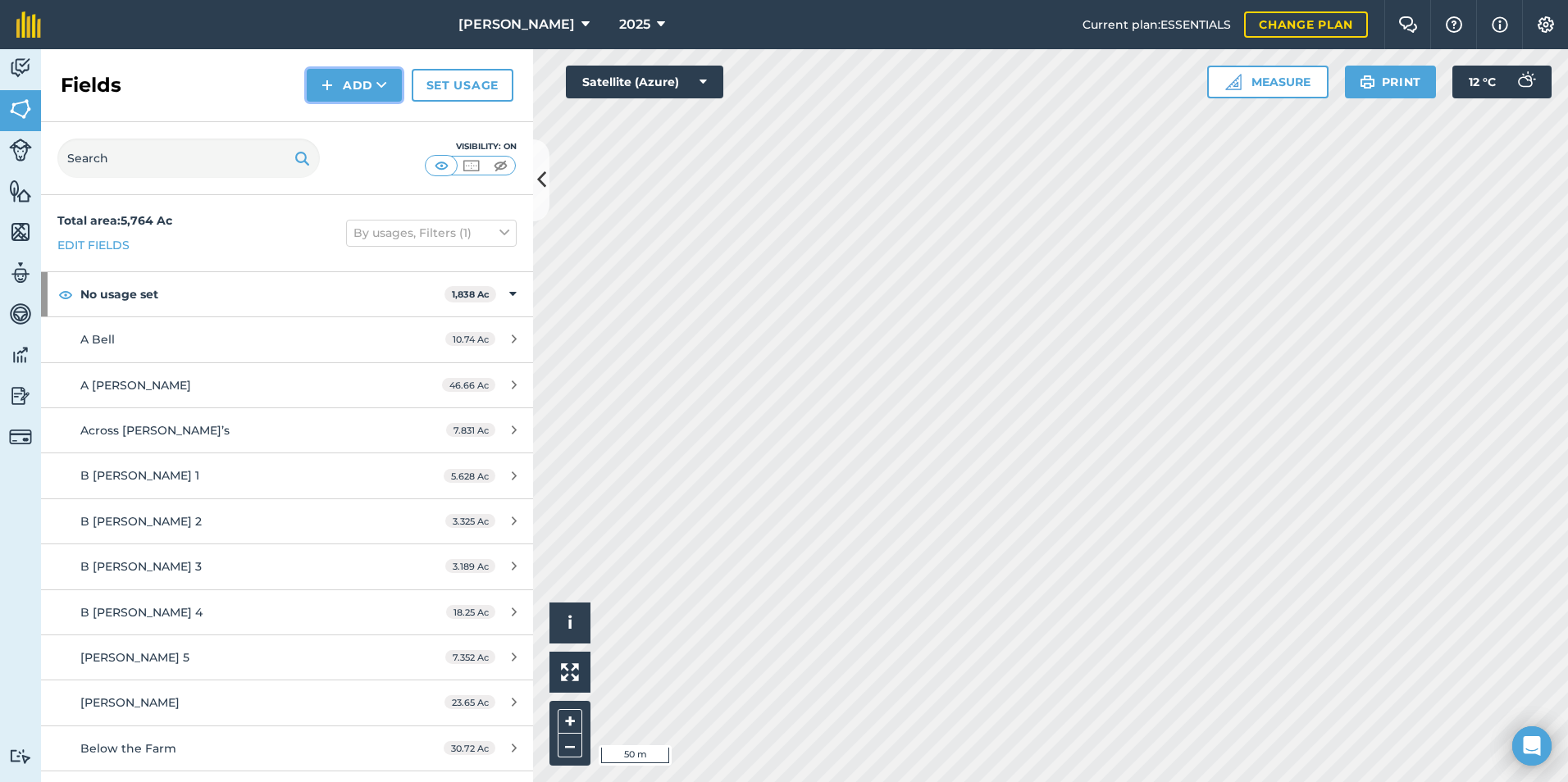
click at [361, 78] on button "Add" at bounding box center [354, 85] width 95 height 33
click at [376, 127] on link "Draw" at bounding box center [354, 122] width 90 height 36
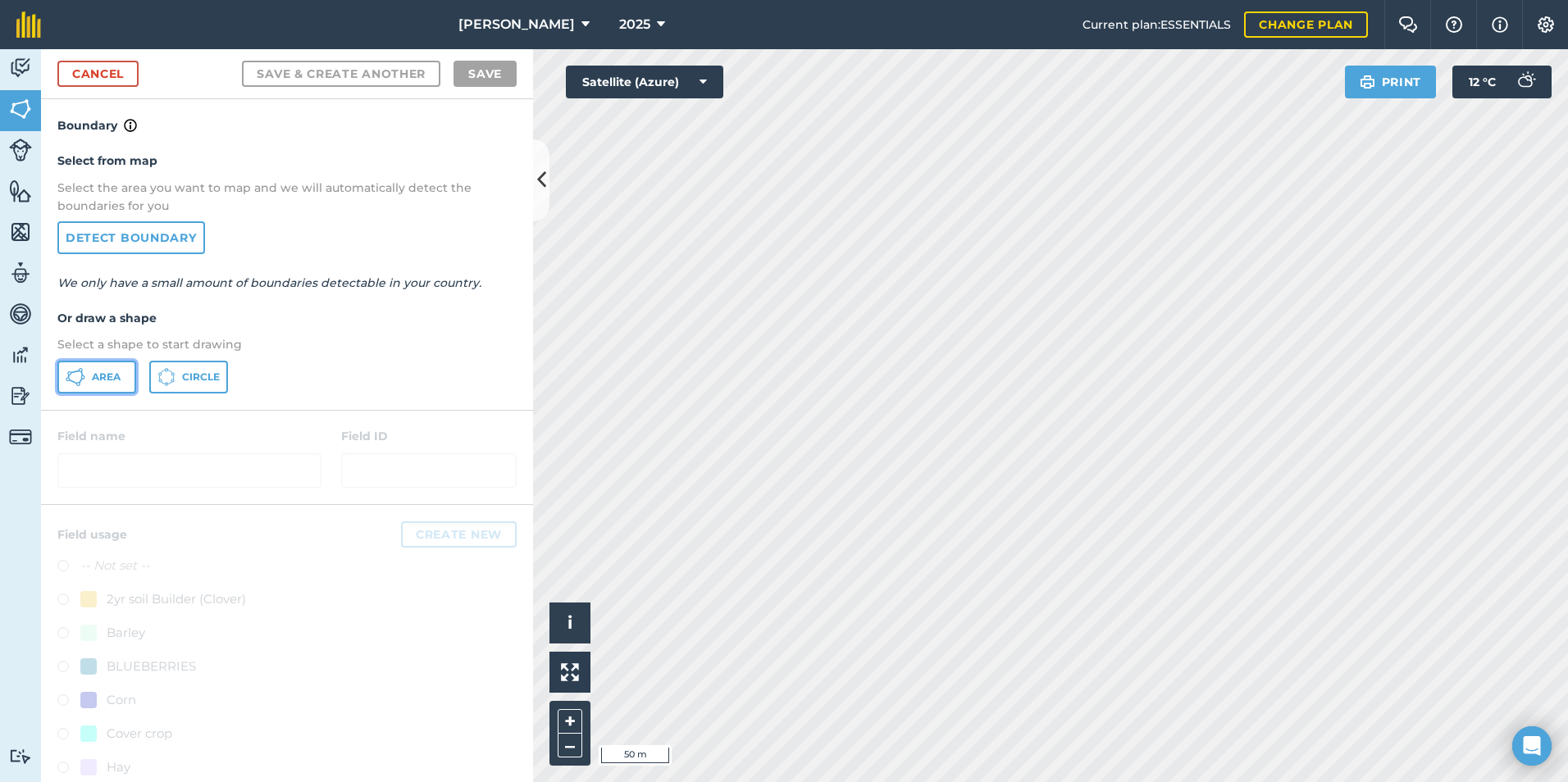
click at [109, 381] on span "Area" at bounding box center [106, 377] width 29 height 13
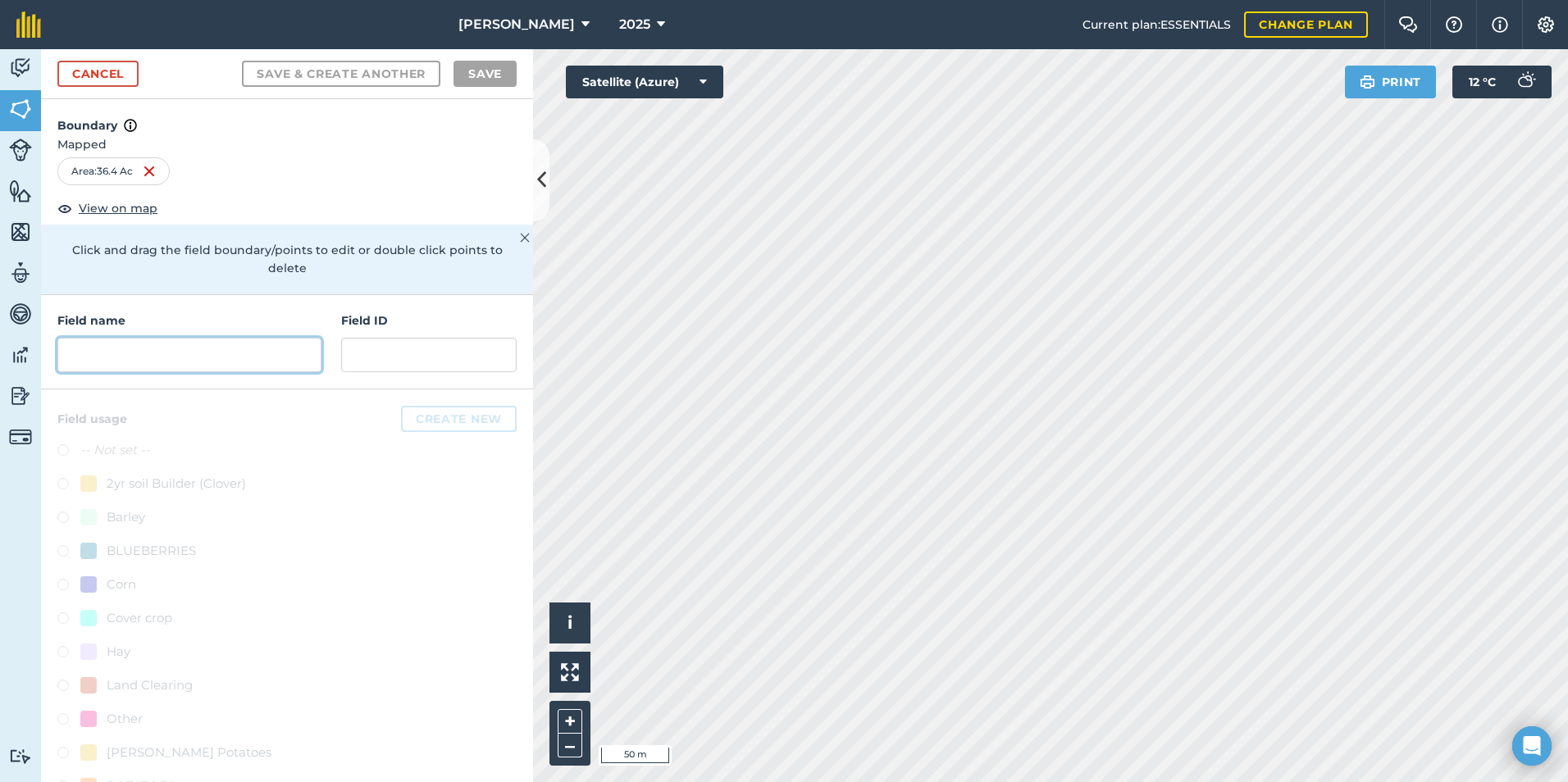
click at [175, 350] on input "text" at bounding box center [190, 355] width 264 height 35
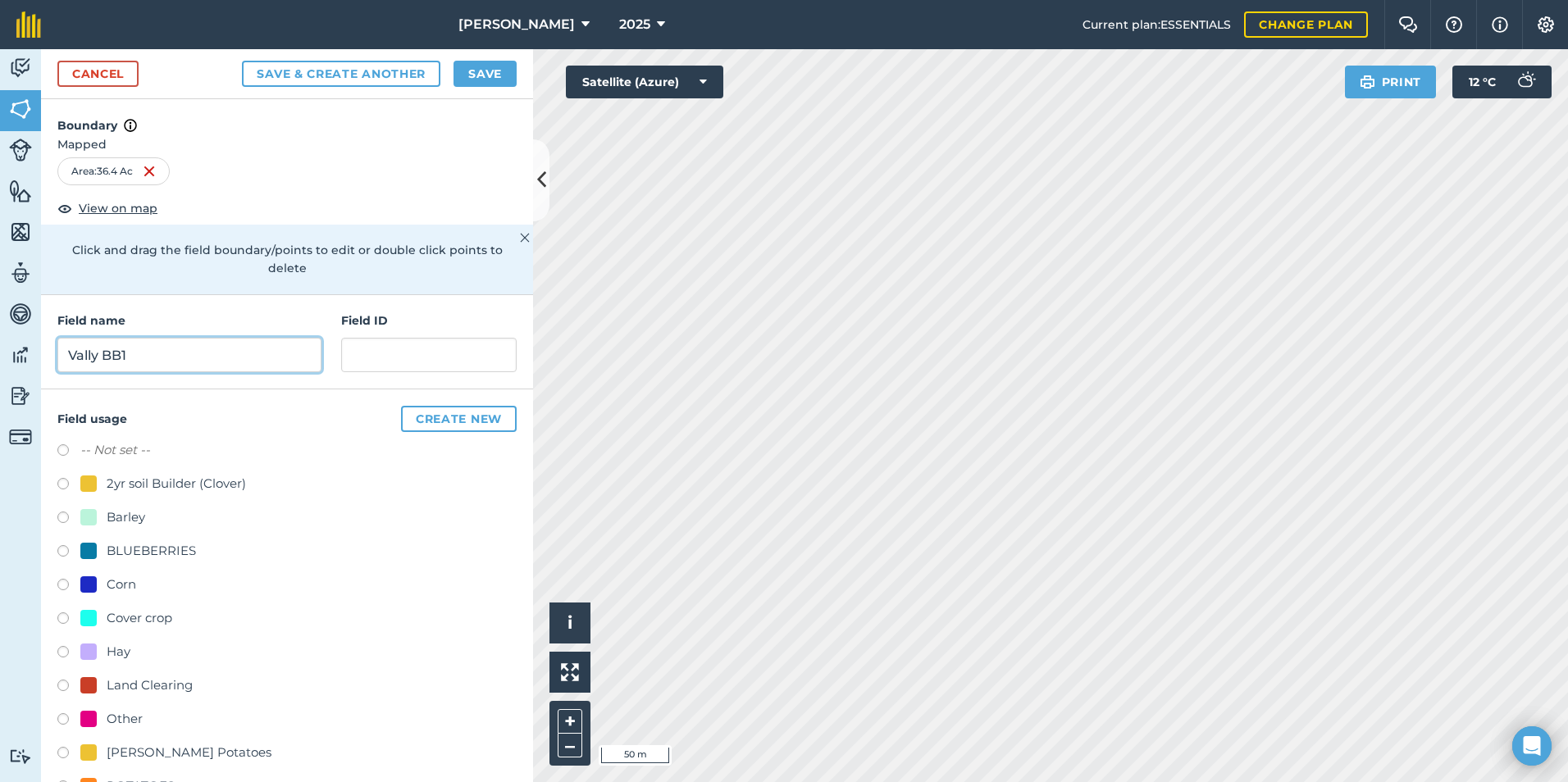
type input "Vally BB1"
click at [58, 552] on label at bounding box center [69, 554] width 23 height 16
radio input "true"
click at [483, 73] on button "Save" at bounding box center [485, 74] width 63 height 26
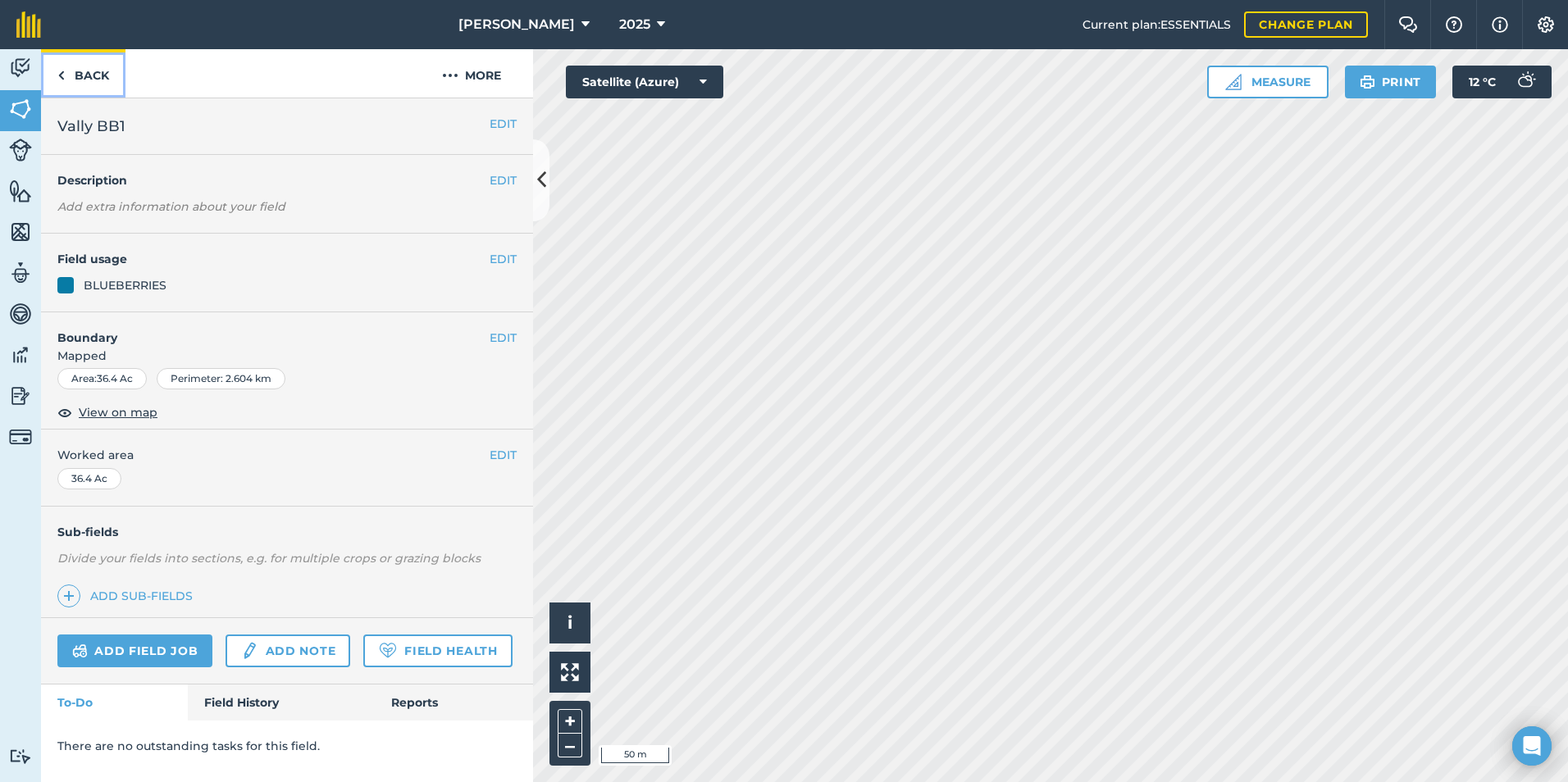
click at [88, 76] on link "Back" at bounding box center [83, 73] width 85 height 49
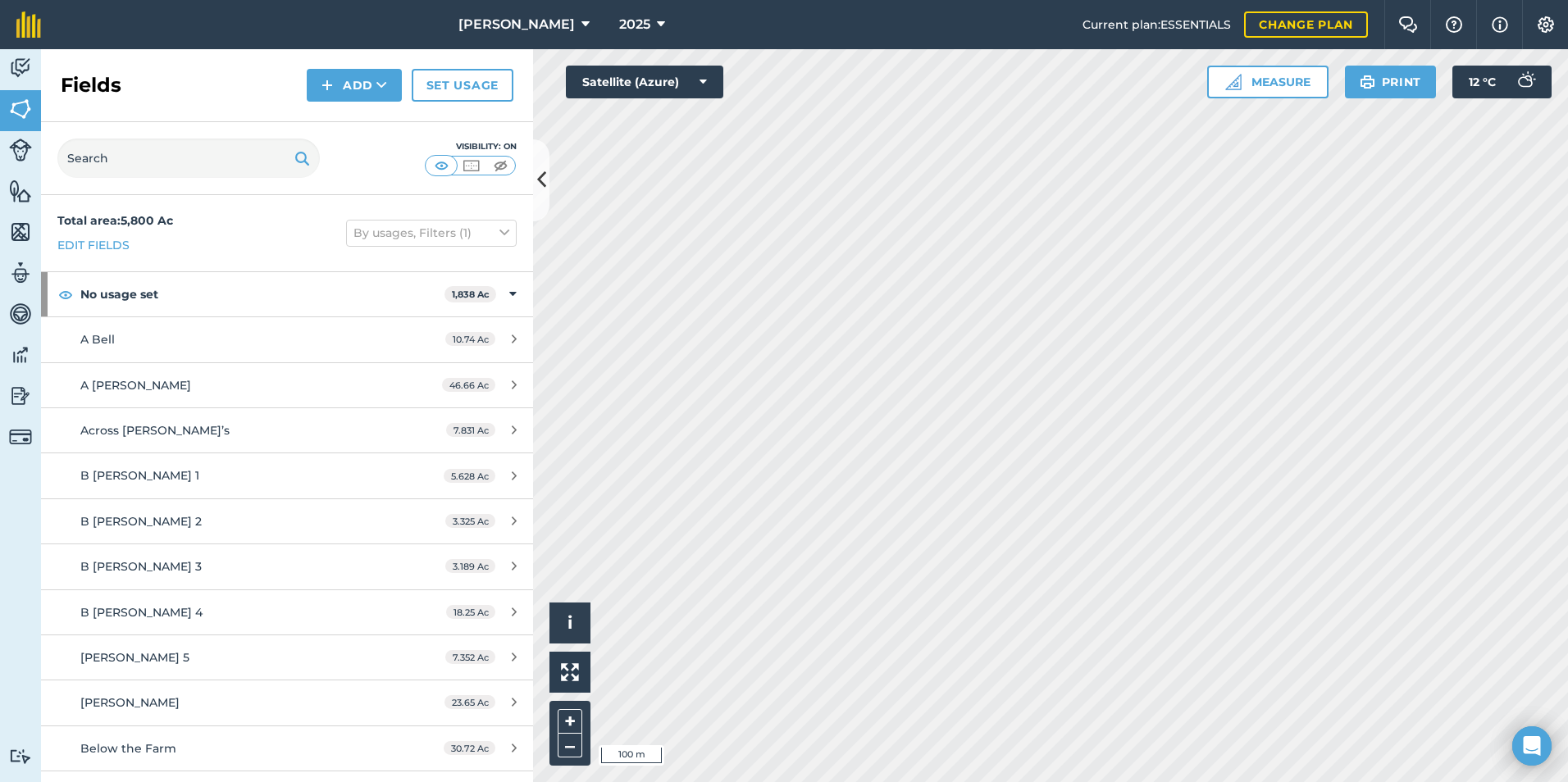
click at [556, 0] on div "[PERSON_NAME] 2025 Current plan : ESSENTIALS Change plan Farm Chat Help Info Se…" at bounding box center [784, 391] width 1568 height 782
click at [339, 77] on button "Add" at bounding box center [354, 85] width 95 height 33
click at [359, 122] on link "Draw" at bounding box center [354, 122] width 90 height 36
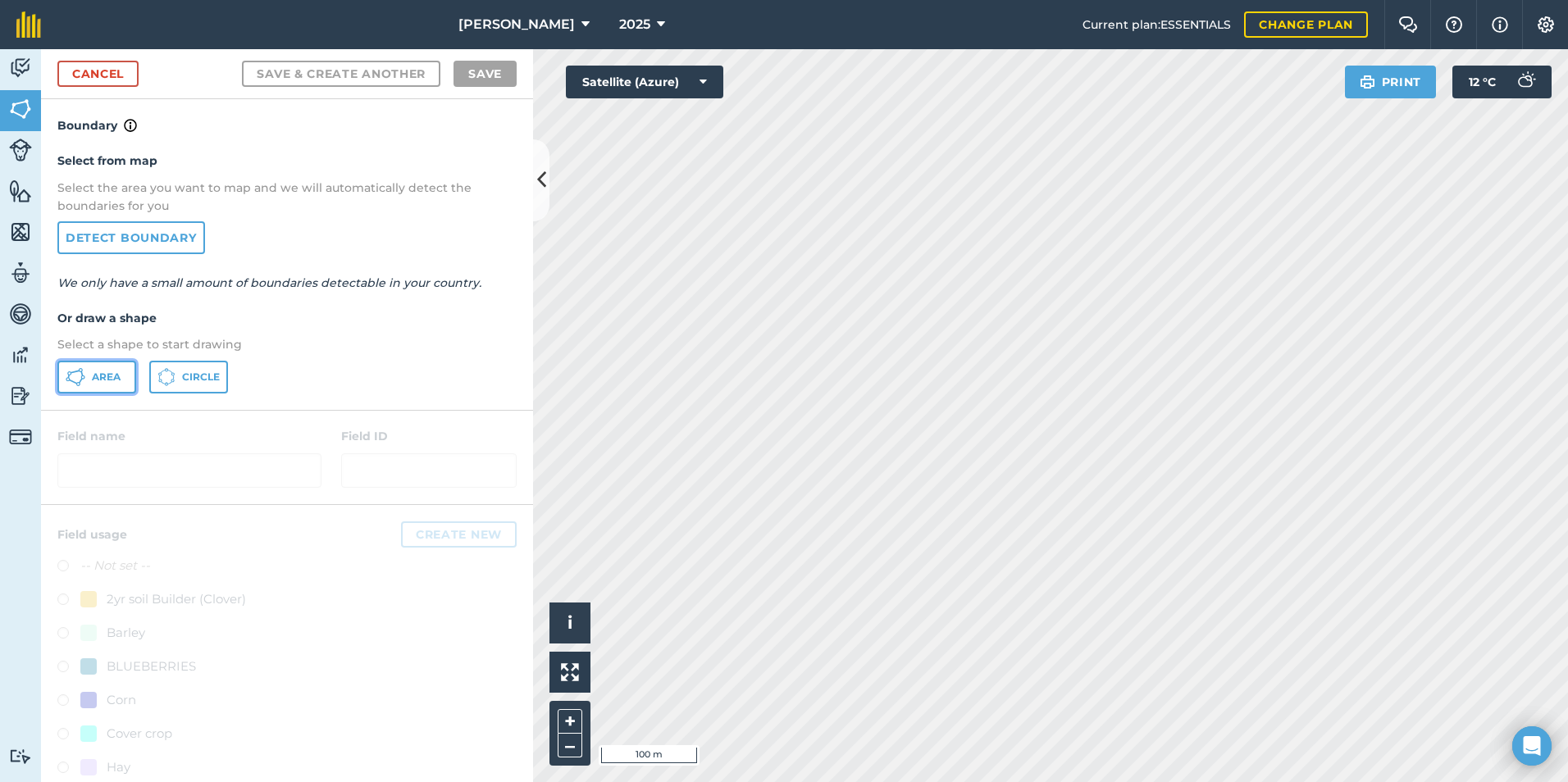
click at [102, 378] on span "Area" at bounding box center [106, 377] width 29 height 13
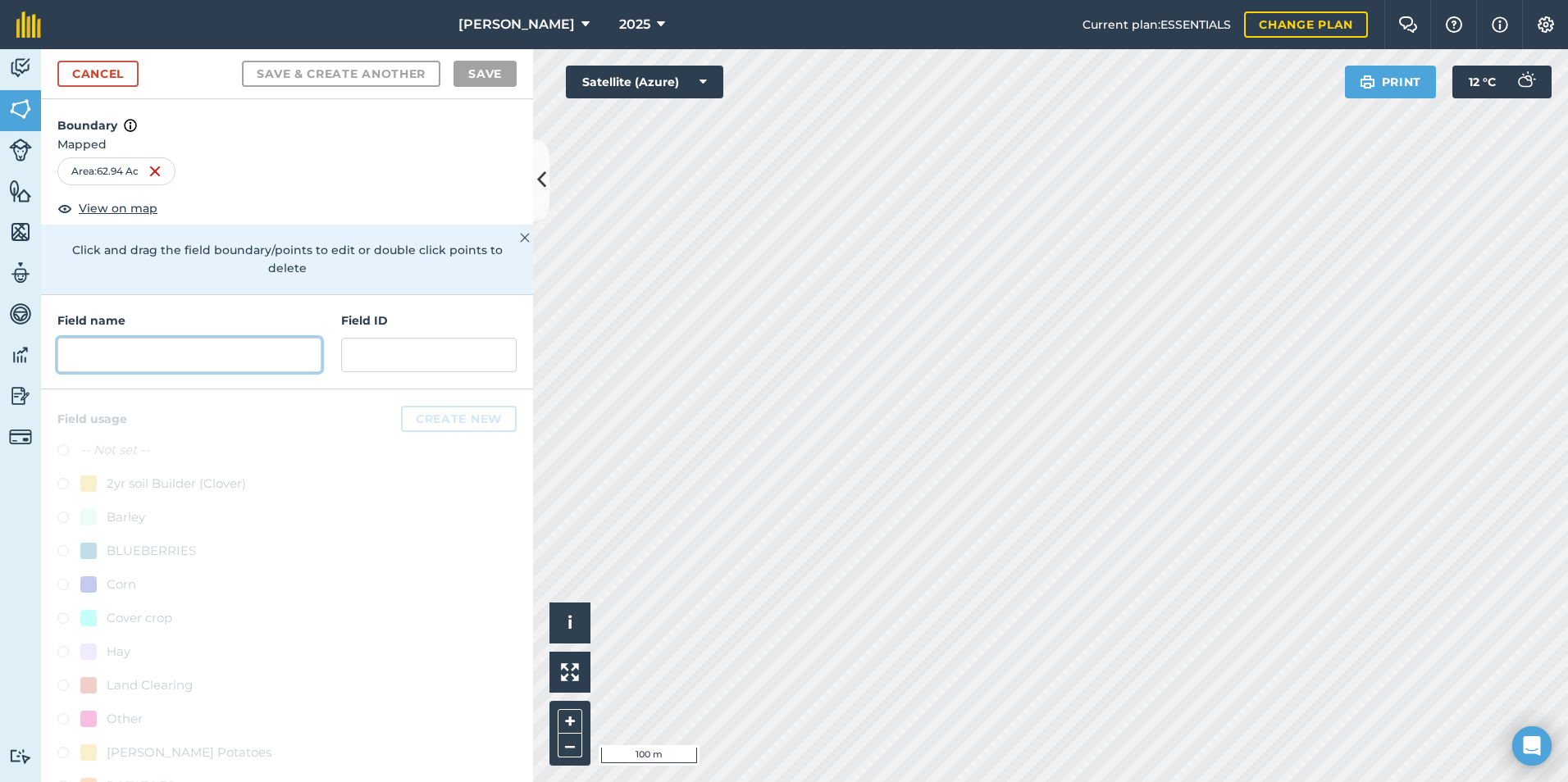
click at [111, 361] on input "text" at bounding box center [190, 355] width 264 height 35
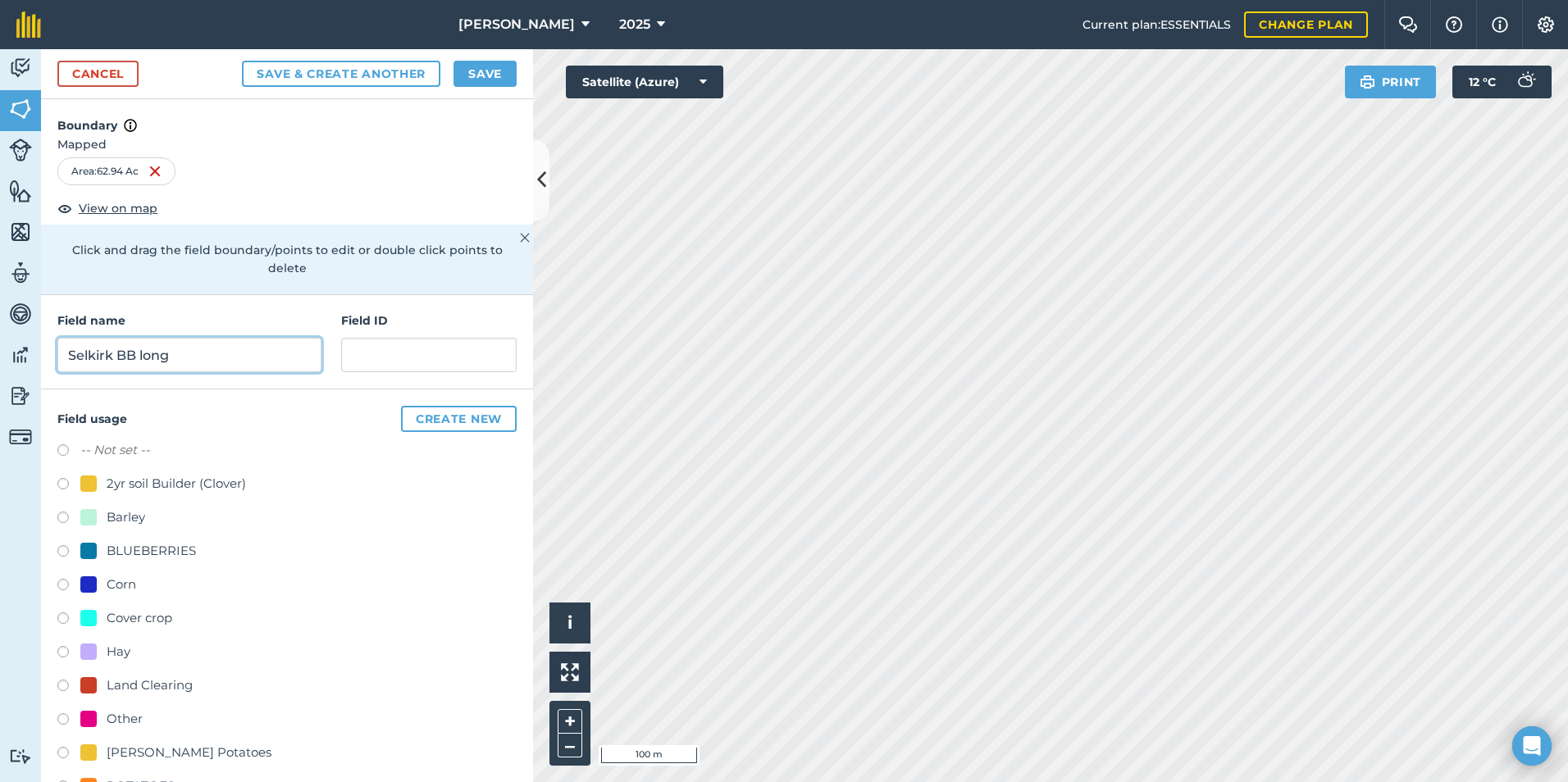
type input "Selkirk BB long"
click at [161, 555] on div "BLUEBERRIES" at bounding box center [152, 552] width 90 height 20
radio input "true"
click at [487, 77] on button "Save" at bounding box center [485, 74] width 63 height 26
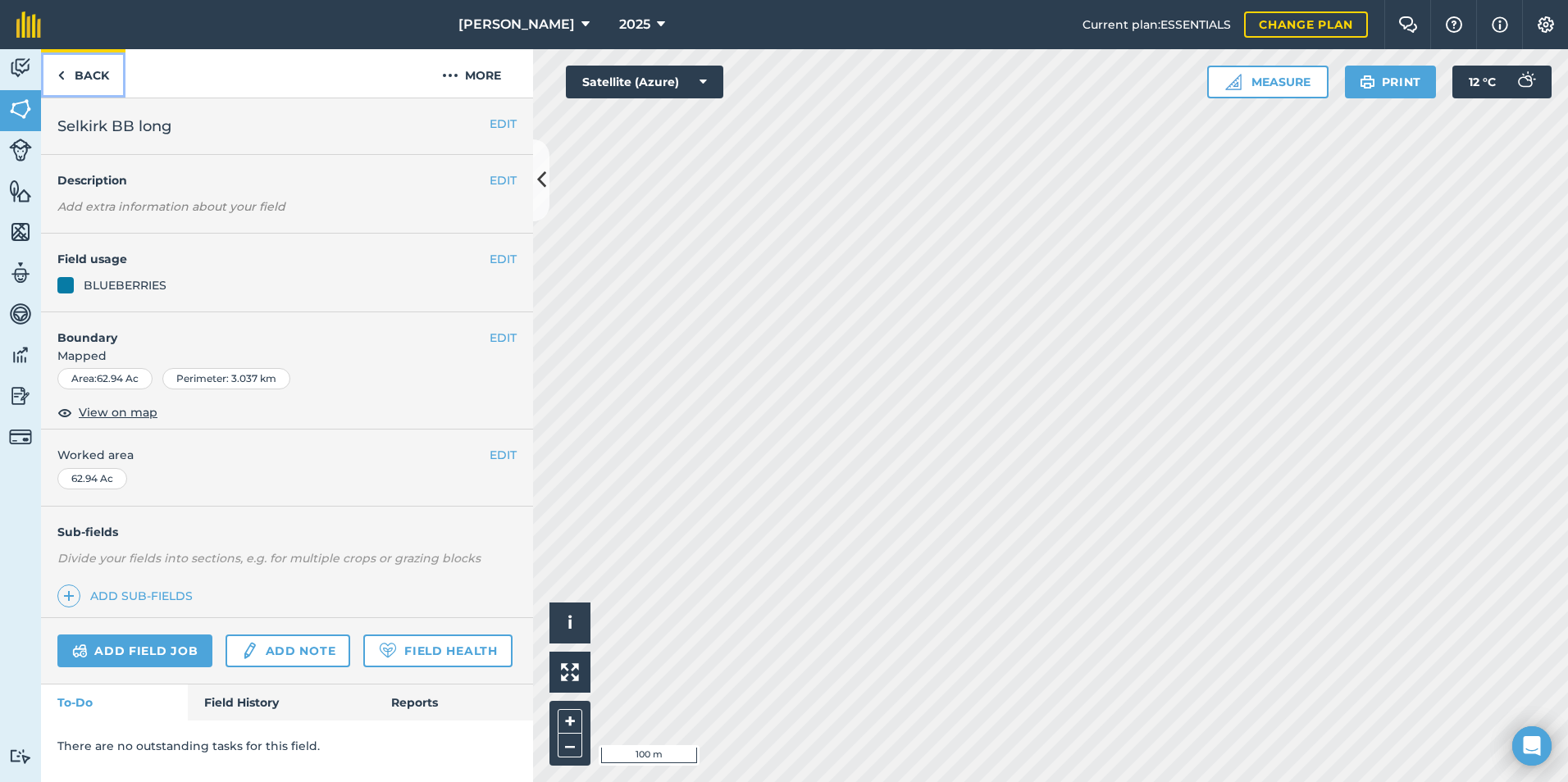
click at [93, 72] on link "Back" at bounding box center [83, 73] width 85 height 49
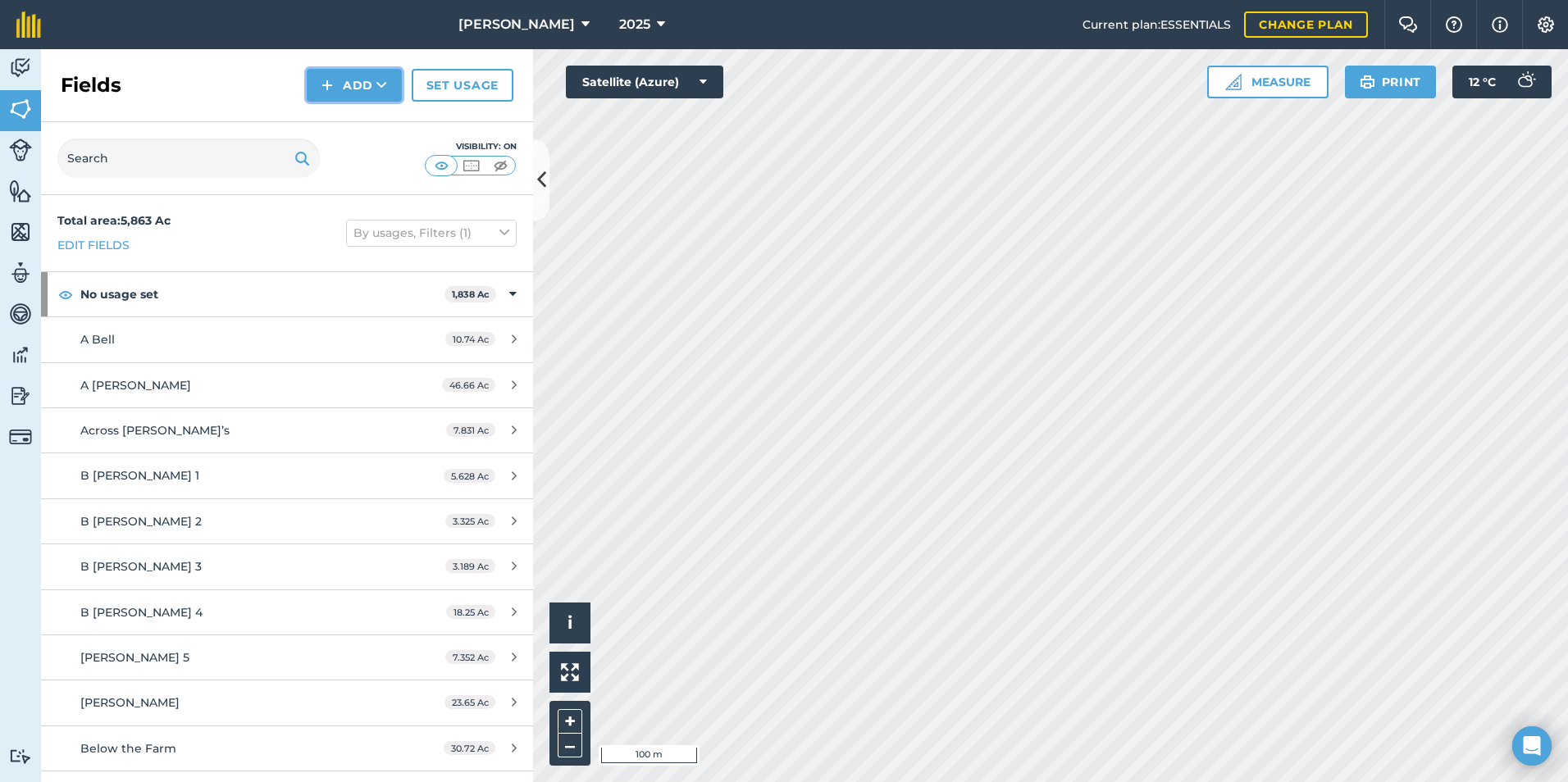
click at [356, 81] on button "Add" at bounding box center [354, 85] width 95 height 33
click at [380, 127] on link "Draw" at bounding box center [354, 122] width 90 height 36
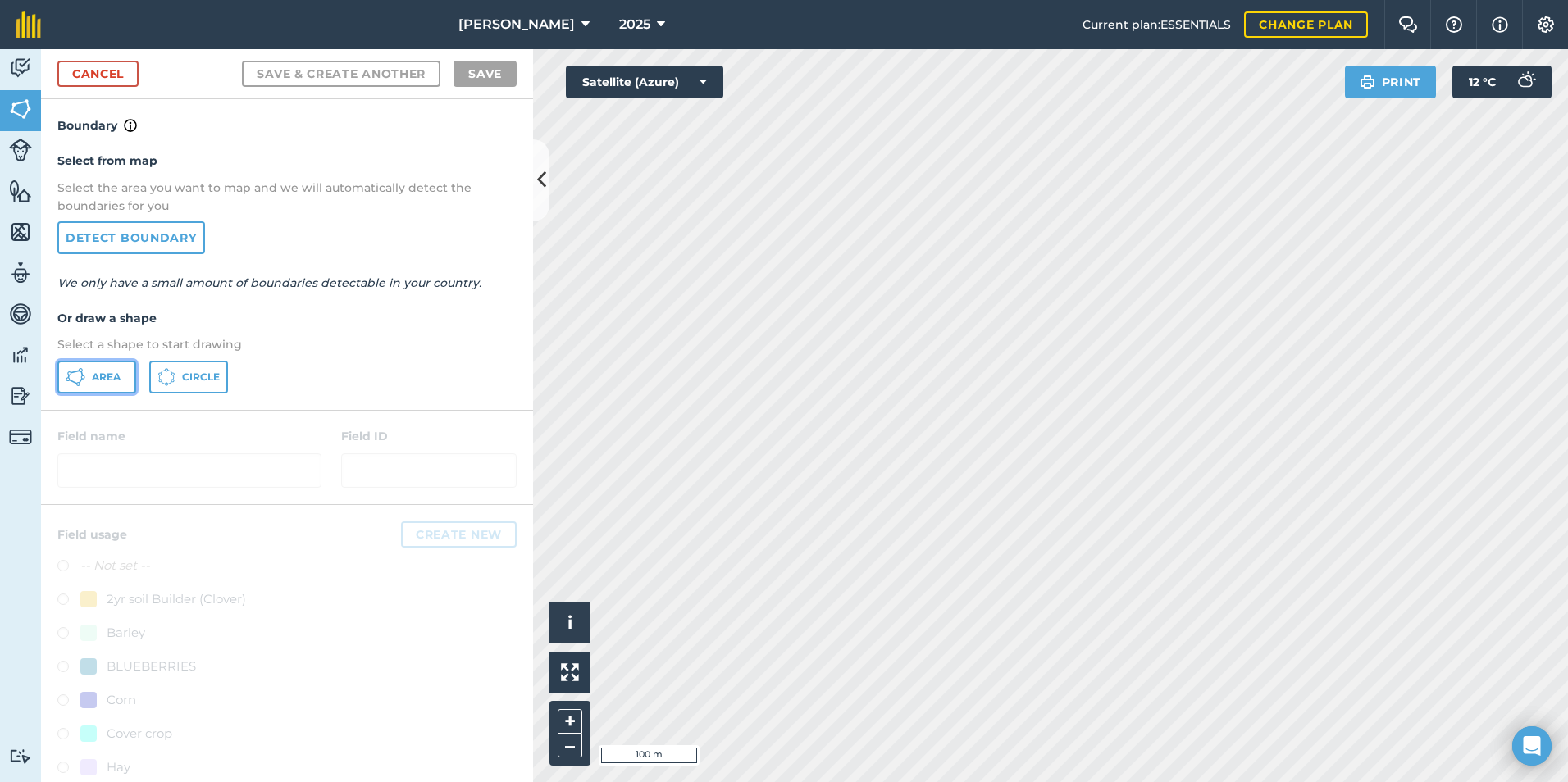
click at [95, 378] on span "Area" at bounding box center [106, 377] width 29 height 13
click at [478, 483] on div "Activity Fields Livestock Features Maps Team Vehicles Data Reporting Billing Tu…" at bounding box center [784, 415] width 1568 height 733
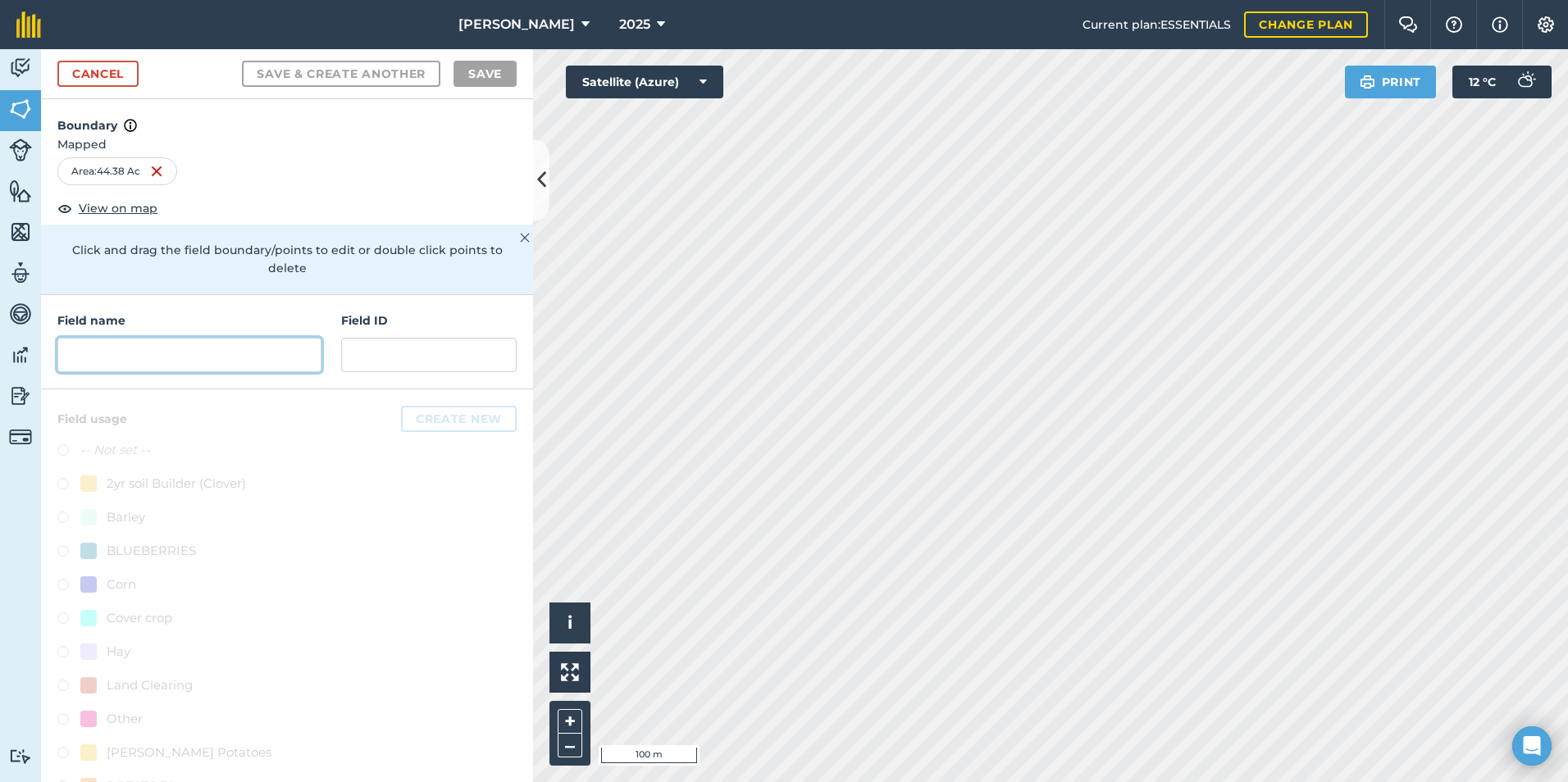
click at [207, 362] on input "text" at bounding box center [190, 355] width 264 height 35
type input "s"
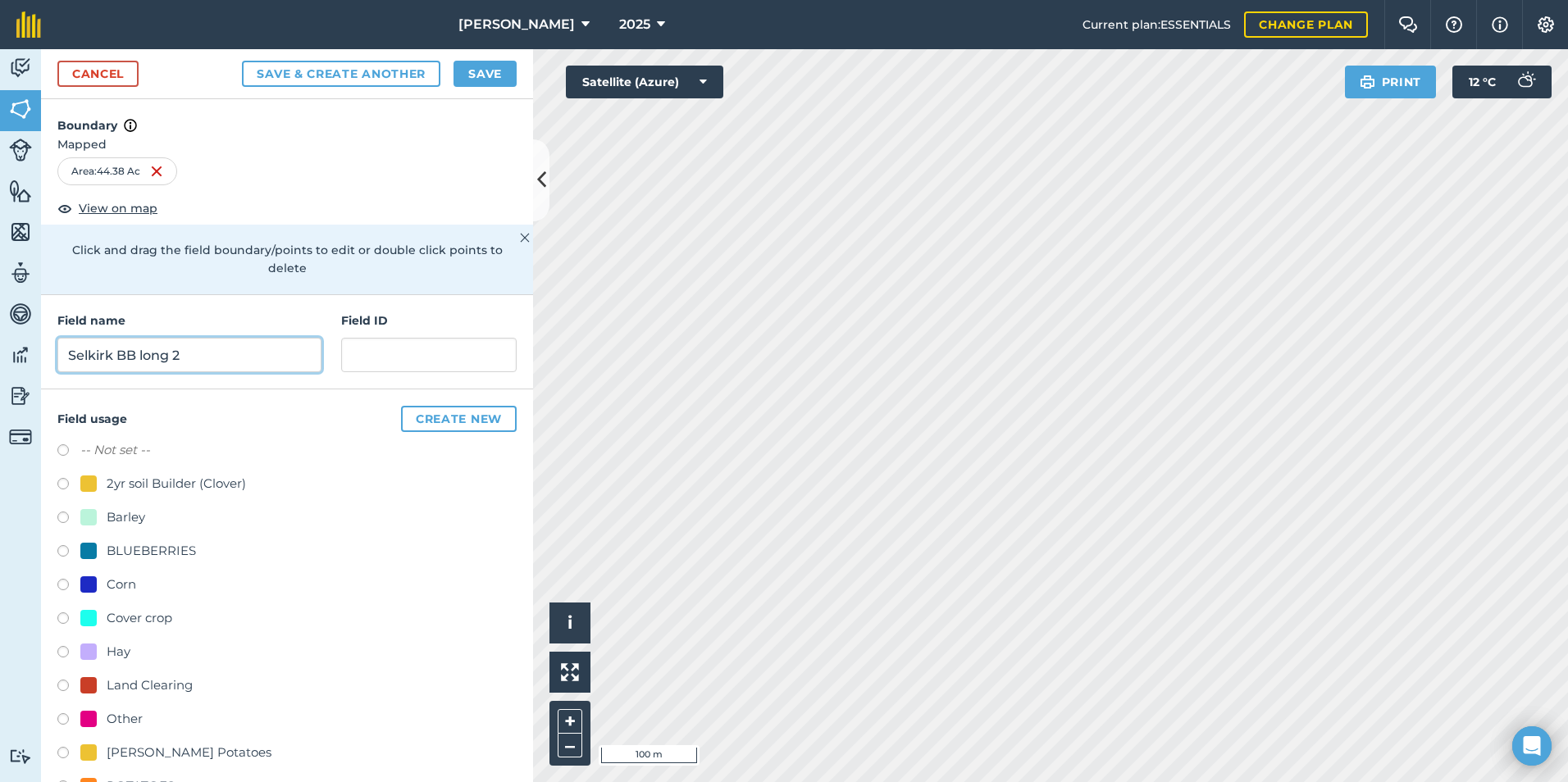
type input "Selkirk BB long 2"
click at [68, 546] on label at bounding box center [69, 554] width 23 height 16
radio input "true"
click at [506, 62] on button "Save" at bounding box center [485, 74] width 63 height 26
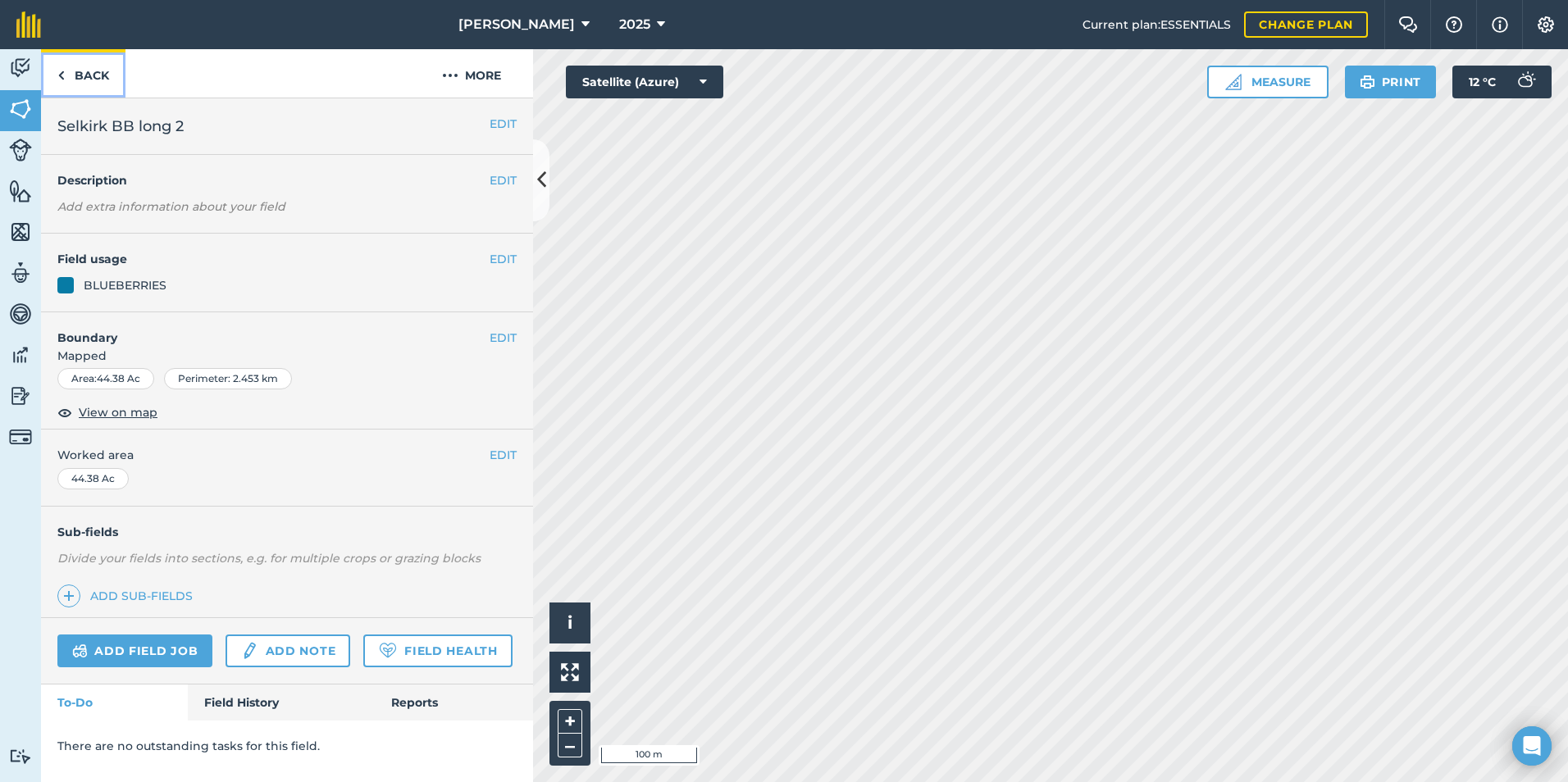
click at [100, 76] on link "Back" at bounding box center [83, 73] width 85 height 49
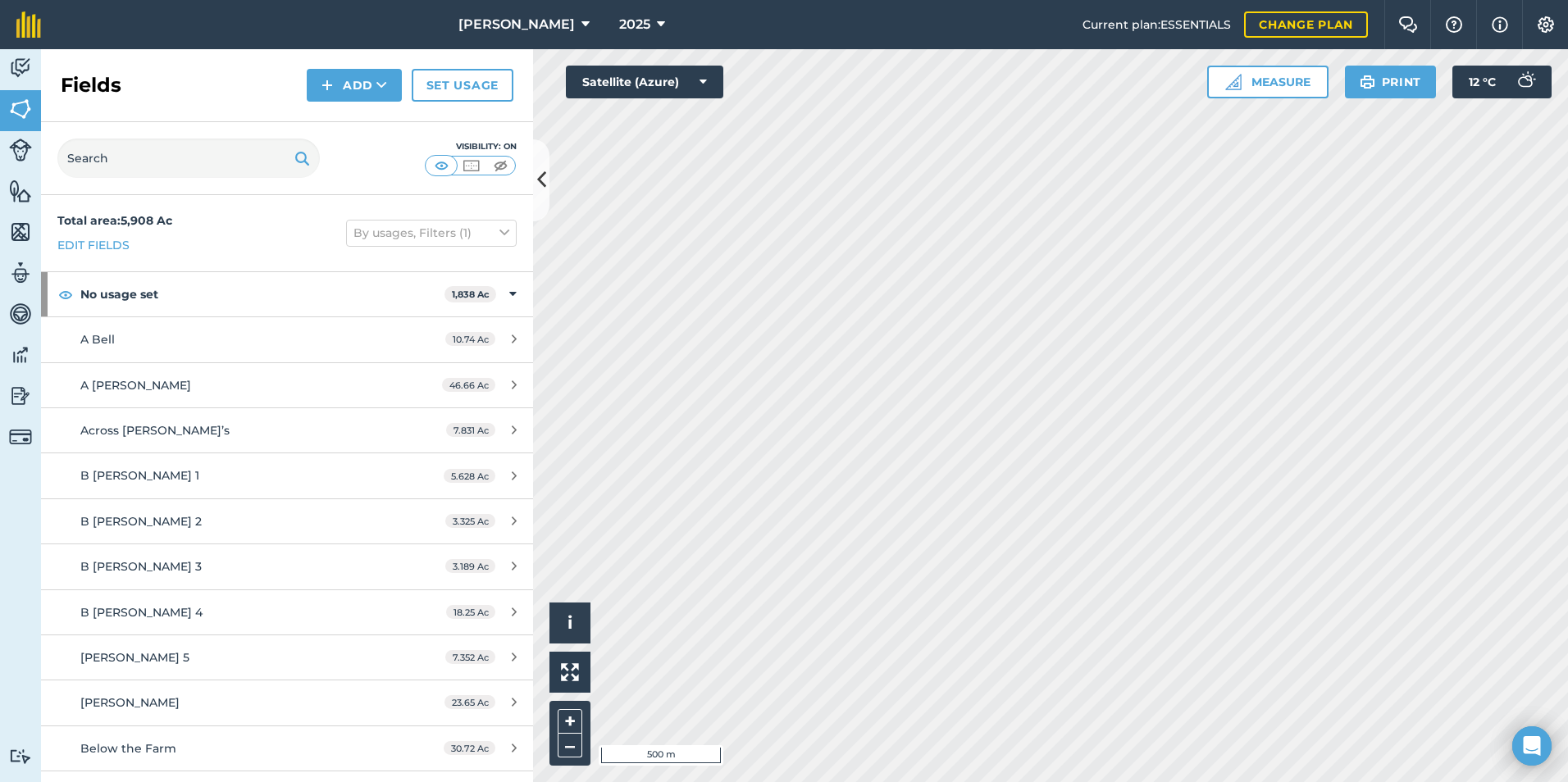
click at [1138, 21] on div "[PERSON_NAME] 2025 Current plan : ESSENTIALS Change plan Farm Chat Help Info Se…" at bounding box center [784, 391] width 1568 height 782
